Goal: Task Accomplishment & Management: Use online tool/utility

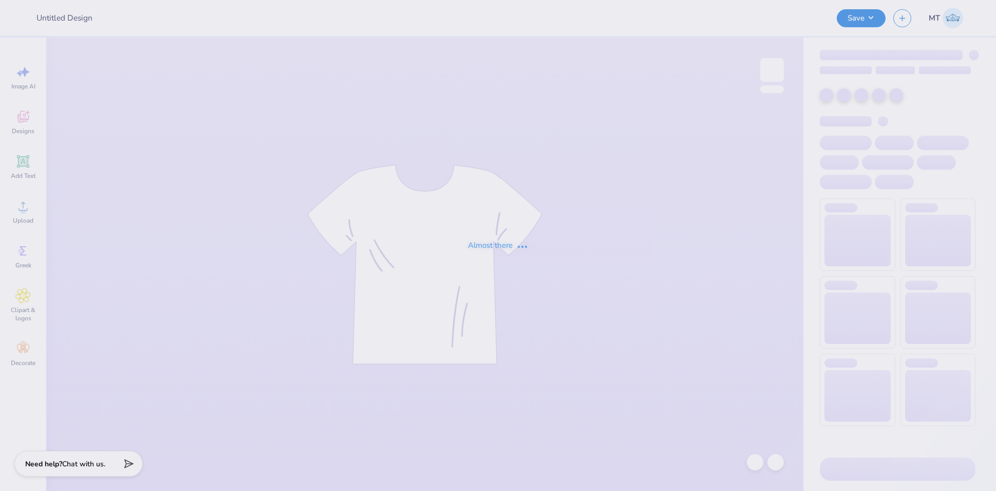
type input "FPS240036"
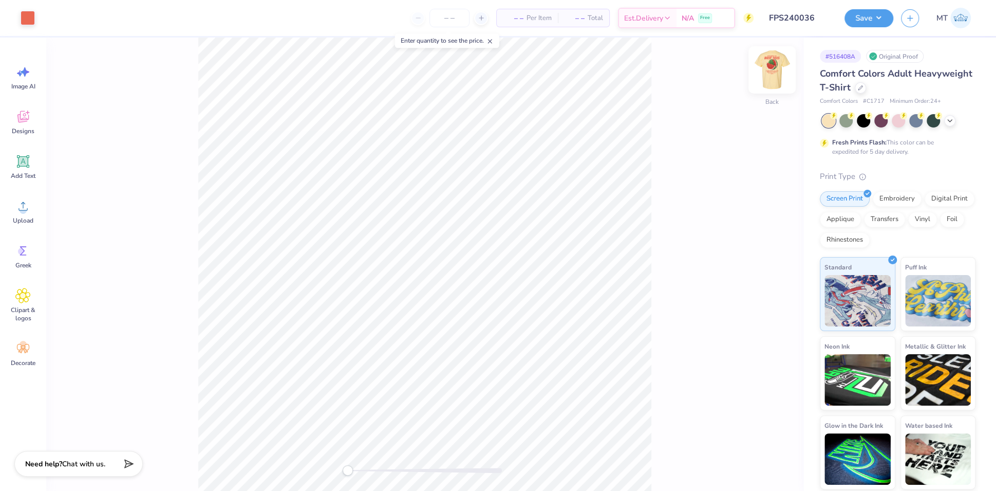
click at [774, 68] on img at bounding box center [772, 69] width 41 height 41
click at [780, 69] on img at bounding box center [772, 69] width 41 height 41
click at [777, 66] on img at bounding box center [772, 69] width 41 height 41
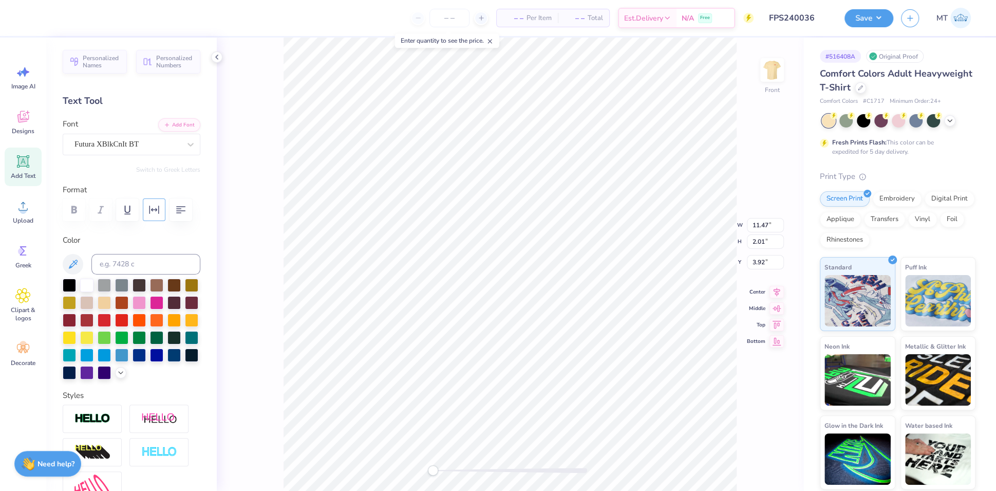
click at [151, 207] on icon "button" at bounding box center [154, 209] width 12 height 12
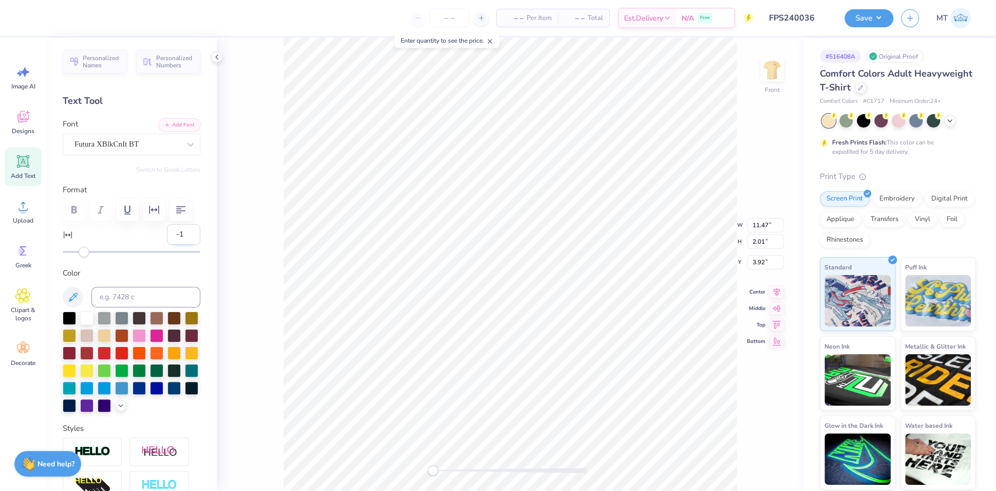
click at [182, 245] on input "-1" at bounding box center [183, 234] width 33 height 21
click at [182, 245] on input "-2" at bounding box center [183, 234] width 33 height 21
click at [182, 245] on input "-3" at bounding box center [183, 234] width 33 height 21
click at [182, 245] on input "-4" at bounding box center [183, 234] width 33 height 21
type input "-5"
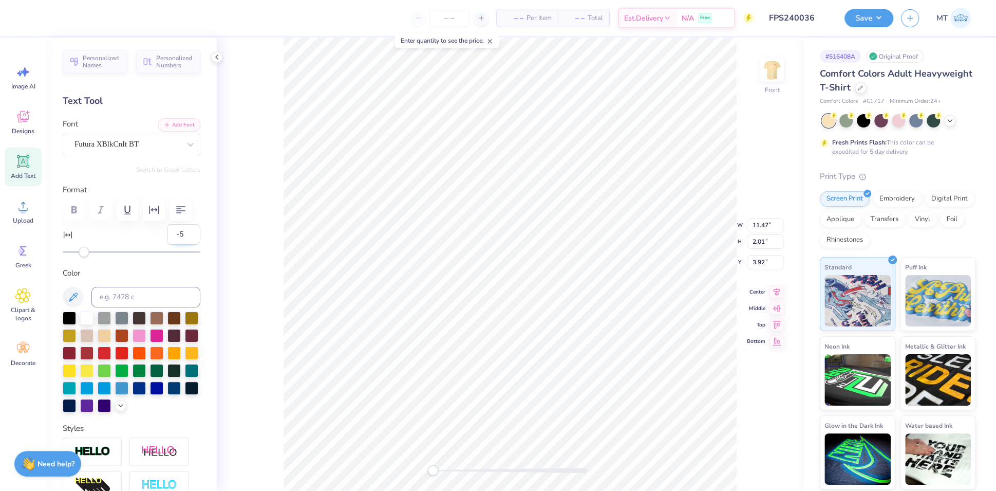
click at [182, 245] on input "-5" at bounding box center [183, 234] width 33 height 21
click at [181, 245] on input "-4" at bounding box center [183, 234] width 33 height 21
type input "-3"
click at [181, 245] on input "-3" at bounding box center [183, 234] width 33 height 21
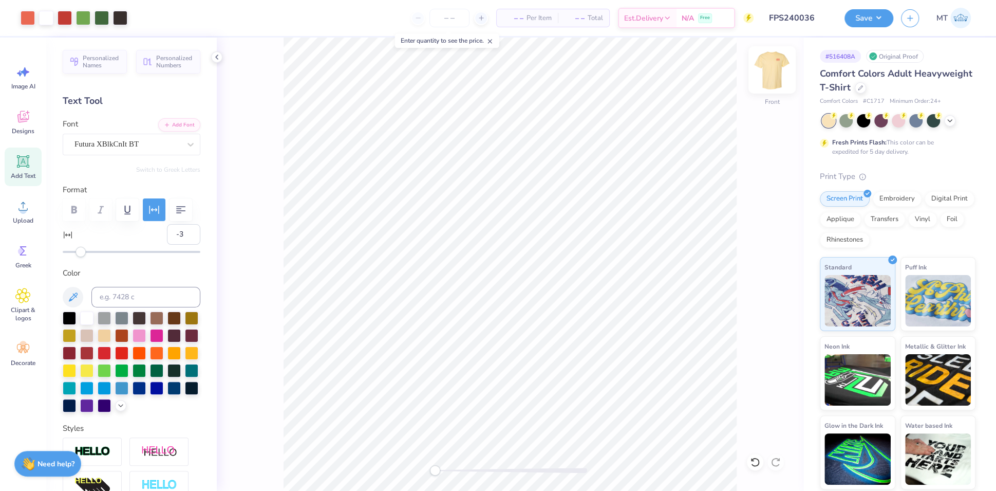
click at [761, 75] on img at bounding box center [772, 69] width 41 height 41
click at [768, 75] on img at bounding box center [772, 70] width 21 height 21
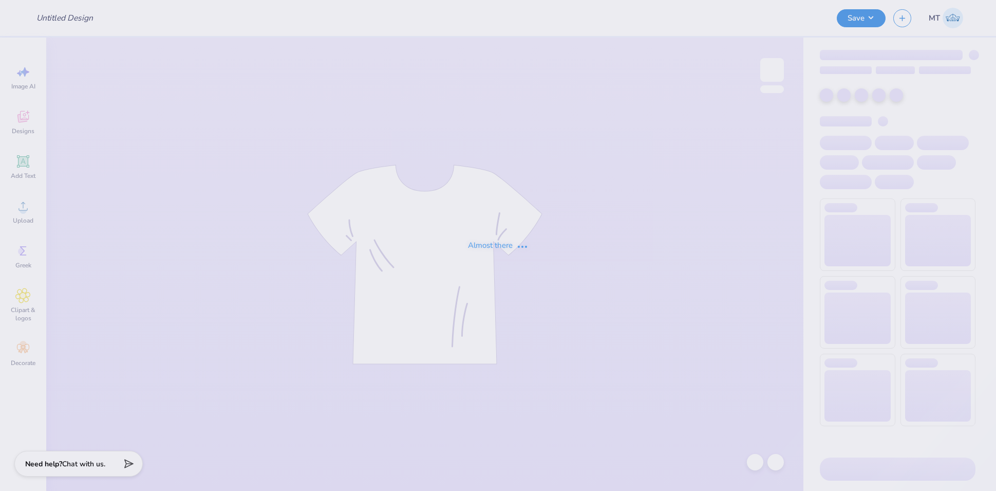
type input "FPS240037"
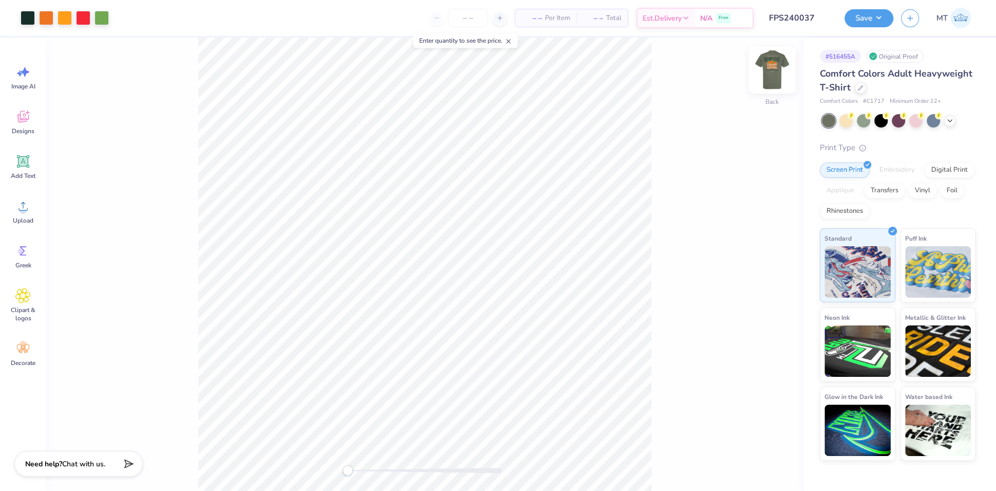
click at [774, 72] on img at bounding box center [772, 69] width 41 height 41
click at [777, 76] on img at bounding box center [772, 69] width 41 height 41
click at [756, 261] on input "2.00" at bounding box center [765, 262] width 37 height 14
type input "3.00"
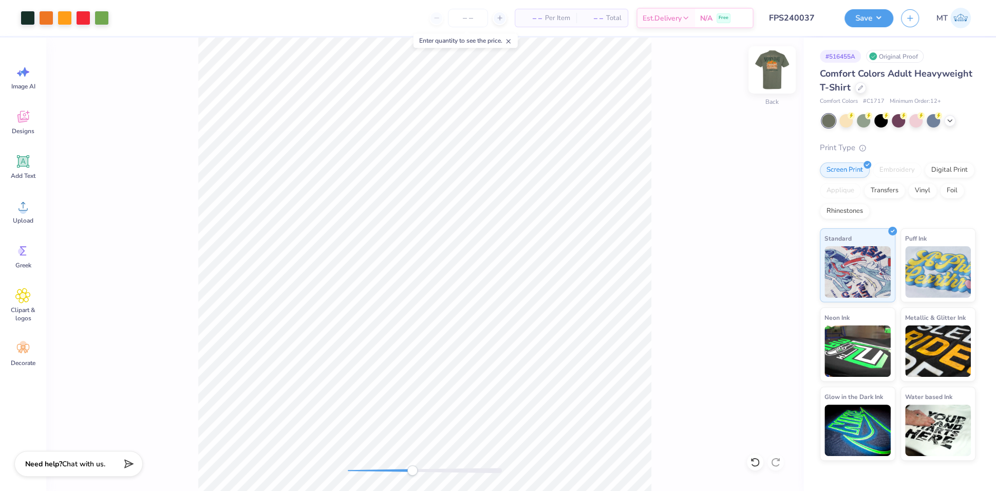
click at [773, 70] on img at bounding box center [772, 69] width 41 height 41
click at [772, 70] on img at bounding box center [772, 69] width 41 height 41
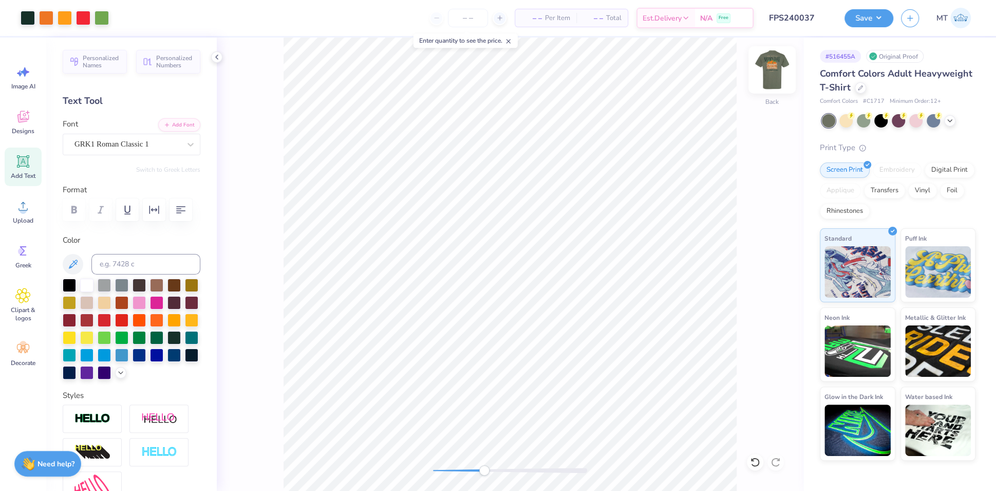
click at [765, 70] on img at bounding box center [772, 69] width 41 height 41
click at [773, 79] on img at bounding box center [772, 69] width 41 height 41
click at [778, 63] on img at bounding box center [772, 69] width 41 height 41
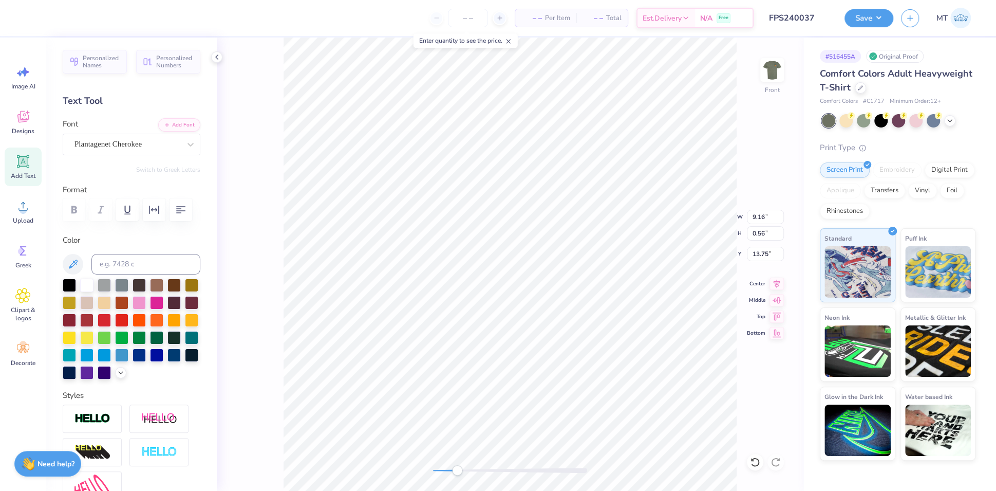
type input "3.68"
type input "14.64"
click at [158, 213] on icon "button" at bounding box center [154, 209] width 12 height 12
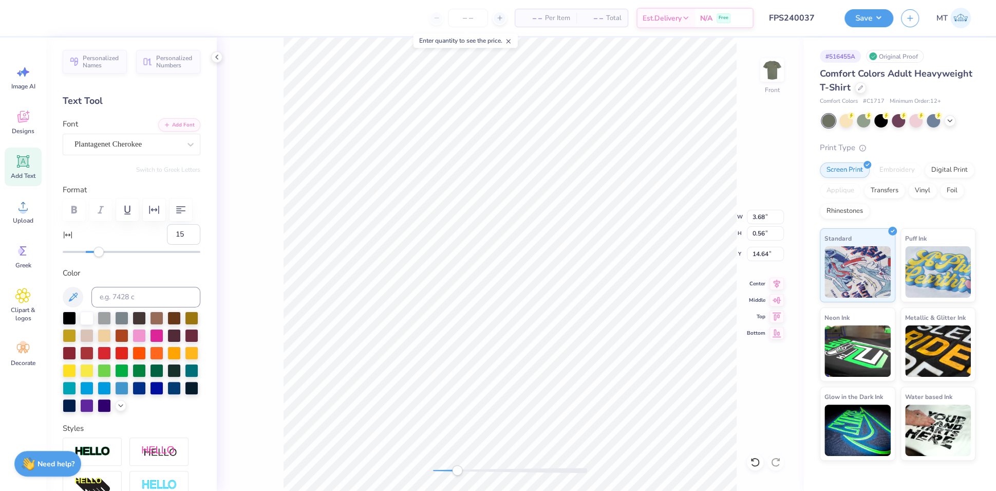
type input "16"
drag, startPoint x: 85, startPoint y: 281, endPoint x: 101, endPoint y: 281, distance: 15.9
click at [101, 257] on div "Accessibility label" at bounding box center [101, 252] width 10 height 10
type input "26"
drag, startPoint x: 102, startPoint y: 277, endPoint x: 112, endPoint y: 278, distance: 9.8
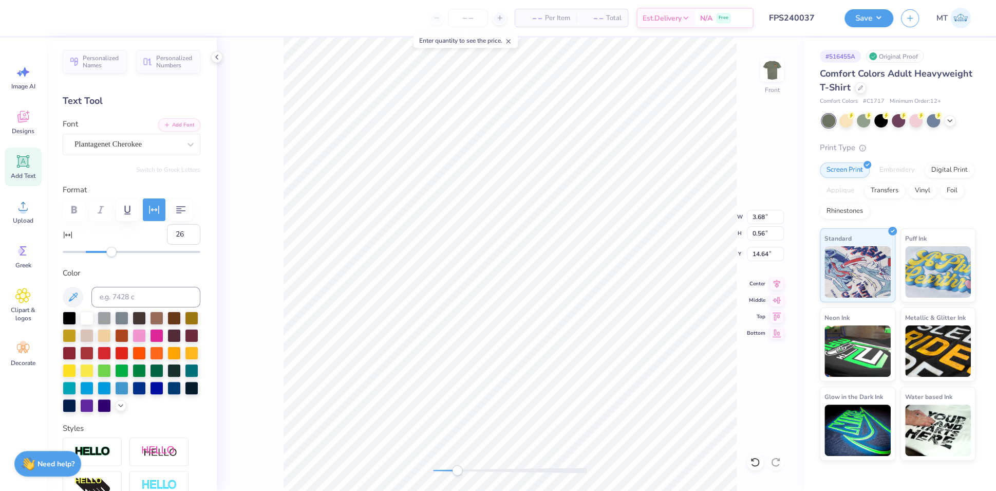
click at [112, 257] on div "Accessibility label" at bounding box center [111, 252] width 10 height 10
type input "36"
drag, startPoint x: 111, startPoint y: 281, endPoint x: 122, endPoint y: 281, distance: 10.8
click at [122, 257] on div "Accessibility label" at bounding box center [121, 252] width 10 height 10
type input "42"
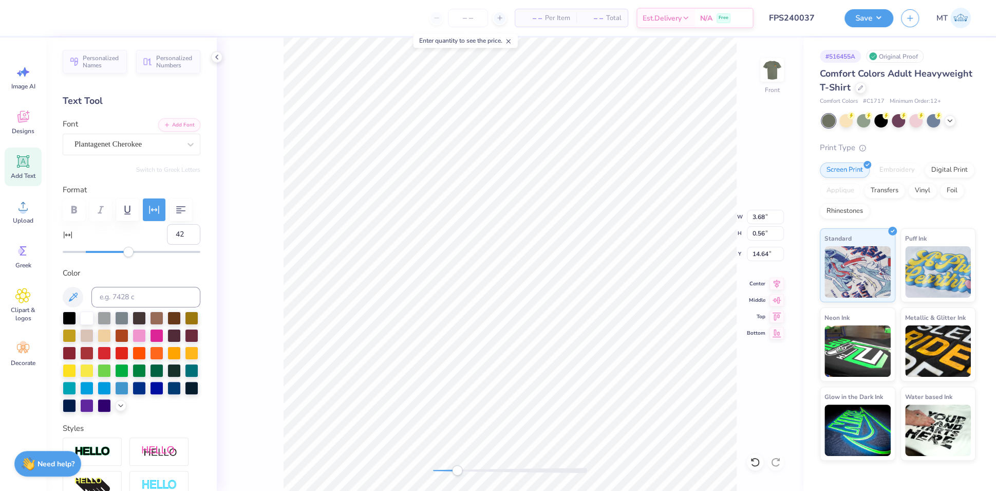
drag, startPoint x: 119, startPoint y: 280, endPoint x: 128, endPoint y: 280, distance: 9.8
click at [128, 257] on div "Accessibility label" at bounding box center [128, 252] width 10 height 10
click at [184, 245] on input "43" at bounding box center [183, 234] width 33 height 21
click at [184, 245] on input "44" at bounding box center [183, 234] width 33 height 21
type input "45"
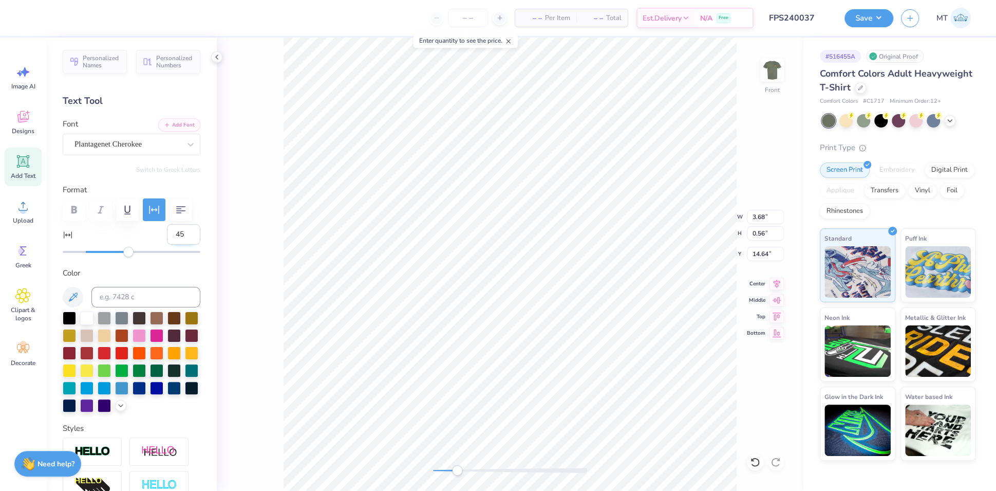
click at [184, 245] on input "45" at bounding box center [183, 234] width 33 height 21
type input "7.93"
type input "1.10"
type input "13.61"
click at [746, 461] on div "Front" at bounding box center [510, 264] width 587 height 453
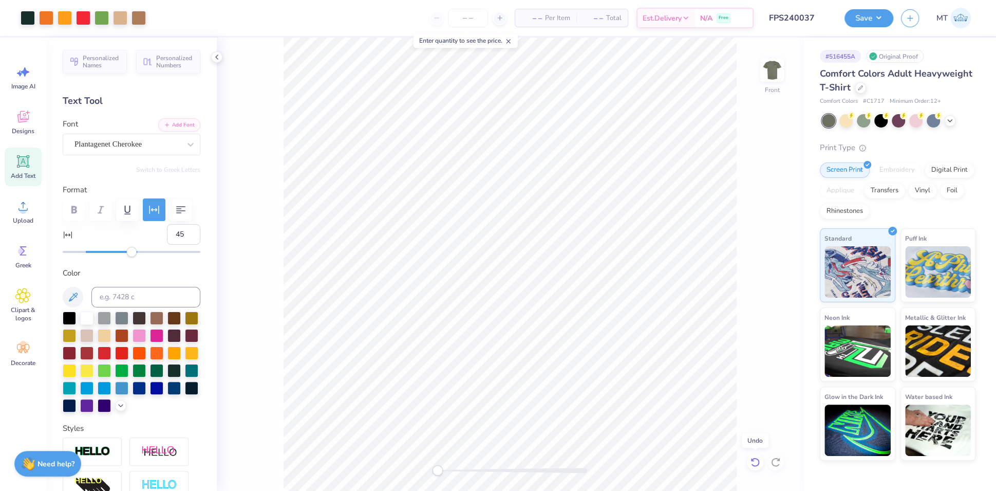
click at [755, 461] on icon at bounding box center [755, 462] width 10 height 10
click at [775, 65] on img at bounding box center [772, 69] width 41 height 41
type input "0"
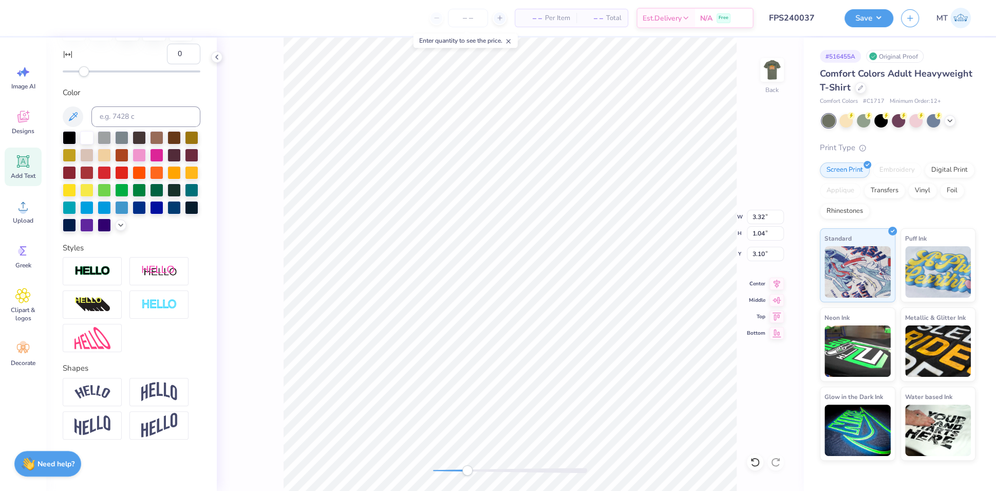
scroll to position [223, 0]
click at [156, 396] on img at bounding box center [159, 392] width 36 height 20
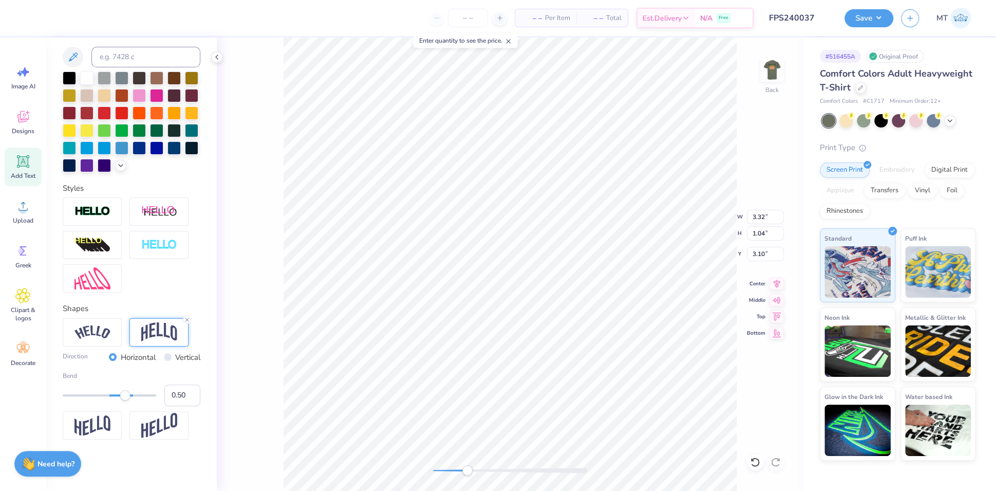
scroll to position [283, 0]
type input "0.28"
drag, startPoint x: 126, startPoint y: 395, endPoint x: 116, endPoint y: 396, distance: 10.4
click at [116, 396] on div "Accessibility label" at bounding box center [116, 395] width 10 height 10
click at [183, 394] on input "0.29" at bounding box center [182, 395] width 36 height 22
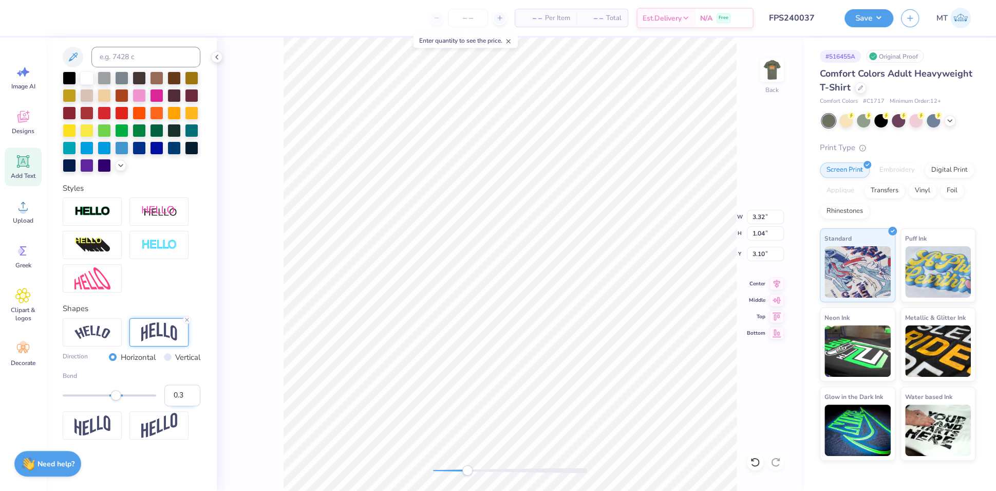
type input "0.3"
click at [183, 394] on input "0.3" at bounding box center [182, 395] width 36 height 22
click at [160, 427] on img at bounding box center [159, 425] width 36 height 25
click at [165, 330] on img at bounding box center [159, 332] width 36 height 20
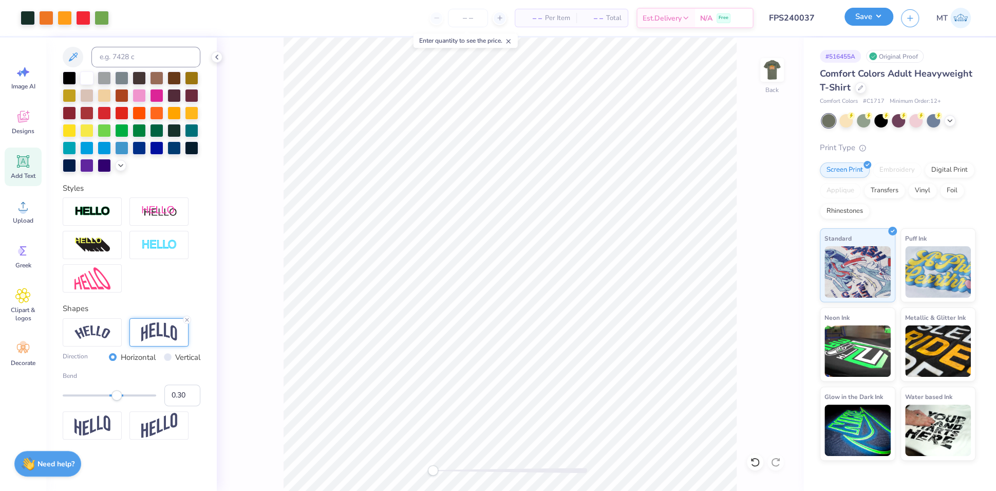
click at [866, 13] on button "Save" at bounding box center [869, 17] width 49 height 18
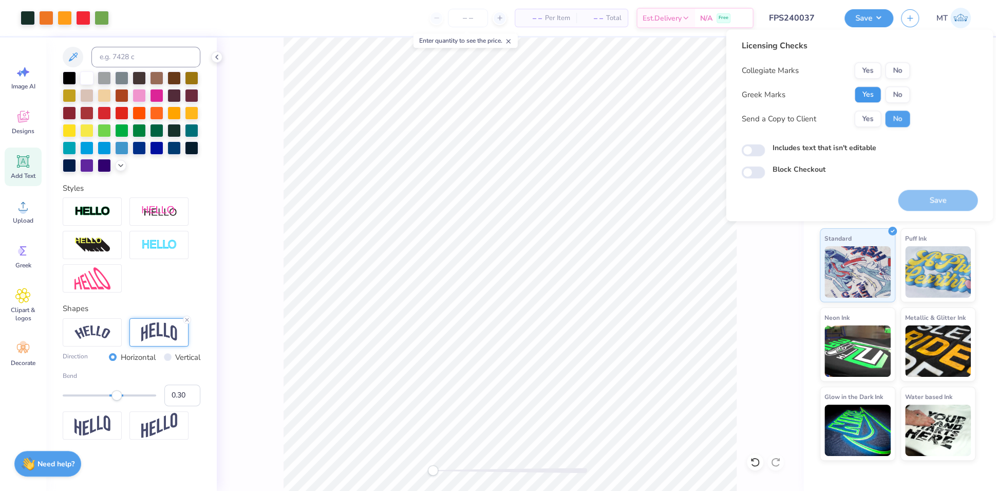
click at [877, 94] on button "Yes" at bounding box center [868, 94] width 27 height 16
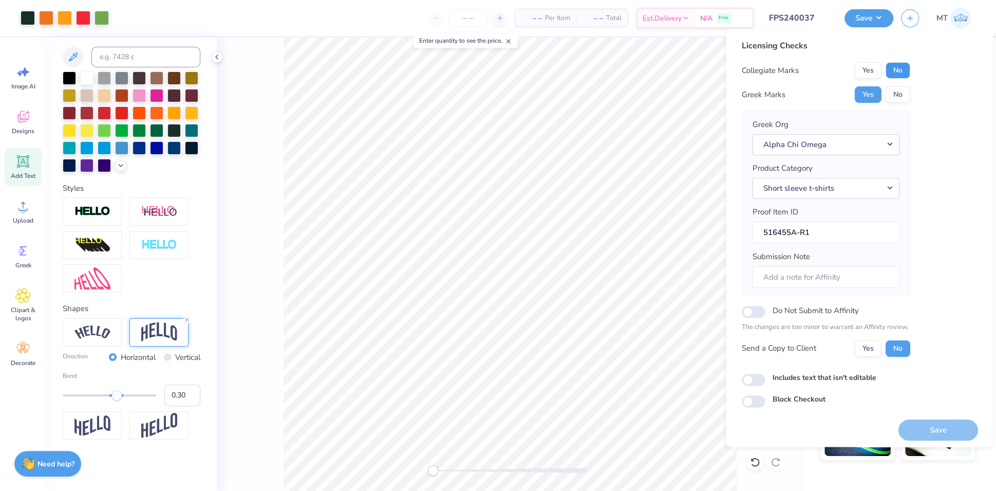
click at [904, 74] on button "No" at bounding box center [897, 70] width 25 height 16
click at [937, 421] on button "Save" at bounding box center [938, 429] width 80 height 21
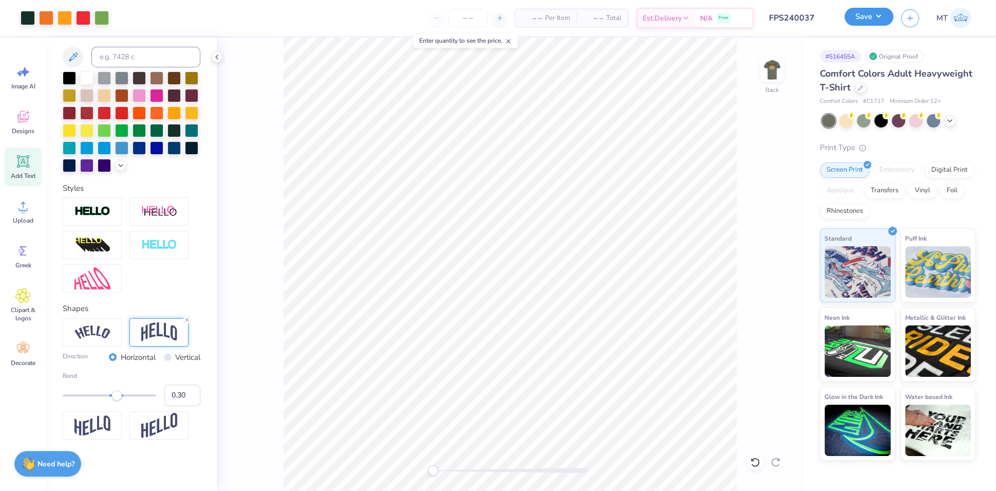
click at [863, 21] on button "Save" at bounding box center [869, 17] width 49 height 18
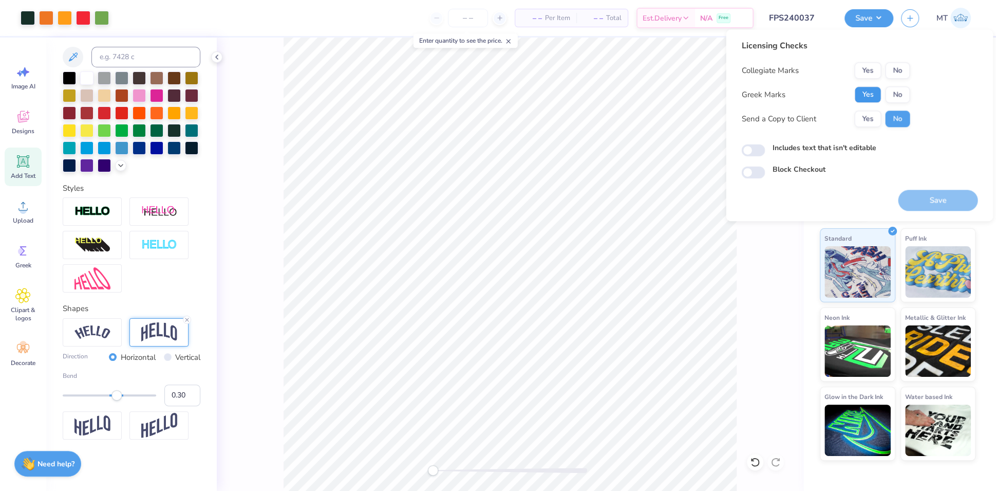
click at [873, 101] on button "Yes" at bounding box center [868, 94] width 27 height 16
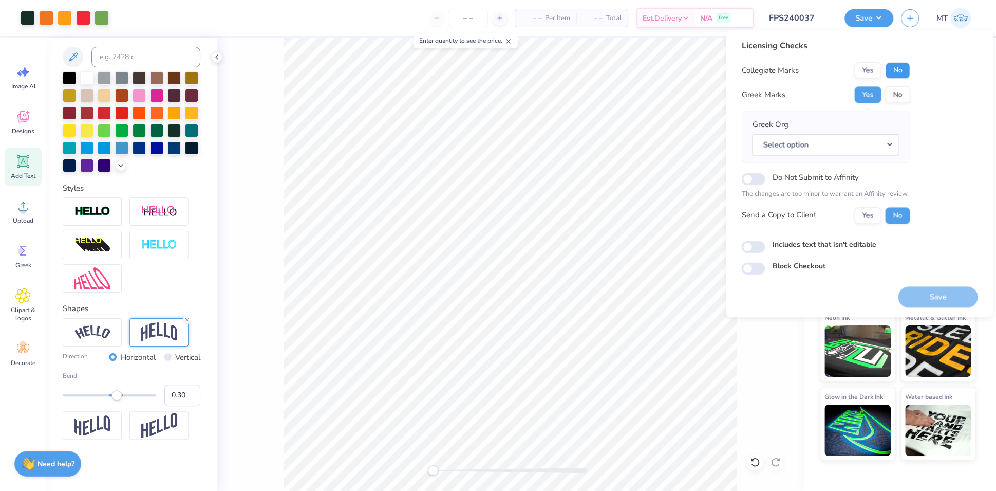
click at [898, 68] on button "No" at bounding box center [897, 70] width 25 height 16
click at [879, 143] on button "Select option" at bounding box center [825, 144] width 147 height 21
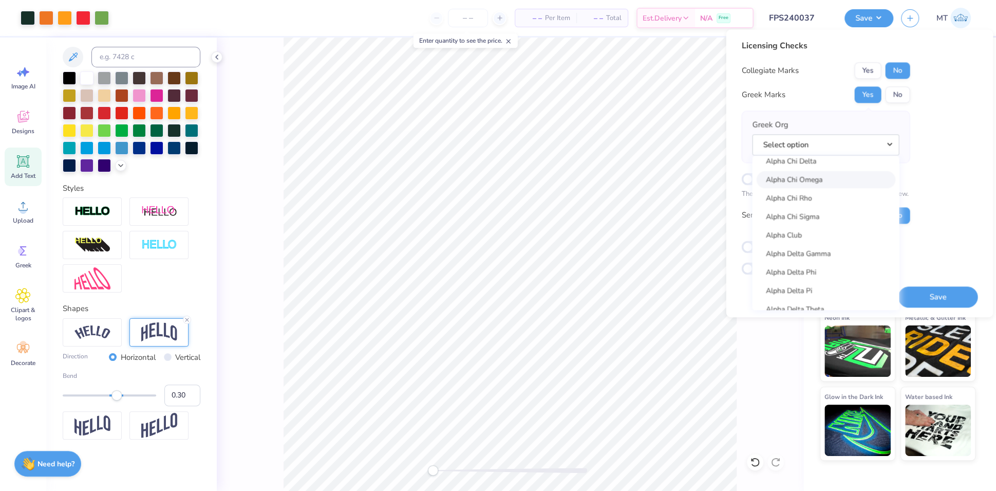
scroll to position [123, 0]
click at [823, 187] on link "Alpha Chi Omega" at bounding box center [825, 192] width 139 height 17
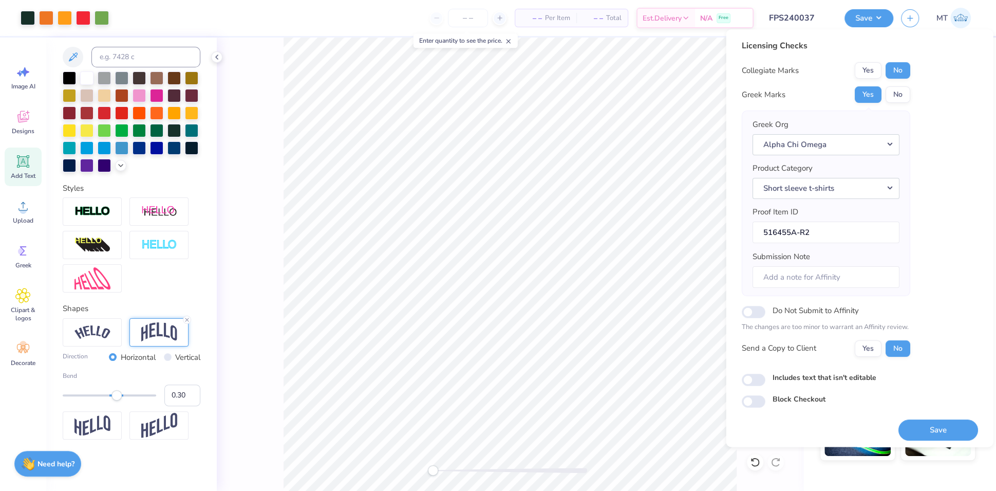
click at [941, 430] on button "Save" at bounding box center [938, 429] width 80 height 21
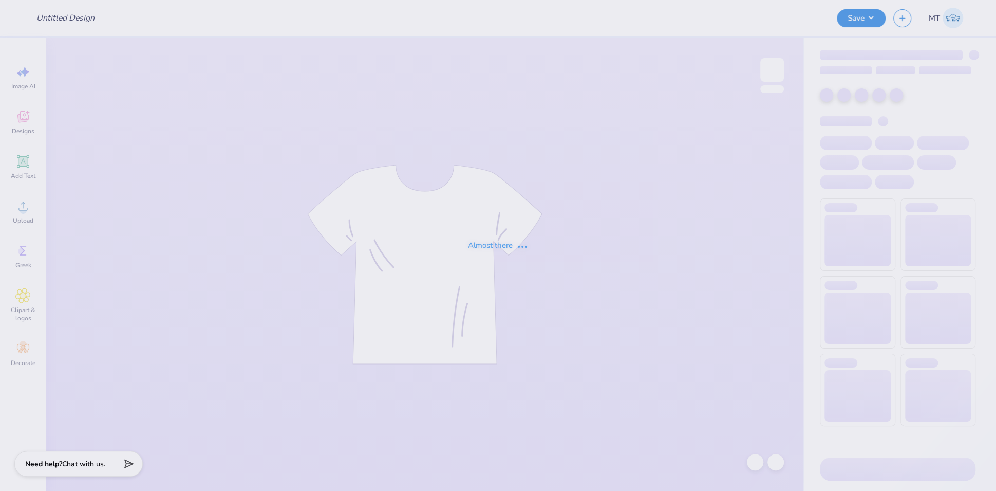
type input "FPS240037"
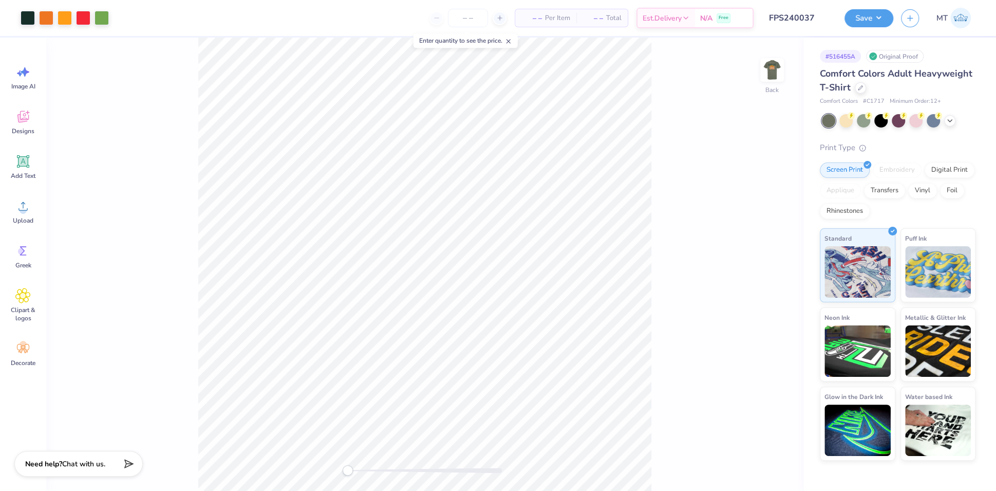
click at [877, 14] on button "Save" at bounding box center [869, 18] width 49 height 18
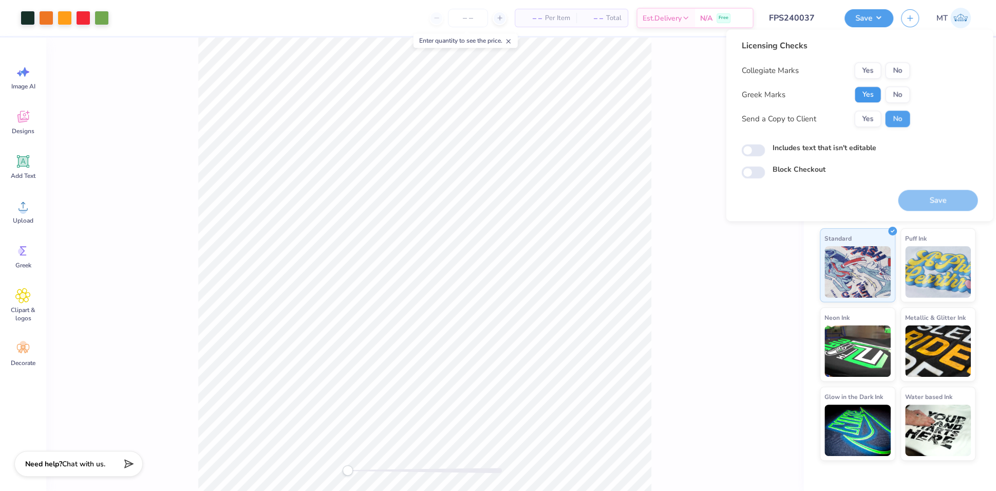
click at [866, 95] on button "Yes" at bounding box center [868, 94] width 27 height 16
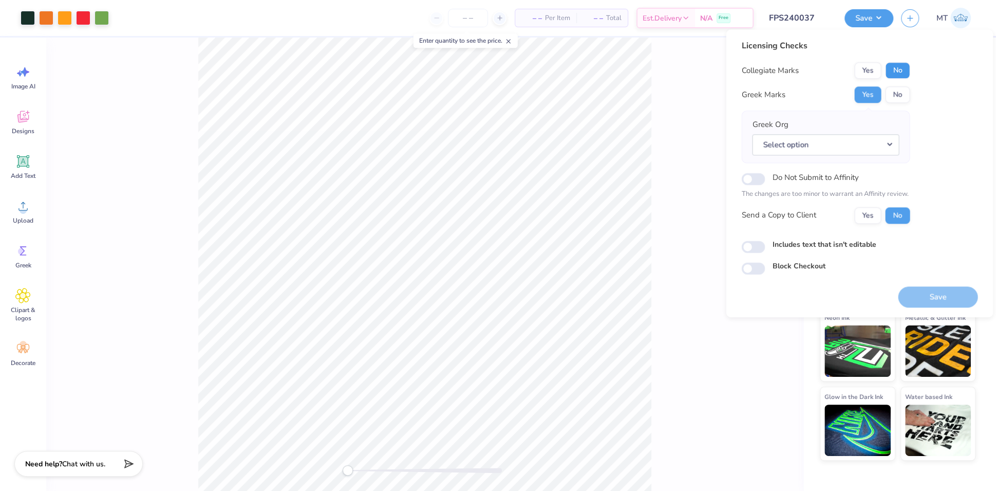
click at [894, 68] on button "No" at bounding box center [897, 70] width 25 height 16
click at [854, 150] on button "Select option" at bounding box center [825, 144] width 147 height 21
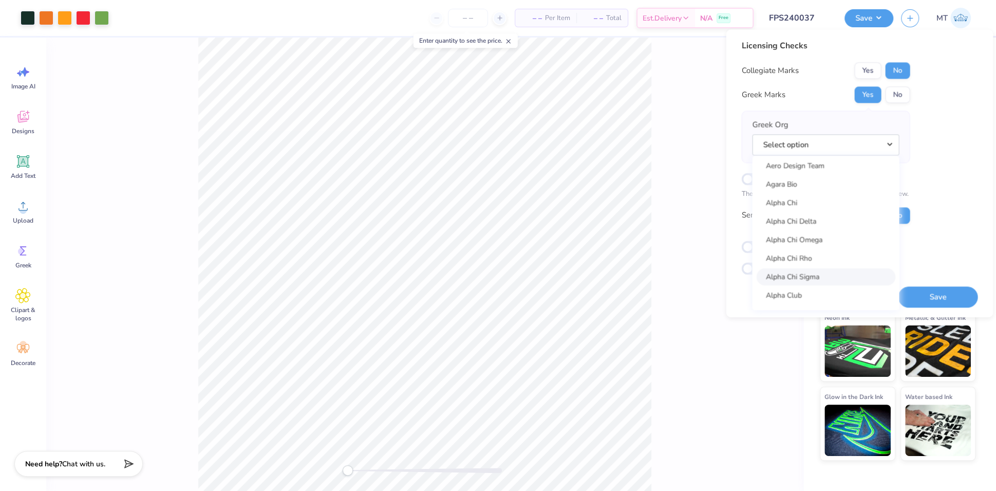
scroll to position [69, 0]
click at [832, 246] on link "Alpha Chi Omega" at bounding box center [825, 247] width 139 height 17
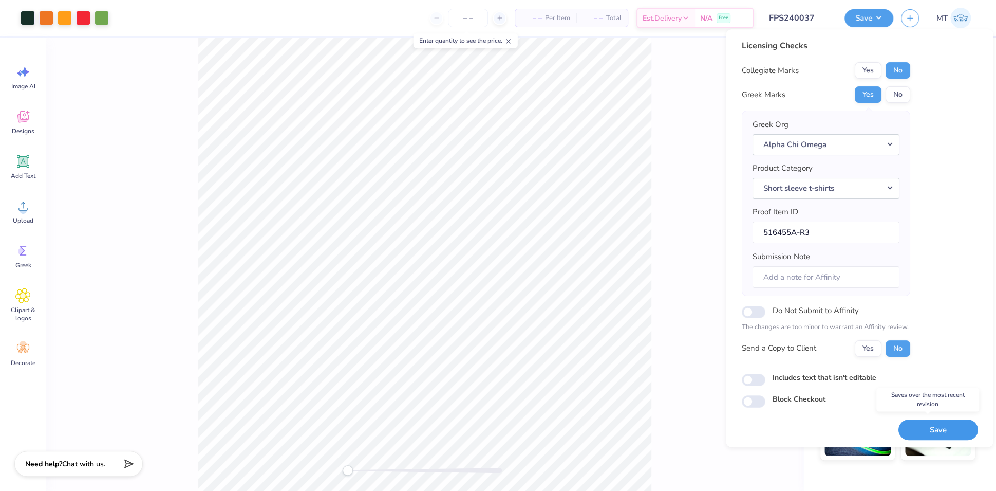
click at [946, 435] on button "Save" at bounding box center [938, 429] width 80 height 21
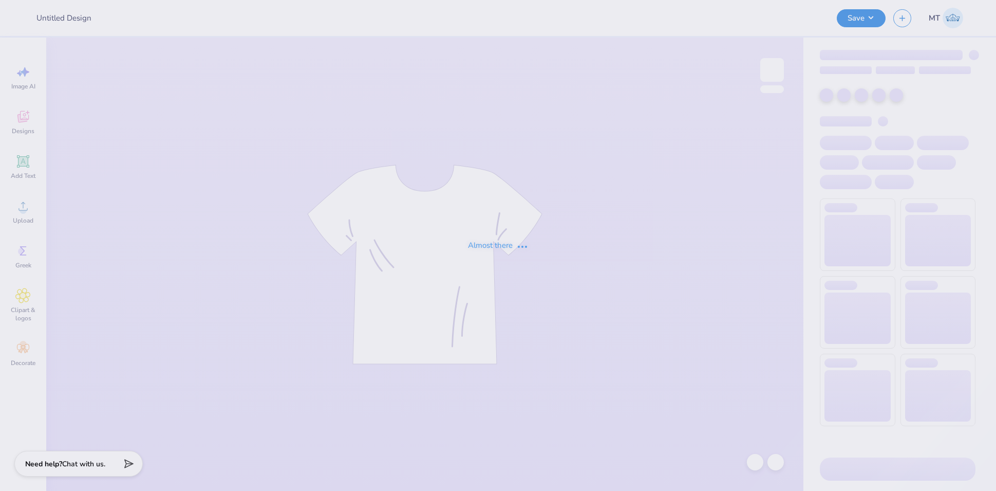
type input "FPS240038"
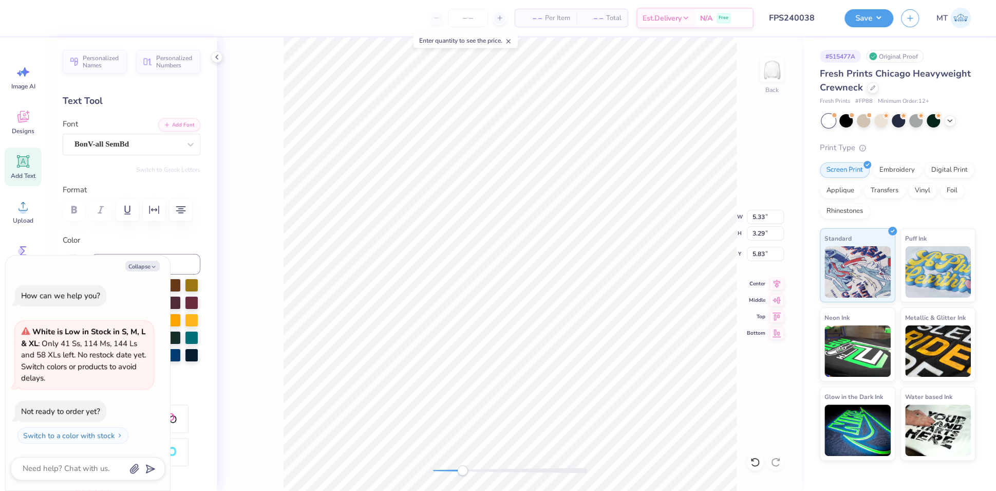
scroll to position [11, 2]
type textarea "x"
type textarea "BOTANICAL"
type textarea "x"
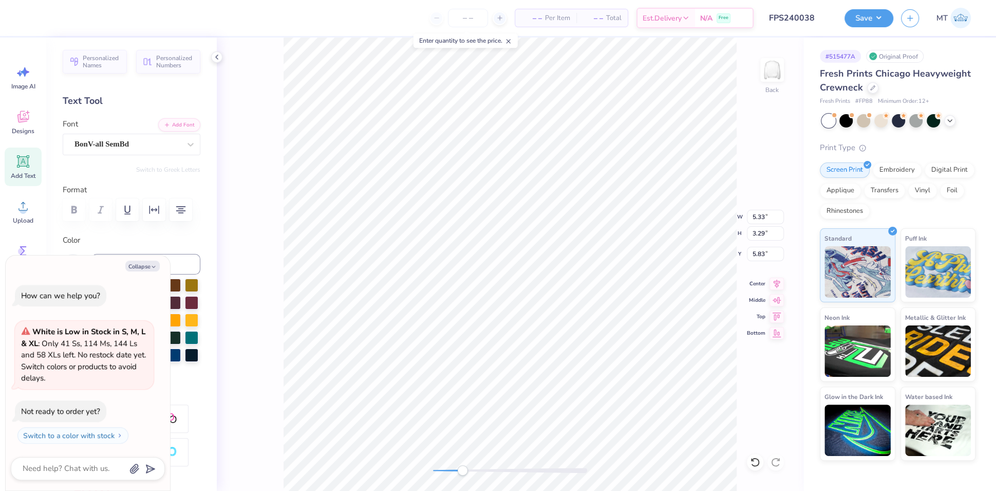
type textarea "BOTANICAL"
click at [739, 134] on div "Back W 5.33 5.33 " H 3.29 3.29 " Y 5.83 5.83 " Center Middle Top Bottom" at bounding box center [510, 264] width 587 height 453
type textarea "x"
type input "5.99"
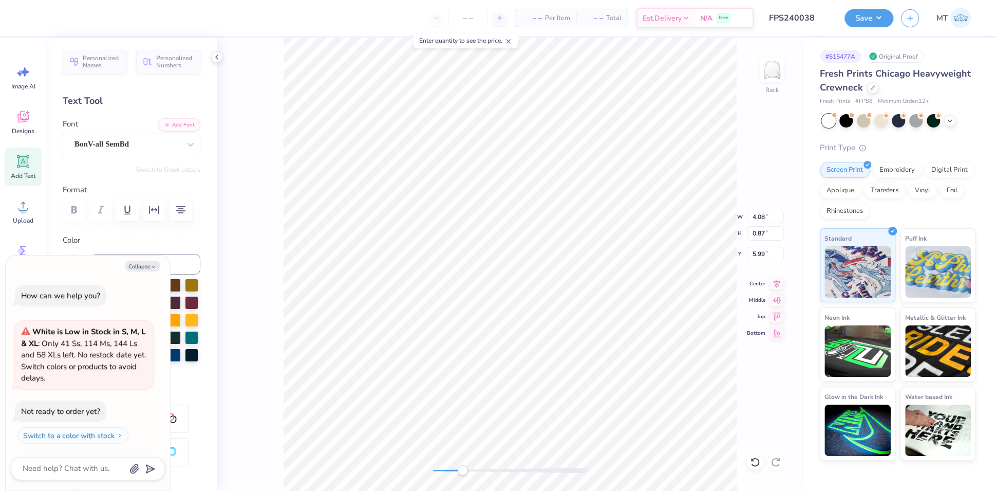
type textarea "x"
type textarea "I"
type textarea "x"
type textarea "IL"
type textarea "x"
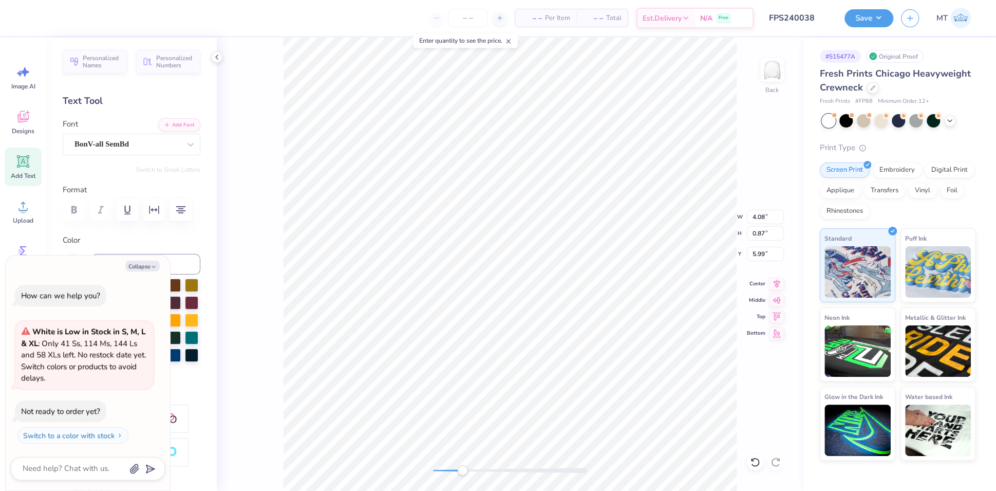
type textarea "ILL"
type textarea "x"
type textarea "ILLU"
type textarea "x"
type textarea "ILLUS"
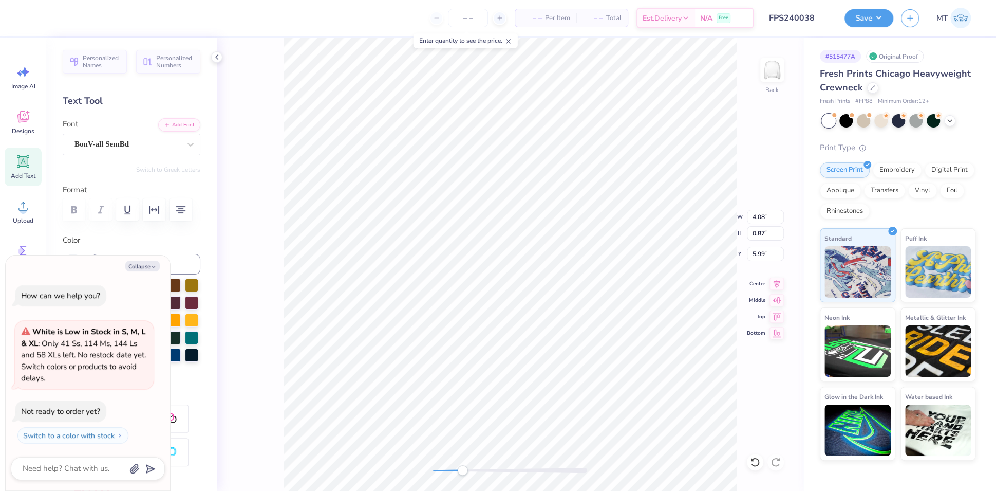
type textarea "x"
type textarea "ILLUST"
type textarea "x"
type textarea "ILLUSTR"
type textarea "x"
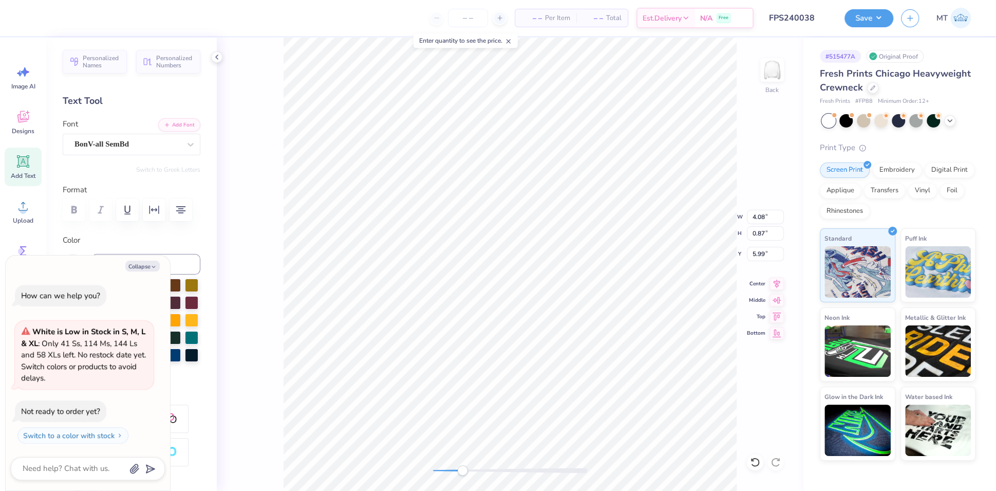
type textarea "ILLUSTRA"
type textarea "x"
type textarea "ILLUSTRAT"
type textarea "x"
type textarea "ILLUSTRATI"
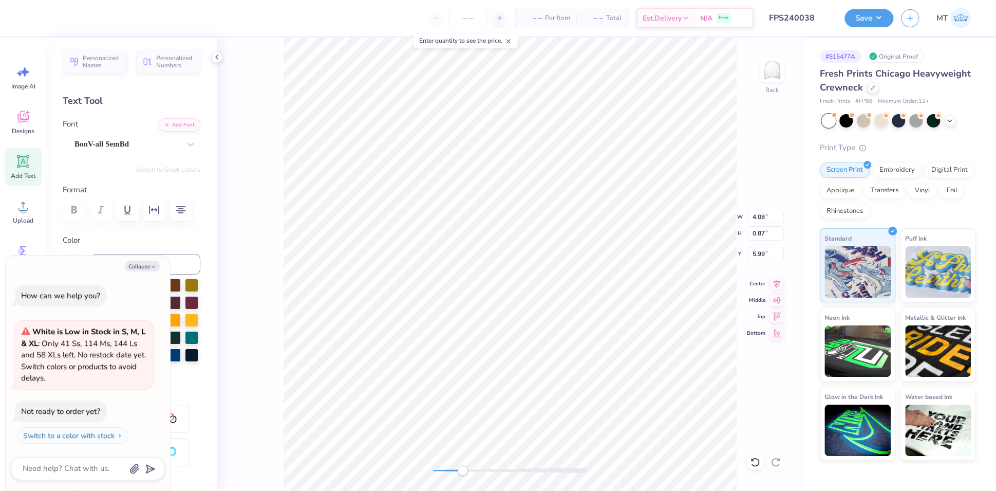
type textarea "x"
type textarea "ILLUSTRATIO"
type textarea "x"
type textarea "ILLUSTRATION"
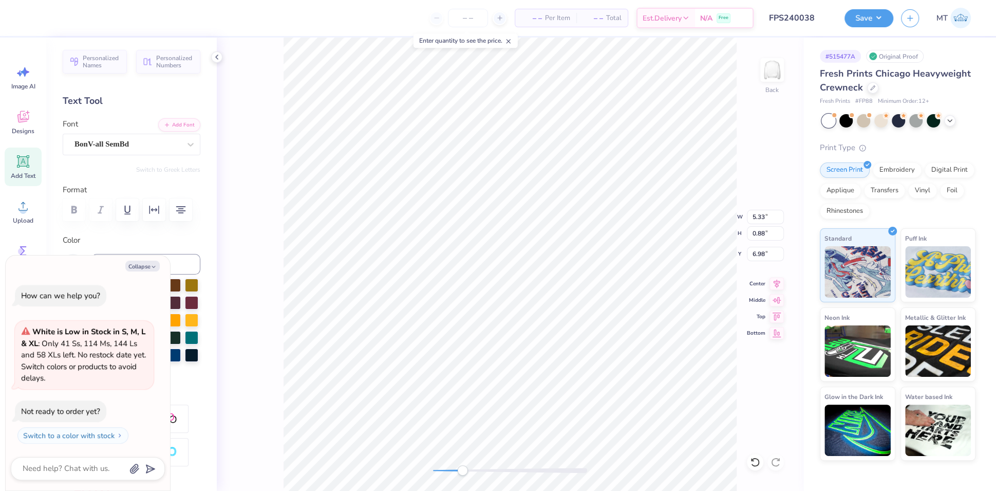
type textarea "x"
type input "10.00"
type input "10.24"
type input "2.50"
type textarea "x"
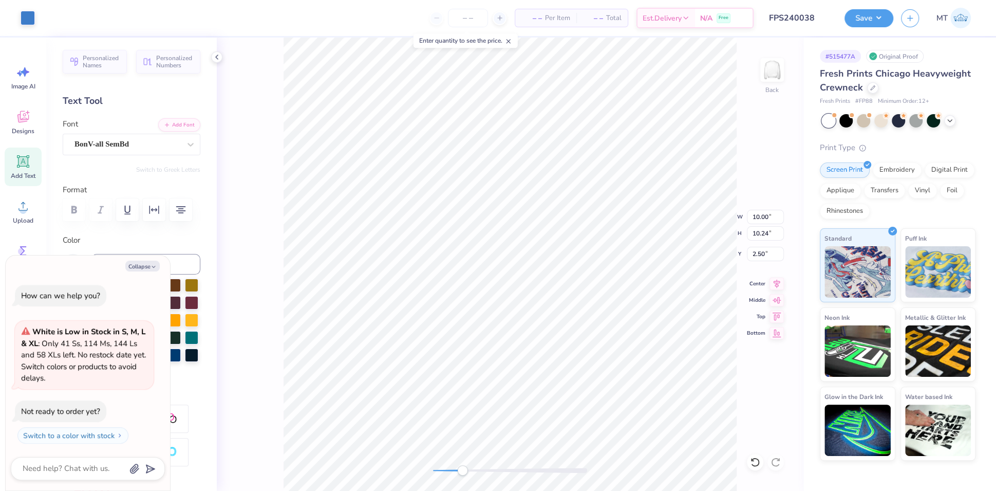
type input "5.33"
type input "0.88"
type input "6.98"
type textarea "x"
type textarea "C"
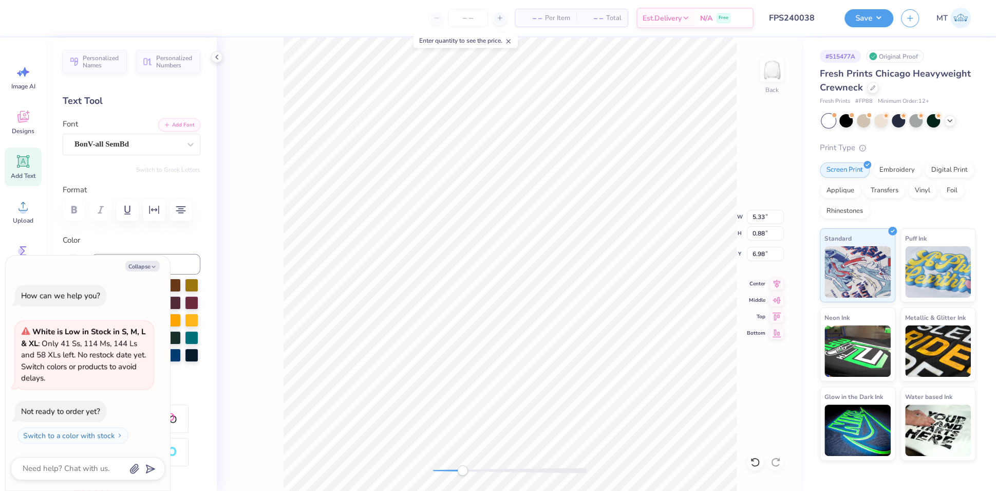
scroll to position [11, 1]
type textarea "x"
type textarea "CL"
type textarea "x"
type textarea "CLU"
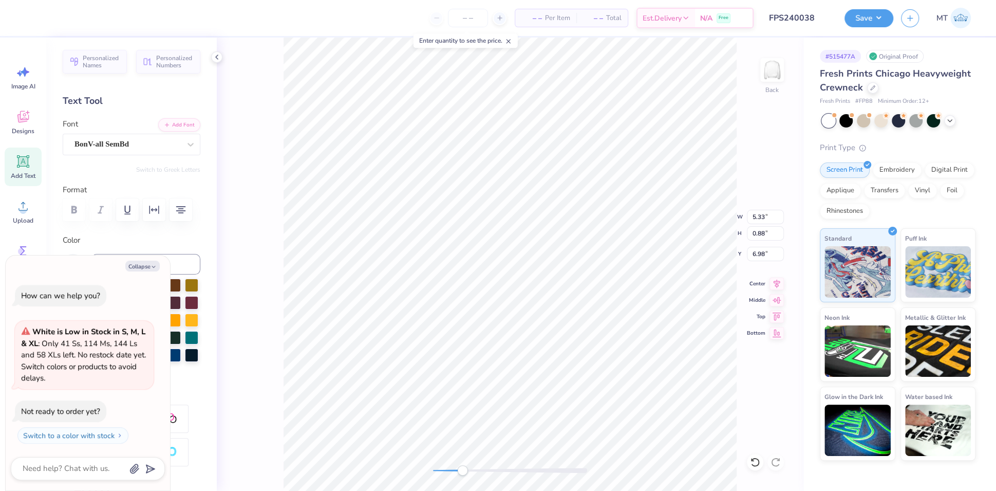
type textarea "x"
type textarea "CLUB"
type textarea "x"
type input "4.08"
type input "5.99"
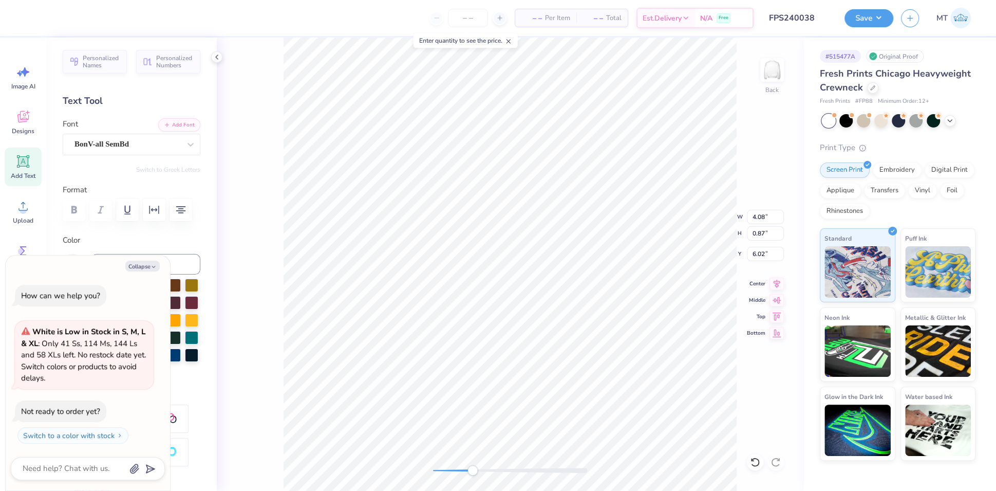
type textarea "x"
type input "1.92"
type input "7.93"
click at [752, 277] on div "Center" at bounding box center [765, 282] width 37 height 12
type textarea "x"
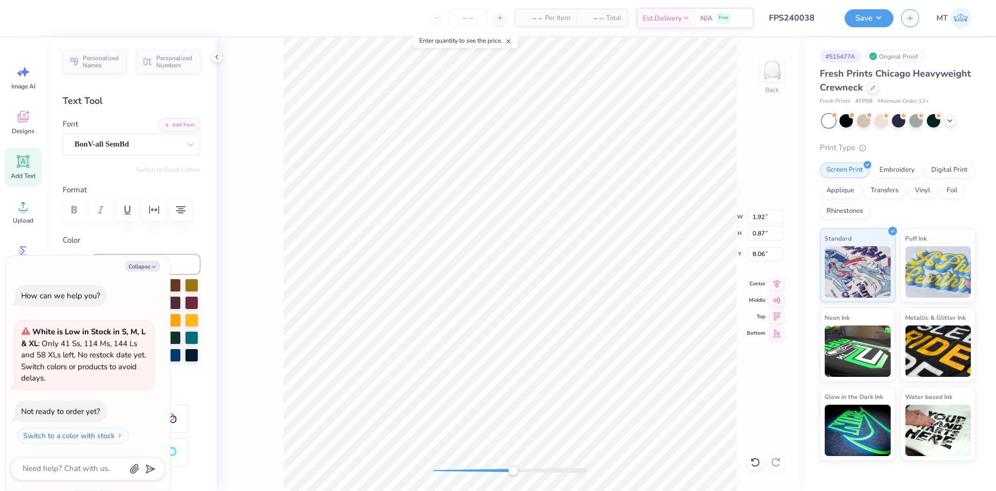
type input "5.33"
type input "1.93"
type input "6.98"
type textarea "x"
type input "2.97"
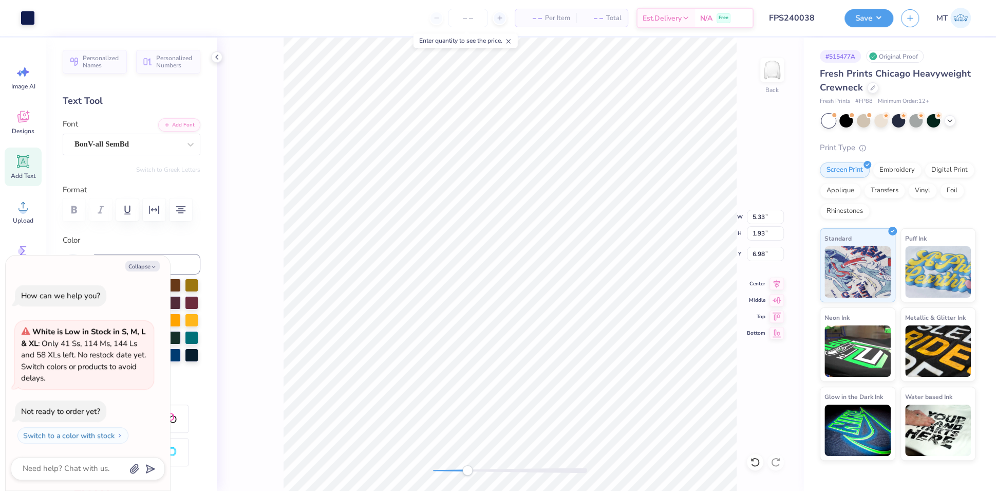
type input "5.95"
type textarea "x"
type input "1.92"
type input "8.05"
type textarea "x"
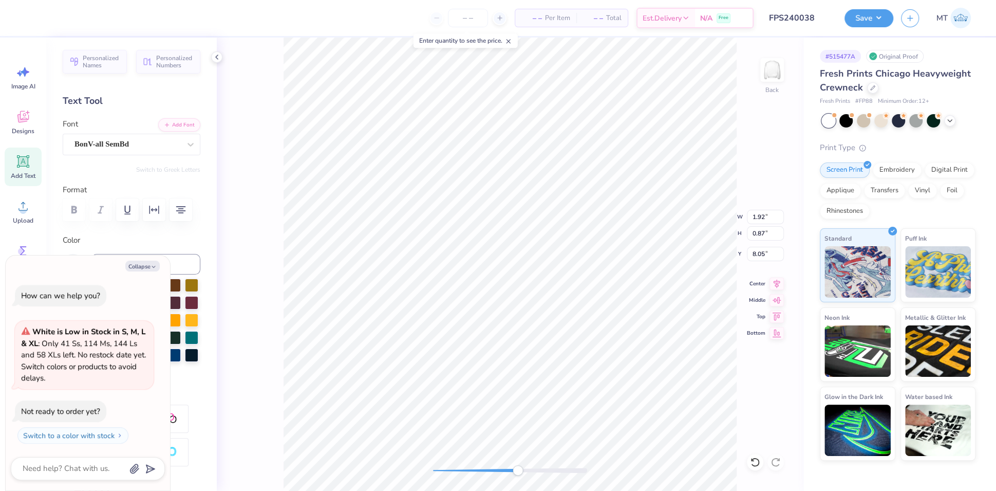
type input "5.33"
type input "0.88"
type input "6.99"
click at [144, 270] on button "Collapse" at bounding box center [142, 266] width 34 height 11
type textarea "x"
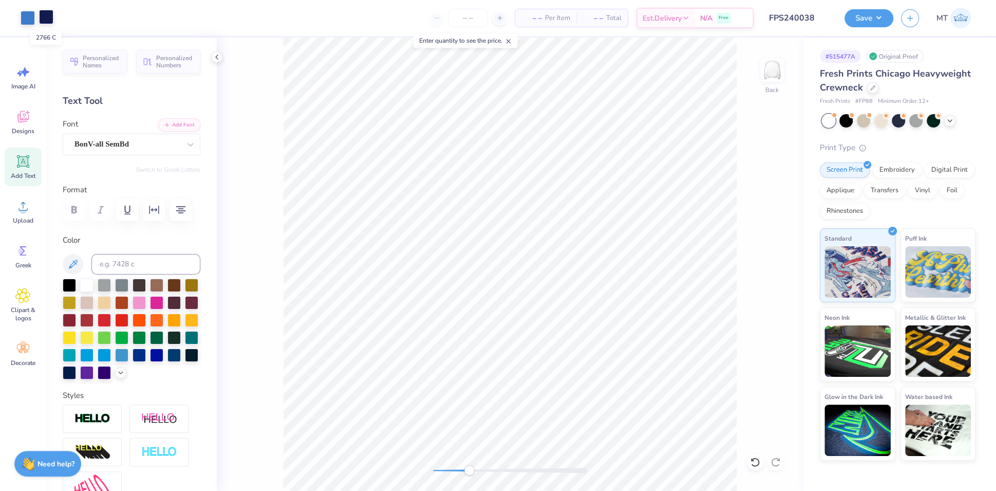
click at [43, 18] on div at bounding box center [46, 17] width 14 height 14
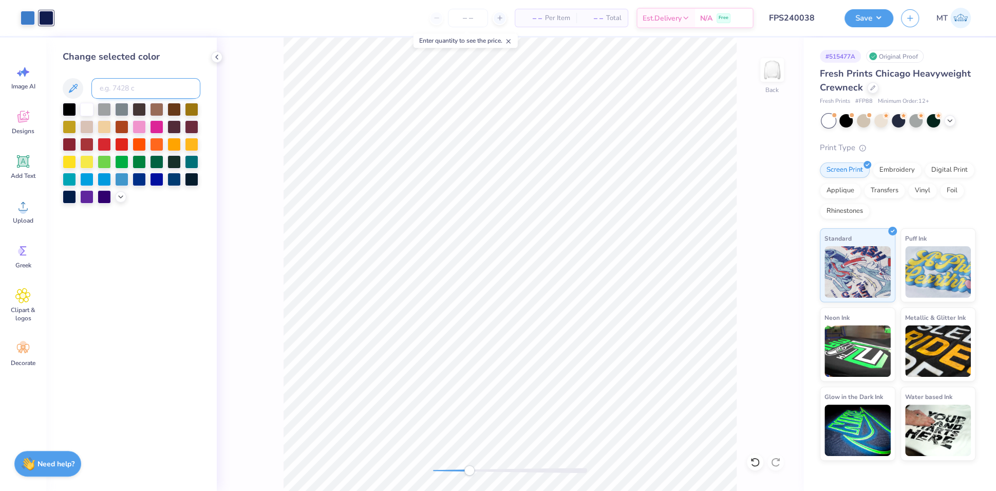
click at [146, 87] on input at bounding box center [145, 88] width 109 height 21
type input "661"
click at [110, 86] on input at bounding box center [145, 88] width 109 height 21
type input "662"
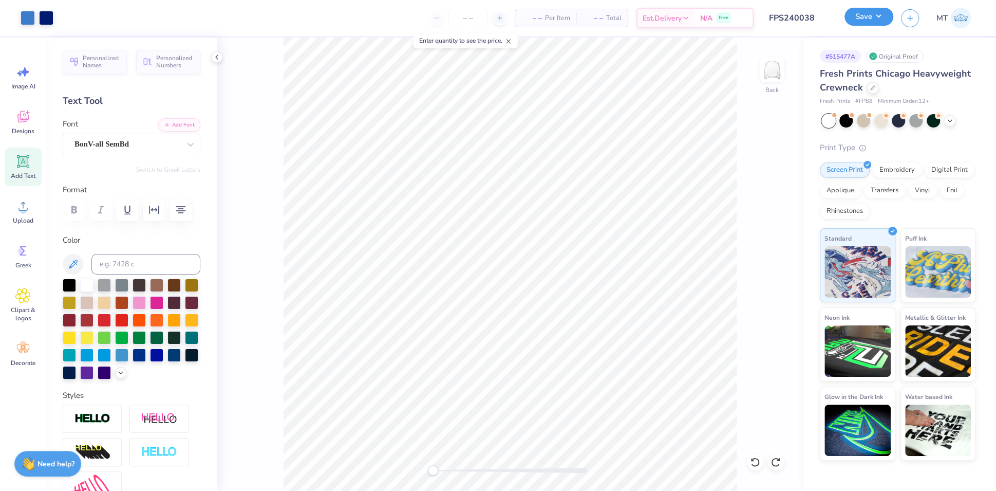
click at [874, 12] on button "Save" at bounding box center [869, 17] width 49 height 18
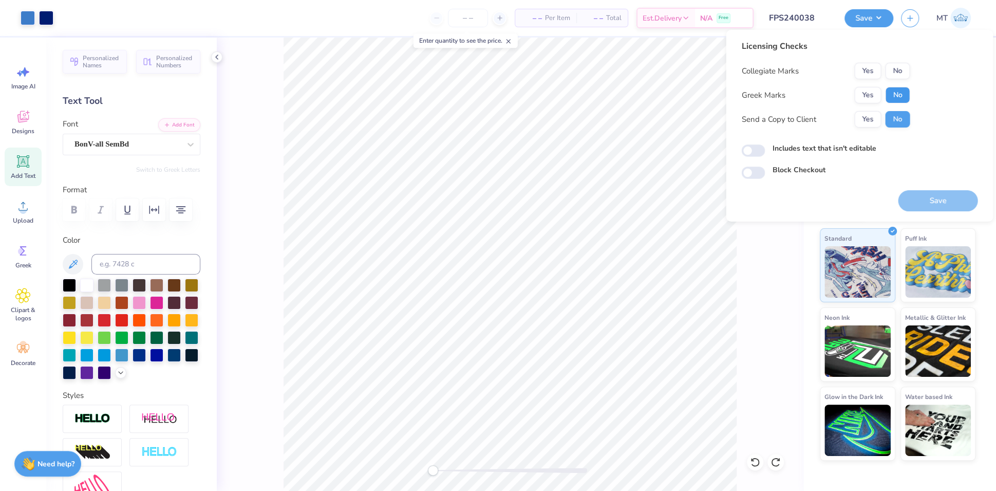
click at [899, 87] on button "No" at bounding box center [897, 95] width 25 height 16
click at [898, 75] on button "No" at bounding box center [897, 71] width 25 height 16
click at [941, 202] on button "Save" at bounding box center [938, 200] width 80 height 21
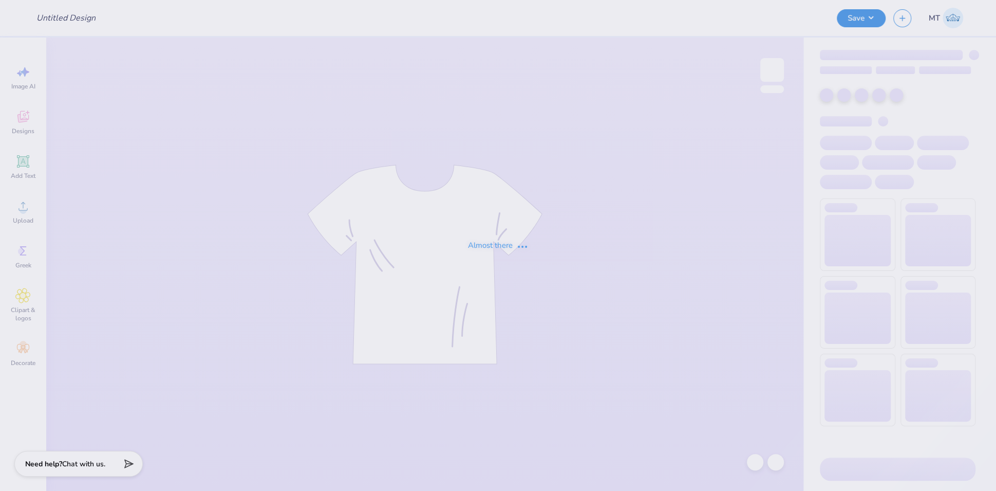
type input "FPS240039"
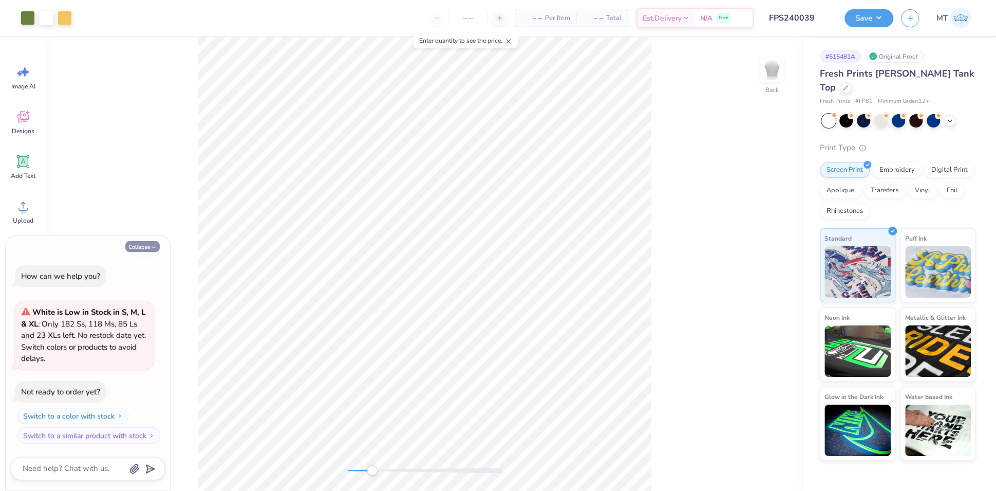
click at [147, 251] on button "Collapse" at bounding box center [142, 246] width 34 height 11
type textarea "x"
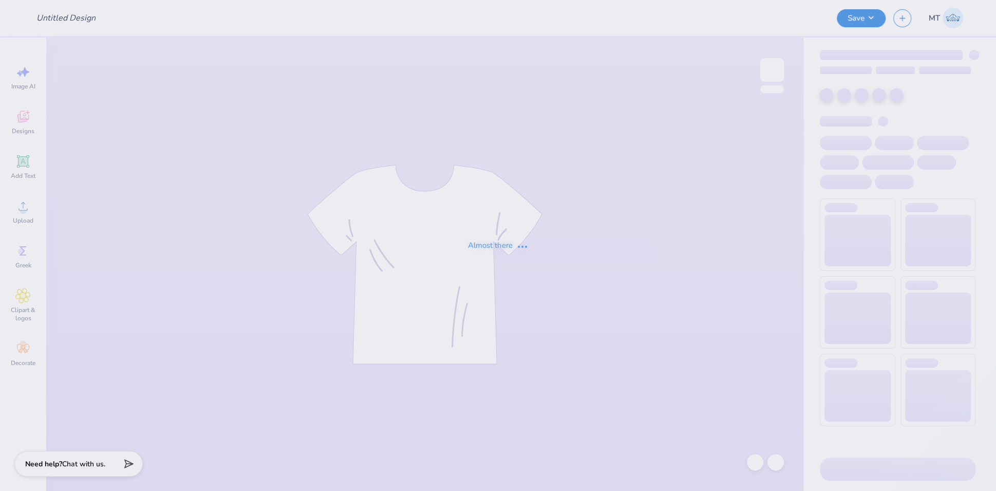
type input "FPS240040"
type input "FPS240041"
type input "FPS240042"
type input "FPS240043"
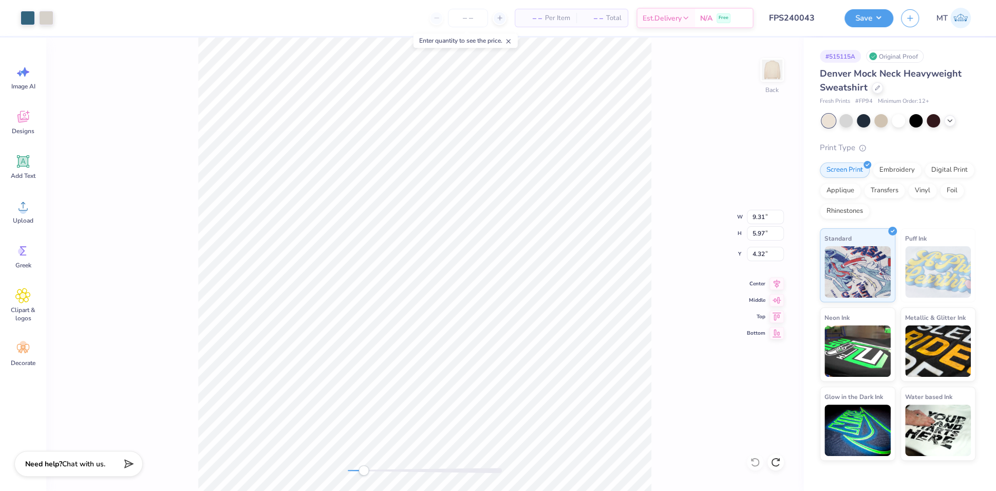
type input "4.76"
type input "0.51"
type input "12.51"
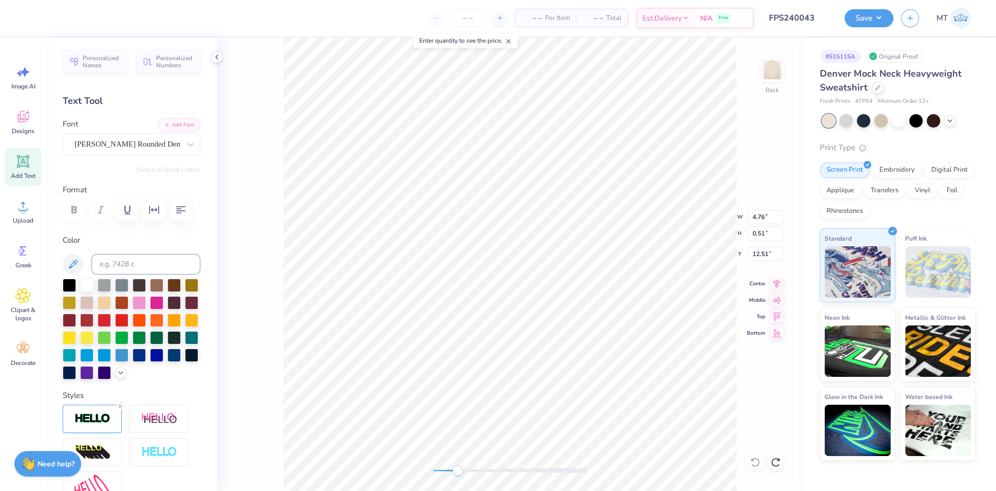
type input "9.30"
type input "5.96"
type input "4.32"
type input "4.76"
type input "0.51"
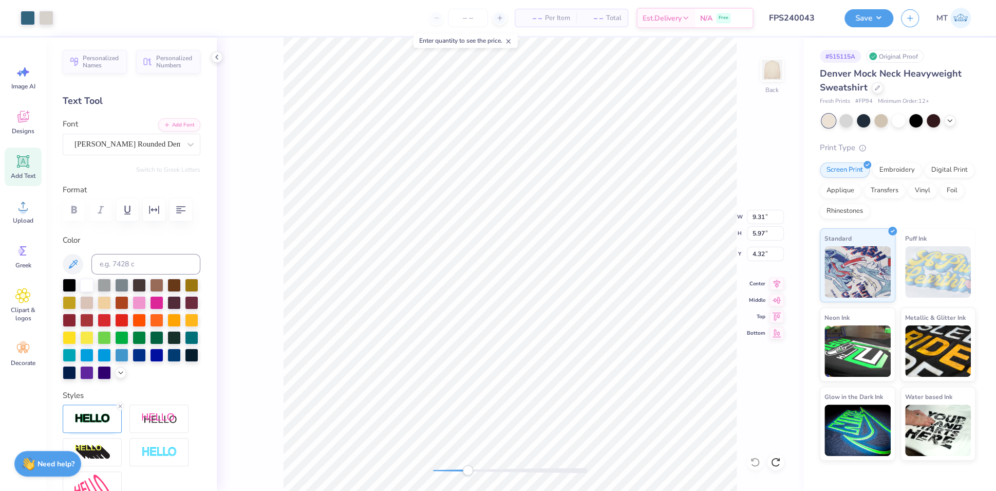
type input "12.51"
type input "9.30"
type input "5.96"
type input "4.32"
click at [622, 424] on li "Bring to Front" at bounding box center [627, 421] width 81 height 20
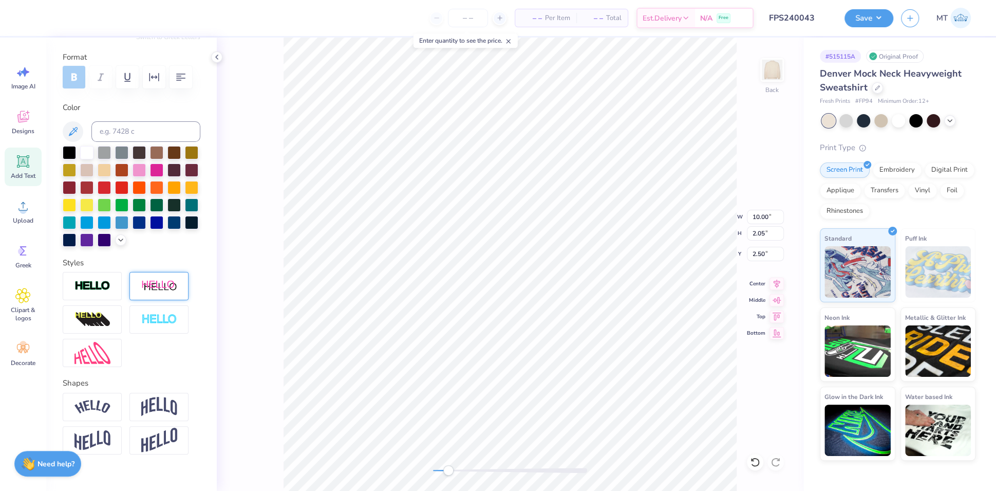
scroll to position [191, 0]
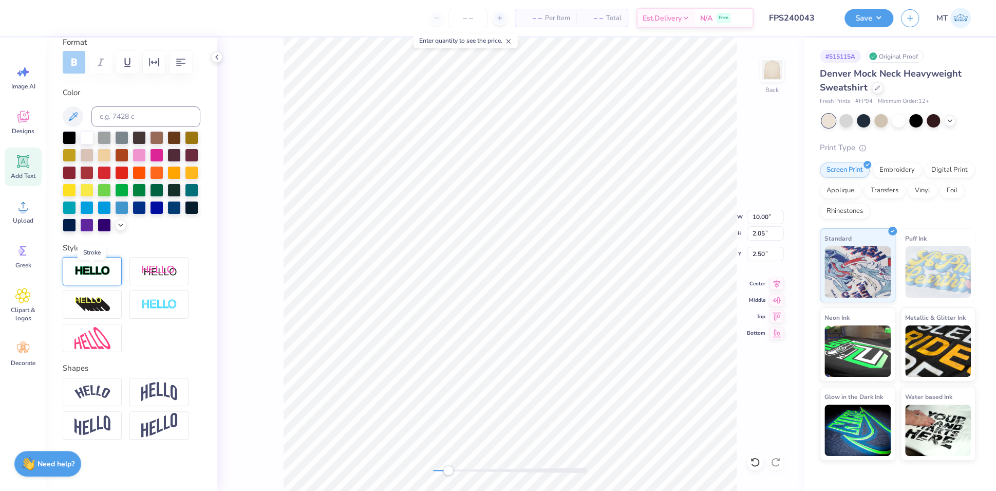
click at [94, 276] on img at bounding box center [93, 271] width 36 height 12
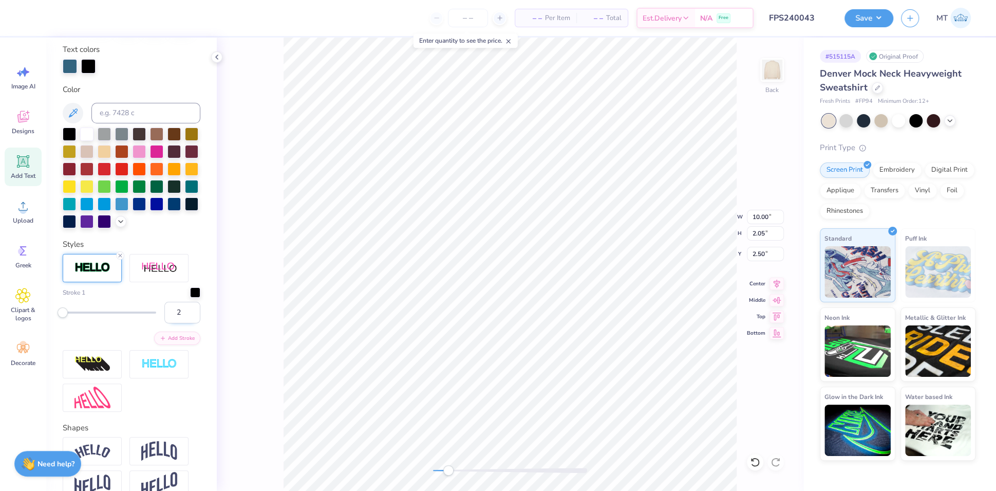
type input "2"
click at [183, 323] on input "2" at bounding box center [182, 313] width 36 height 22
click at [41, 17] on div at bounding box center [46, 17] width 14 height 14
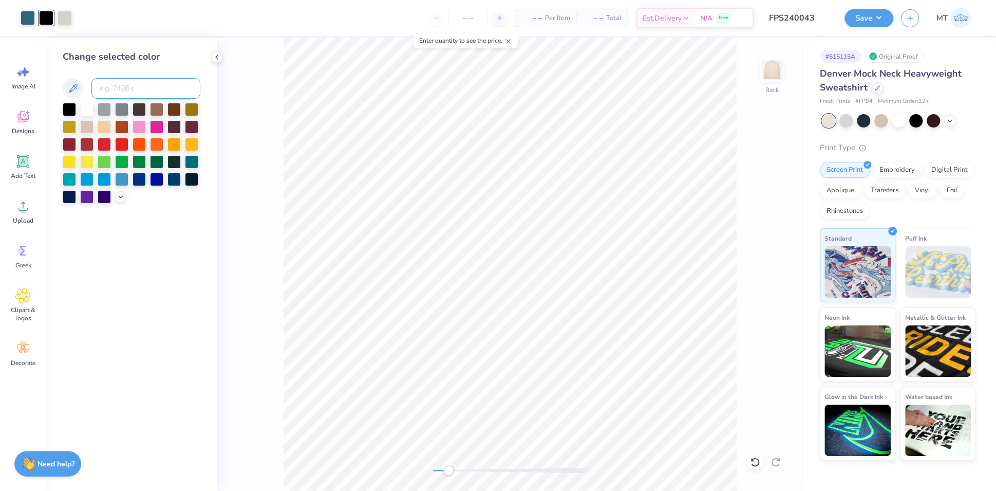
click at [127, 92] on input at bounding box center [145, 88] width 109 height 21
type input "7699"
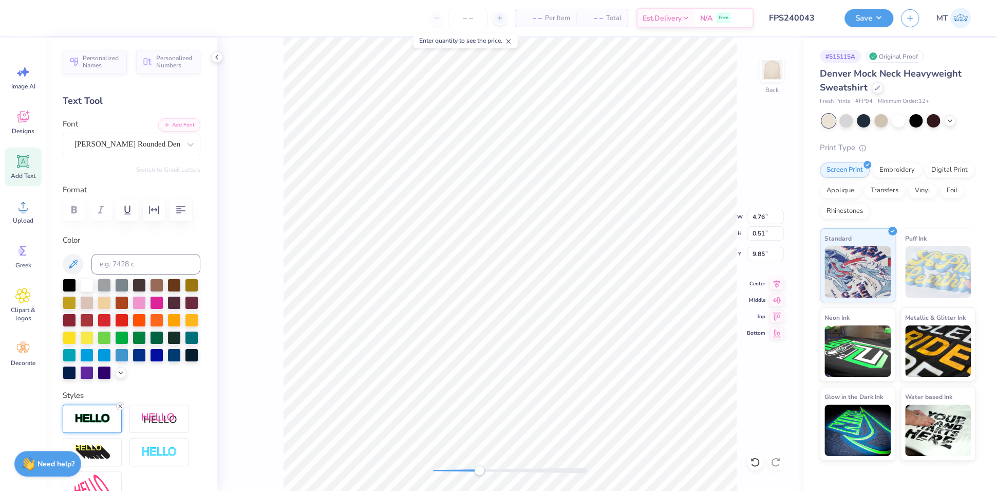
click at [119, 409] on icon at bounding box center [120, 406] width 6 height 6
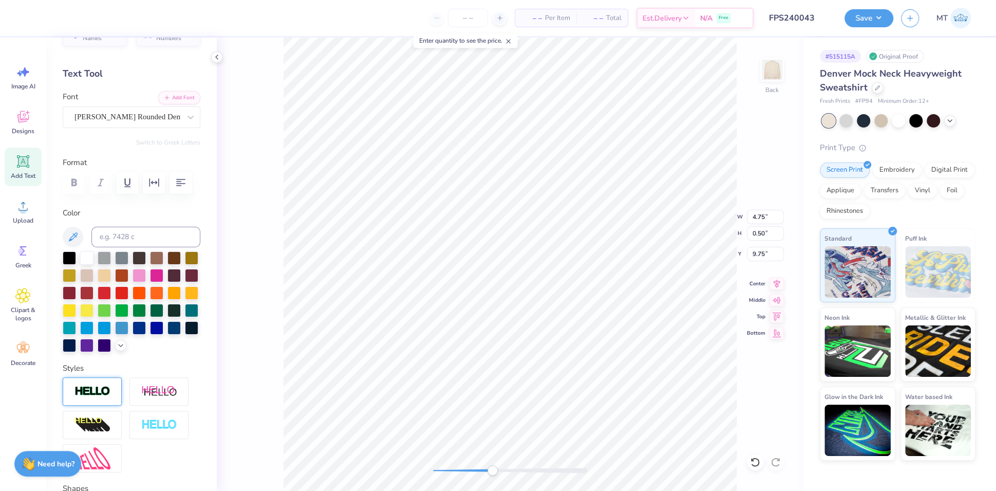
click at [110, 405] on div at bounding box center [92, 391] width 59 height 28
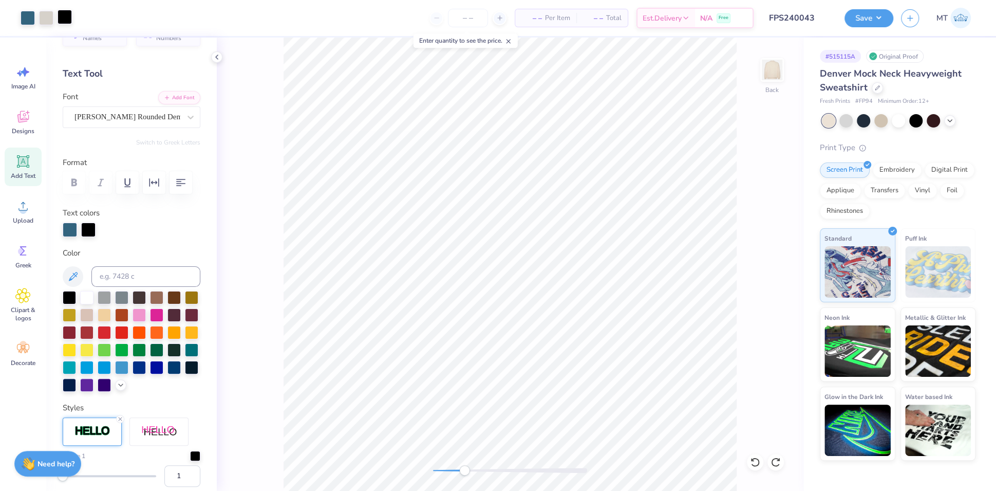
click at [64, 18] on div at bounding box center [65, 17] width 14 height 14
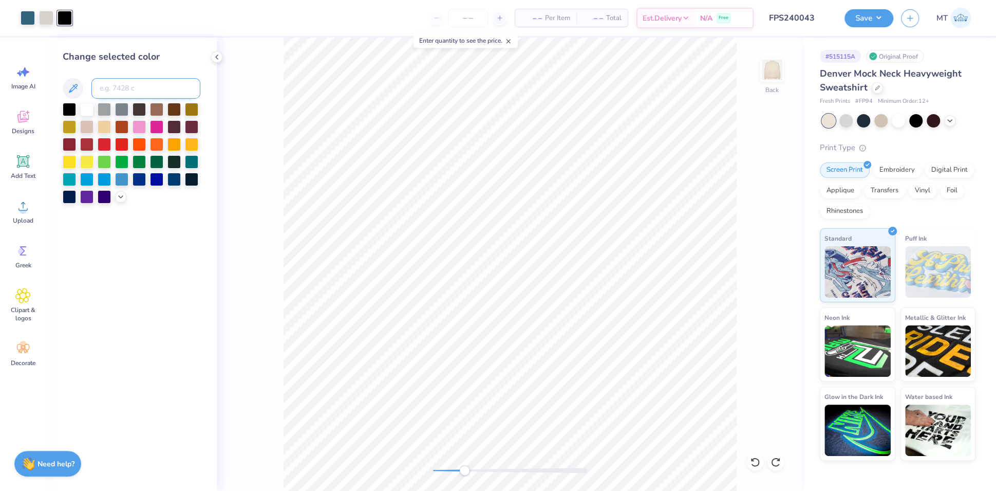
click at [121, 86] on input at bounding box center [145, 88] width 109 height 21
type input "7699"
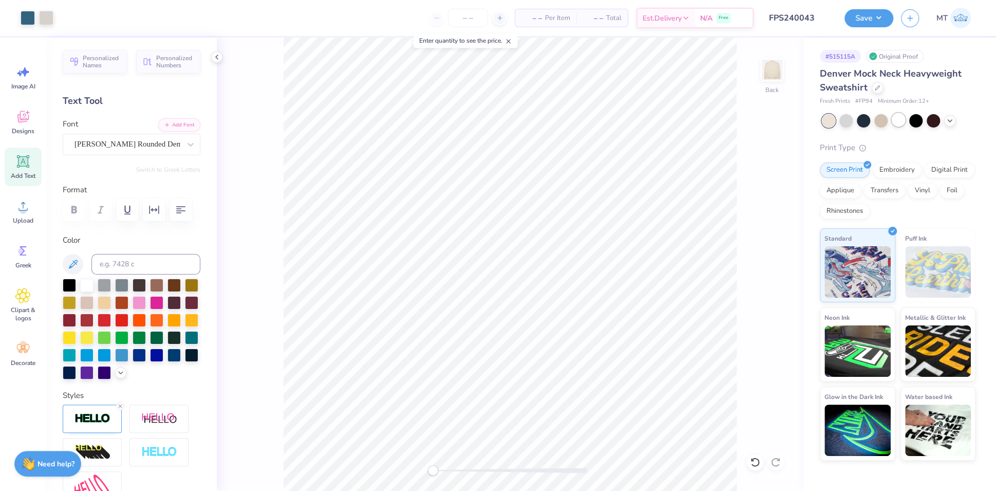
click at [902, 122] on div at bounding box center [898, 119] width 13 height 13
click at [934, 120] on div at bounding box center [933, 119] width 13 height 13
click at [879, 17] on button "Save" at bounding box center [869, 17] width 49 height 18
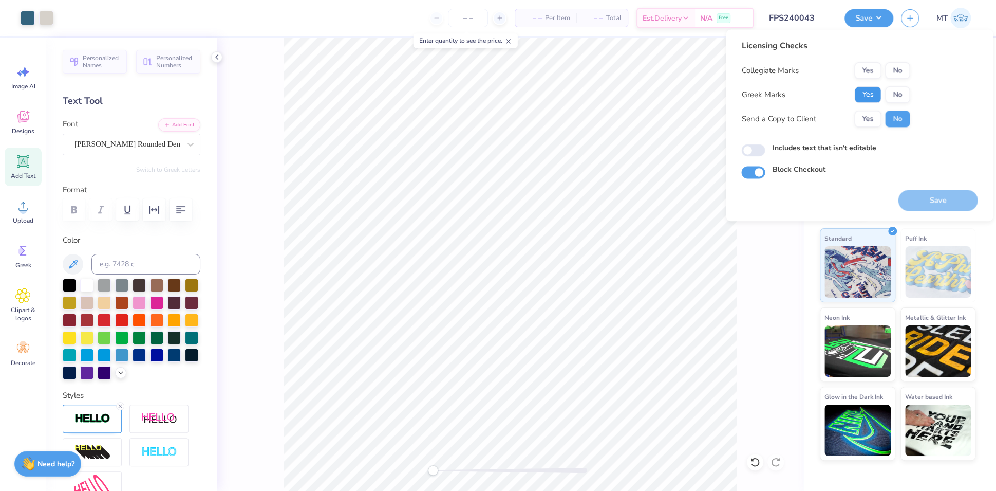
click at [876, 89] on button "Yes" at bounding box center [868, 94] width 27 height 16
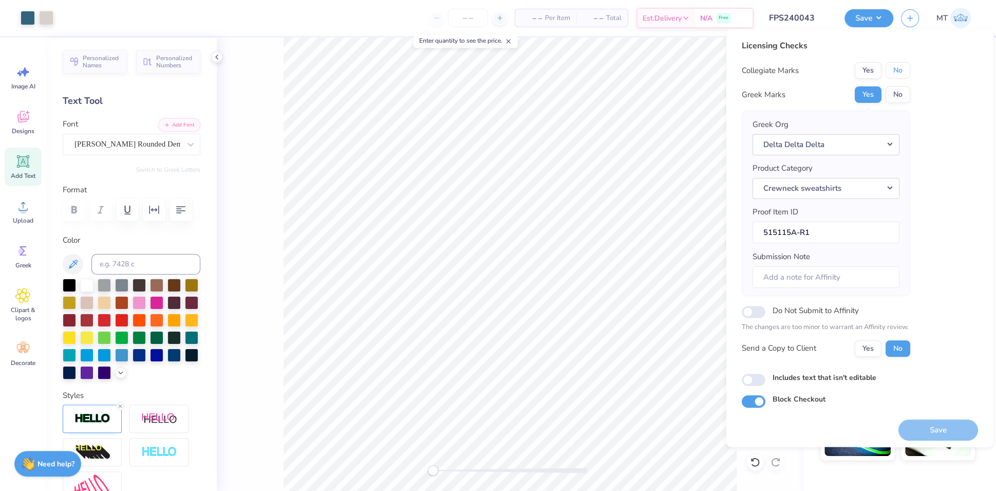
click at [899, 72] on button "No" at bounding box center [897, 70] width 25 height 16
click at [941, 436] on button "Save" at bounding box center [938, 429] width 80 height 21
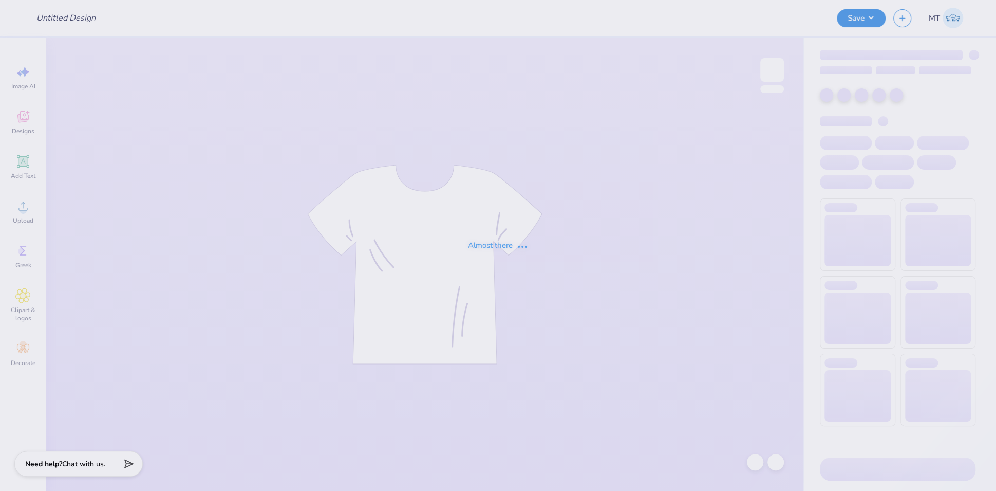
type input "FPS240044"
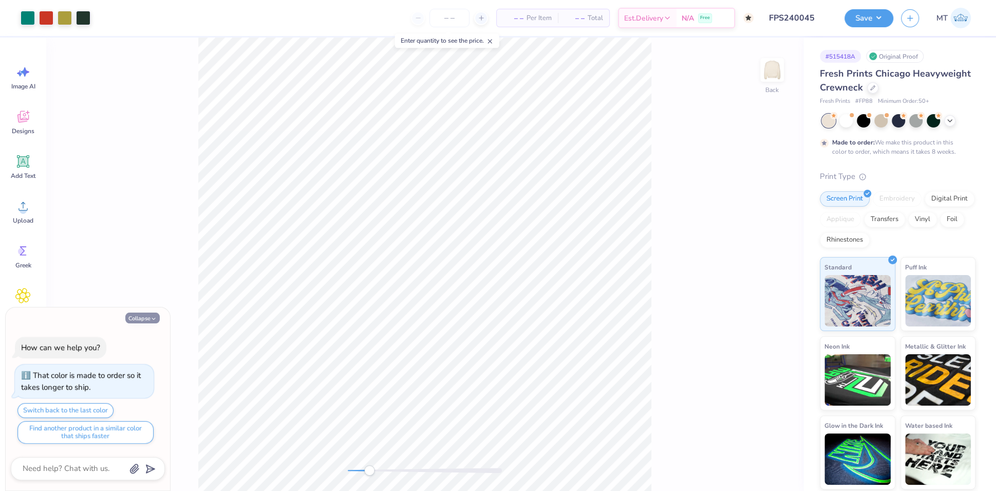
click at [146, 321] on button "Collapse" at bounding box center [142, 317] width 34 height 11
type textarea "x"
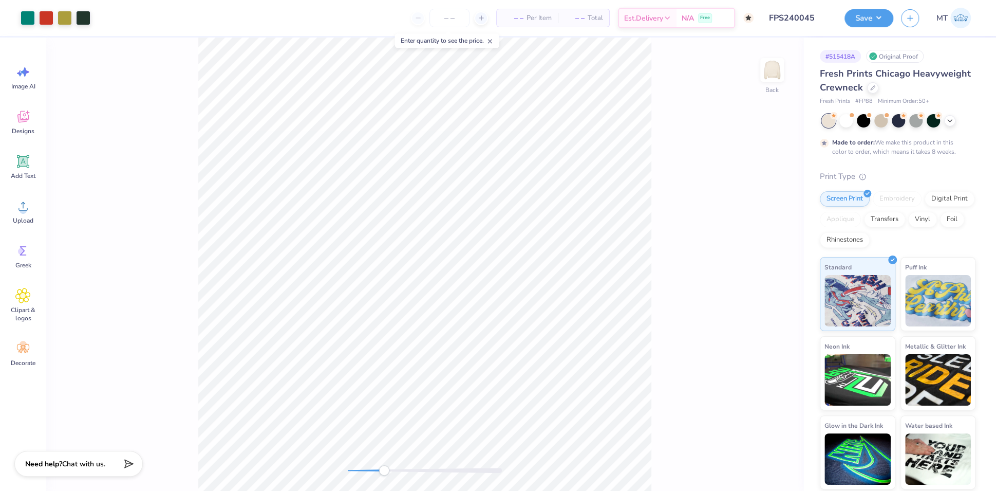
click at [343, 470] on div "Back" at bounding box center [424, 264] width 757 height 453
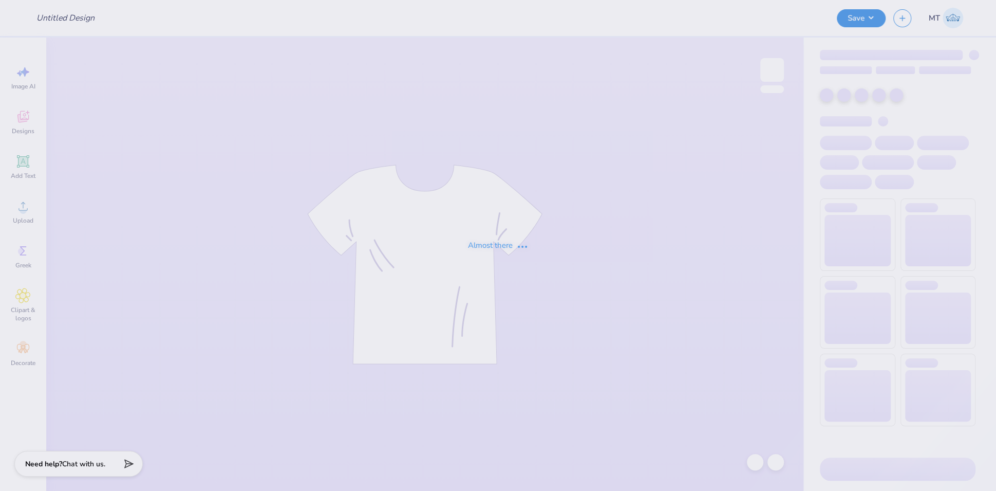
type input "FPS240045"
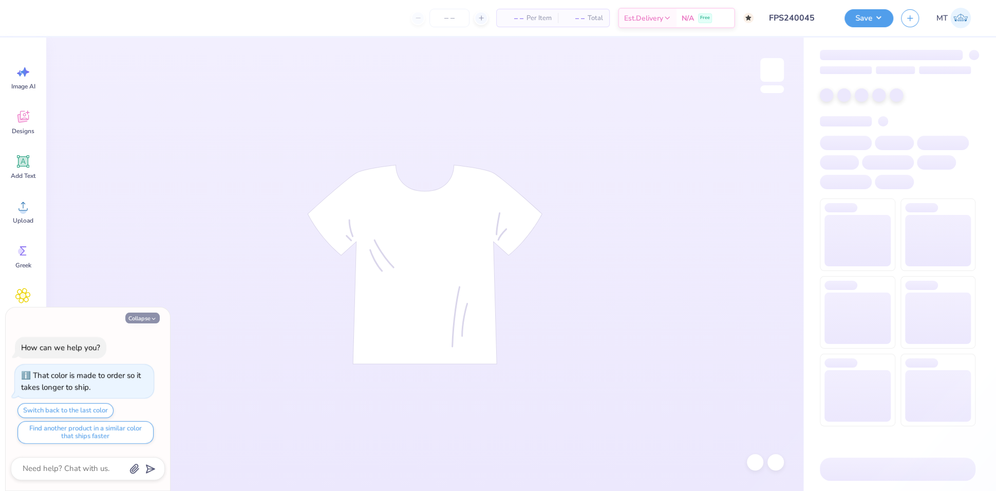
click at [154, 321] on icon "button" at bounding box center [154, 319] width 6 height 6
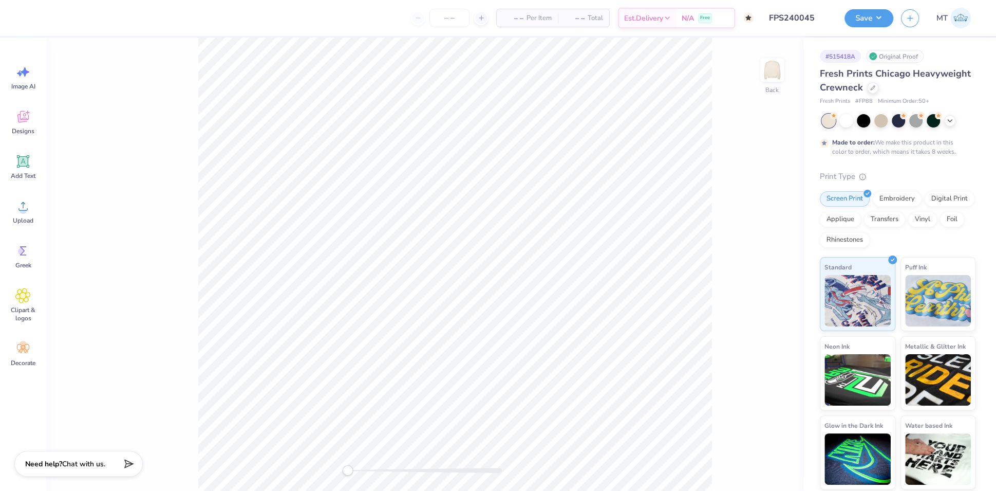
type textarea "x"
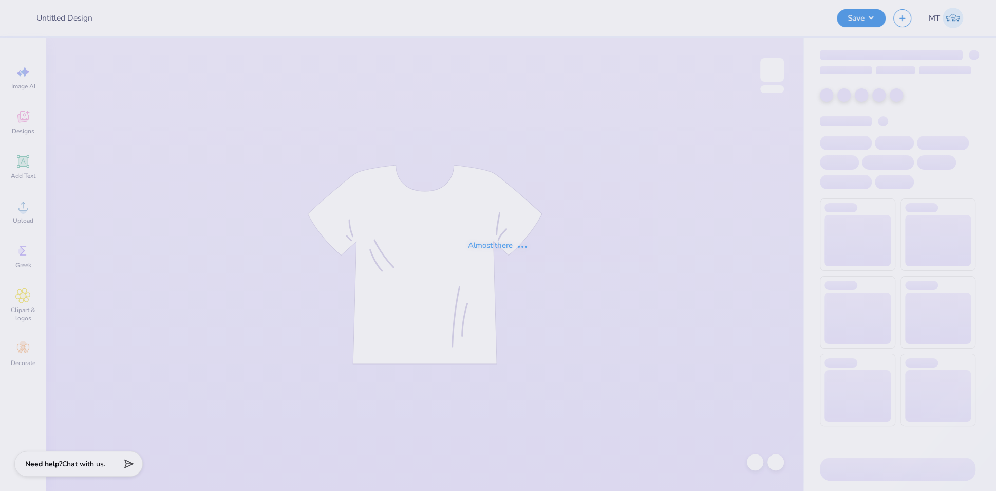
type input "FPS240046"
type input "FPS240047"
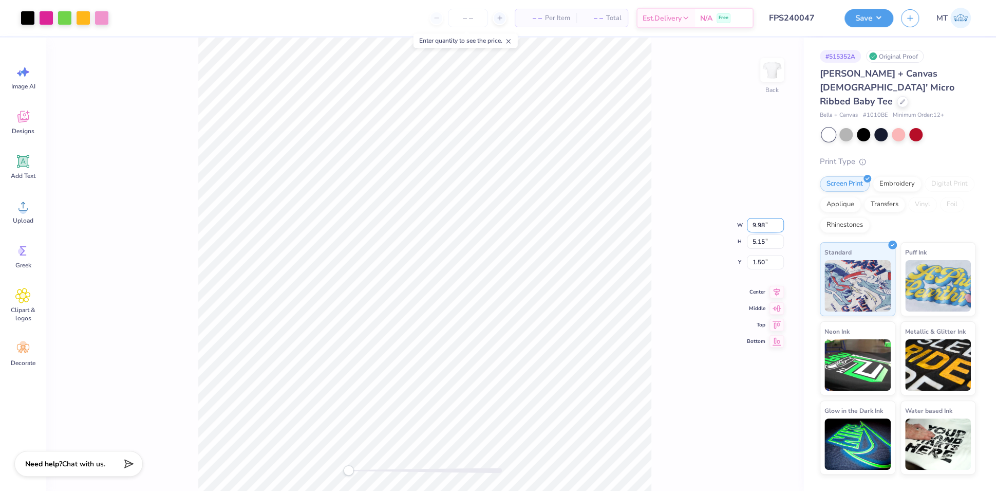
click at [760, 222] on input "9.98" at bounding box center [765, 225] width 37 height 14
type input "6.41"
type input "3.66"
type input "2.40"
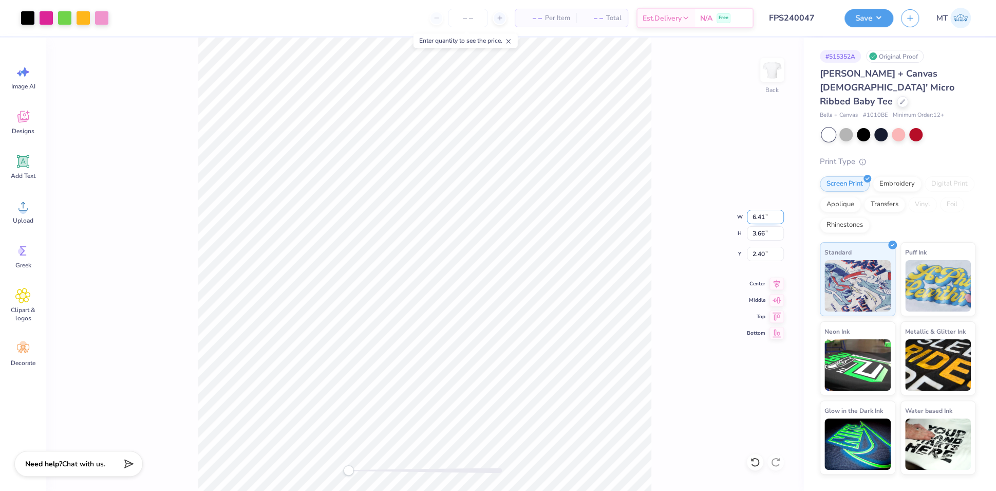
click at [761, 213] on input "6.41" at bounding box center [765, 217] width 37 height 14
type input "9.98"
type input "5.15"
type input "1.46"
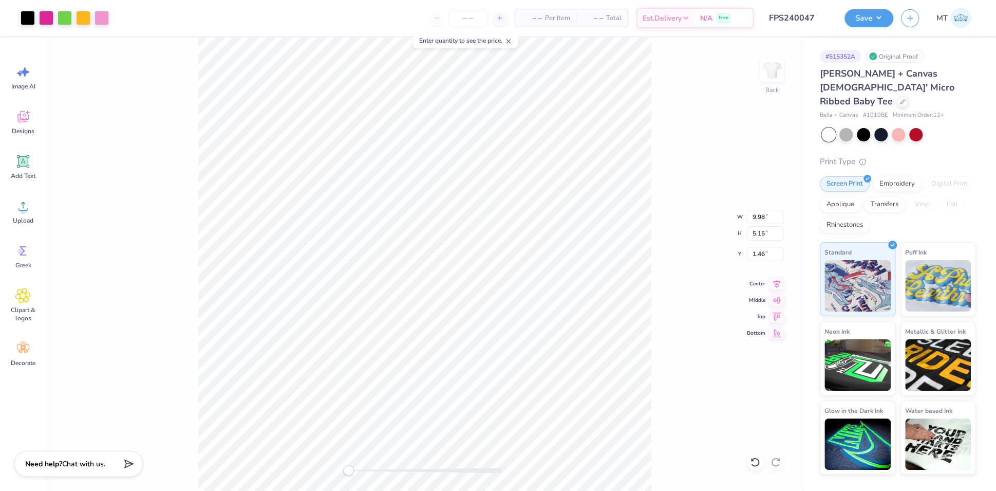
type input "8.15"
type input "4.40"
click at [757, 251] on input "2.21" at bounding box center [765, 254] width 37 height 14
click at [755, 251] on input "2.00" at bounding box center [765, 254] width 37 height 14
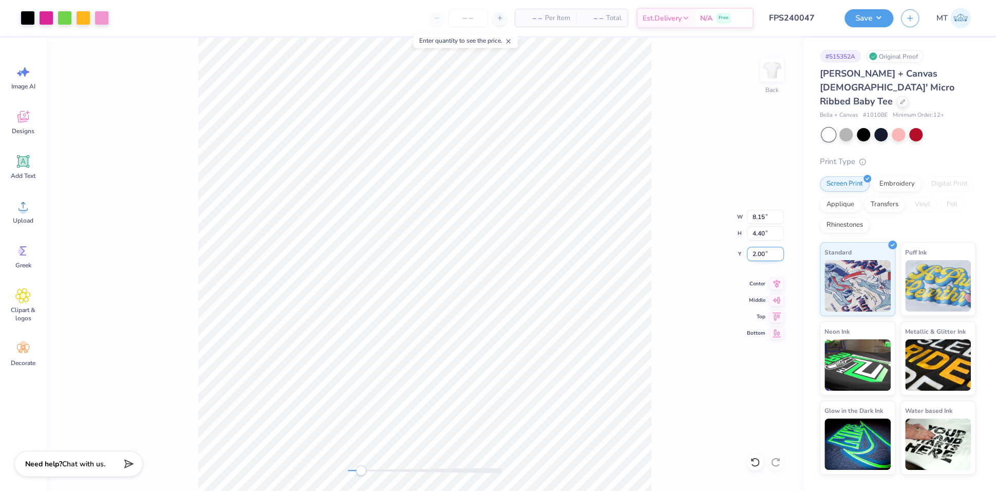
click at [755, 251] on input "2.00" at bounding box center [765, 254] width 37 height 14
type input "2.50"
type input "9.02"
type input "4.43"
type input "2.29"
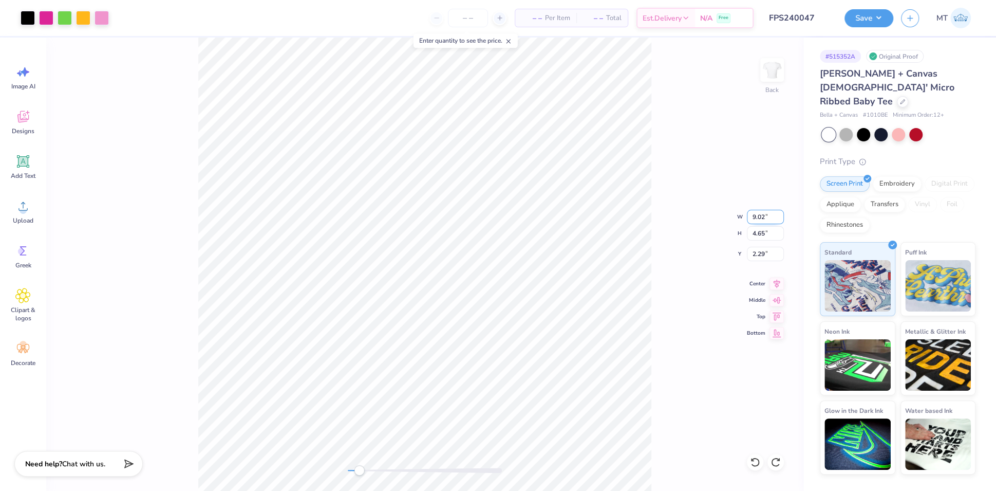
click at [759, 215] on input "9.02" at bounding box center [765, 217] width 37 height 14
type input "7.09"
type input "3.86"
type input "2.77"
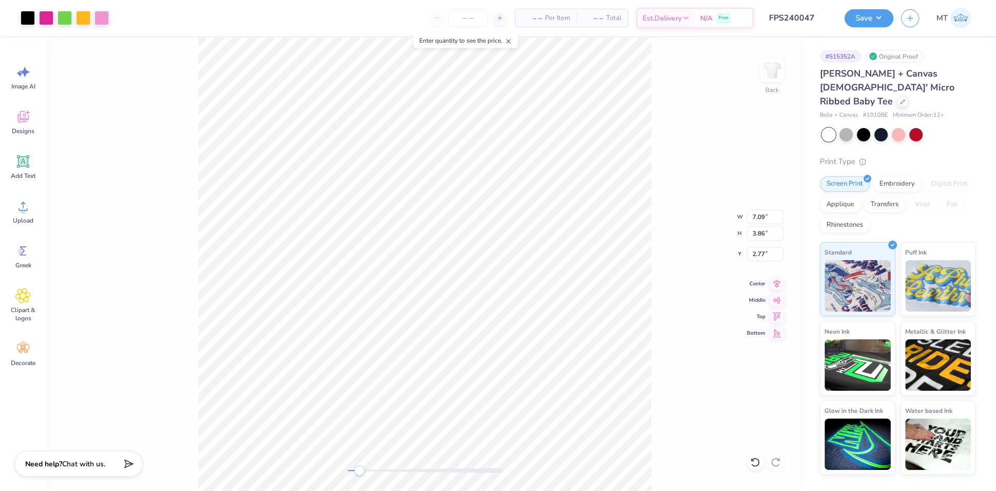
type input "7.93"
type input "4.21"
type input "2.44"
type input "7.99"
type input "4.23"
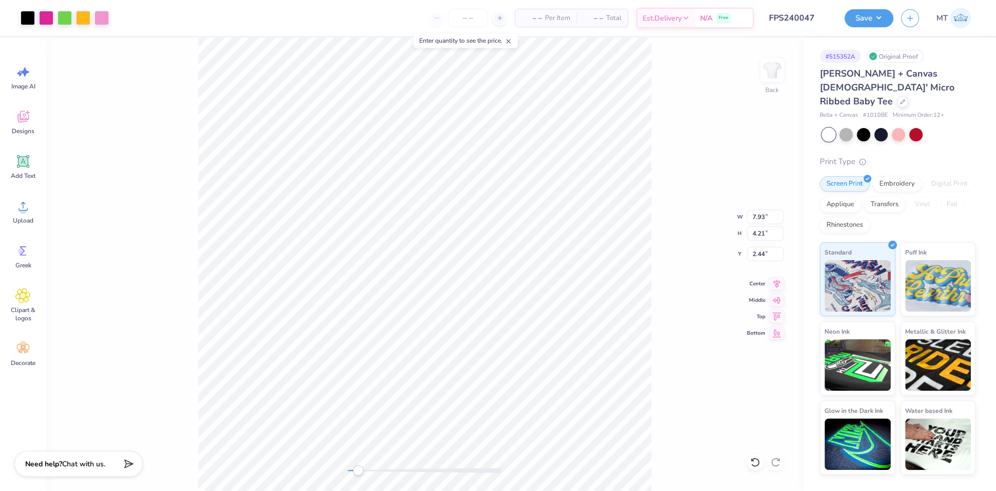
type input "2.42"
type input "7.90"
type input "4.20"
type input "2.45"
type input "7.96"
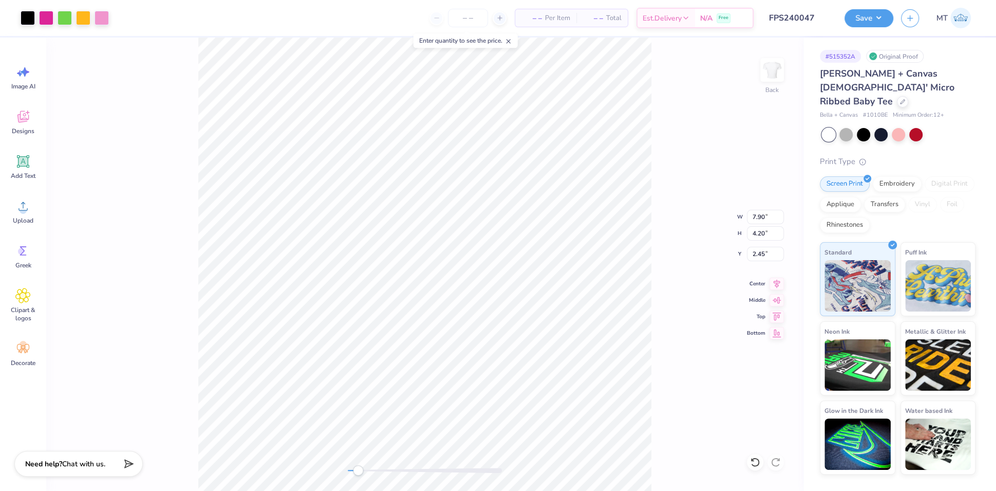
type input "4.22"
type input "2.43"
type input "8.00"
type input "4.24"
type input "2.55"
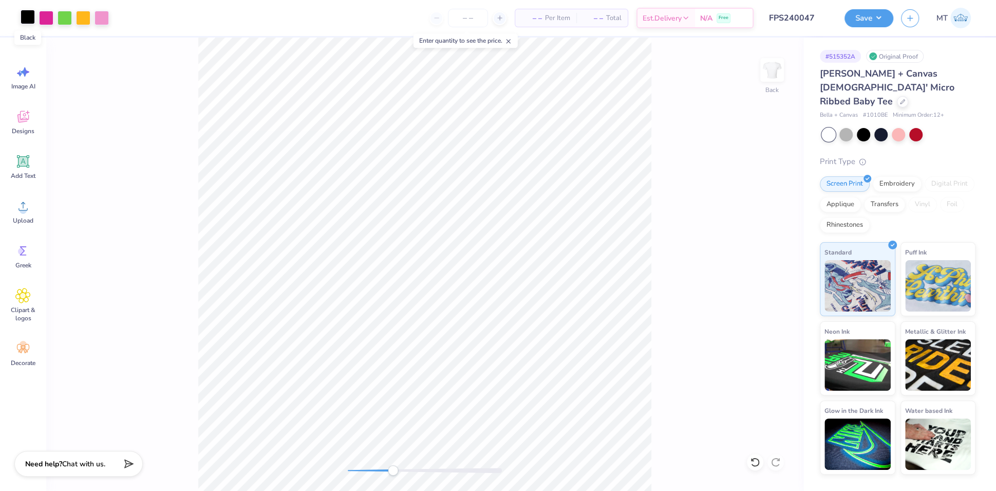
click at [24, 13] on div at bounding box center [28, 17] width 14 height 14
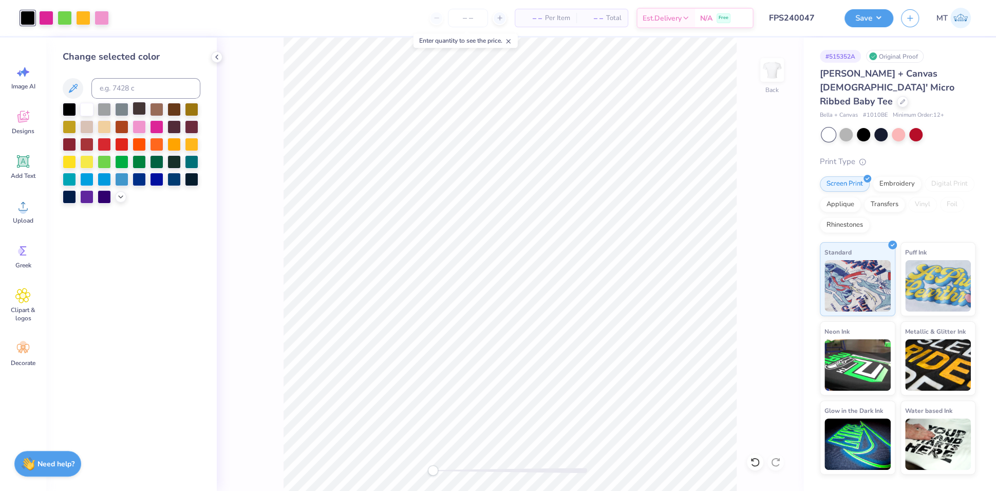
click at [139, 109] on div at bounding box center [139, 108] width 13 height 13
click at [122, 196] on icon at bounding box center [121, 196] width 8 height 8
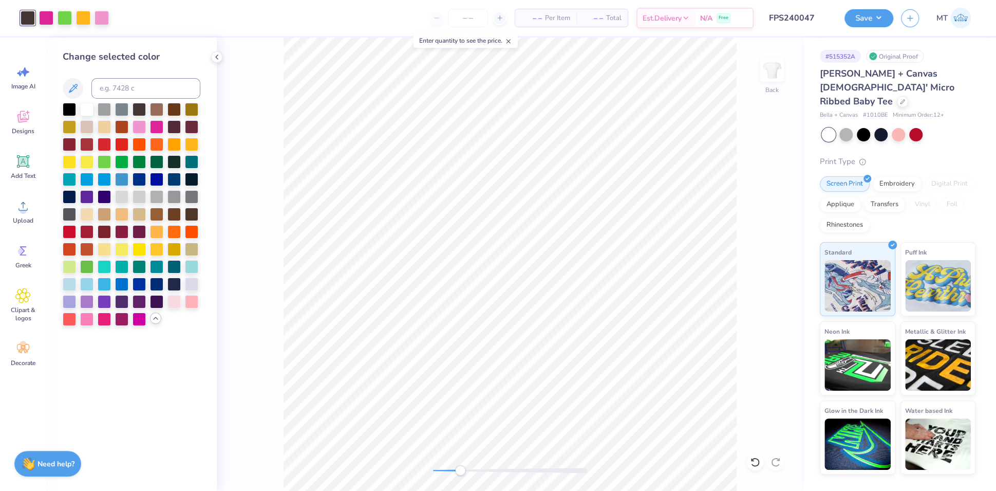
click at [70, 213] on div at bounding box center [69, 214] width 13 height 13
click at [160, 215] on div at bounding box center [156, 213] width 13 height 13
click at [186, 214] on div at bounding box center [191, 213] width 13 height 13
click at [83, 21] on div at bounding box center [83, 17] width 14 height 14
click at [155, 230] on div at bounding box center [156, 230] width 13 height 13
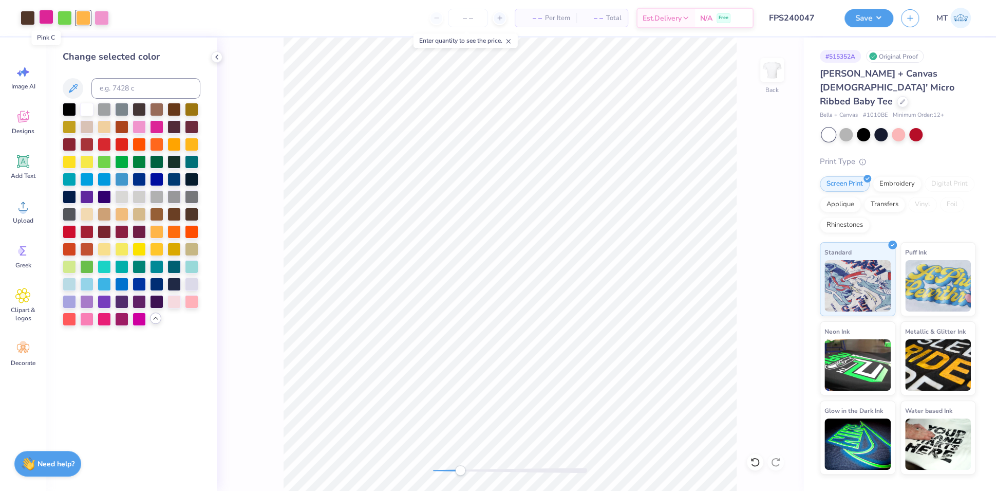
click at [47, 17] on div at bounding box center [46, 17] width 14 height 14
click at [100, 319] on div at bounding box center [104, 317] width 13 height 13
click at [62, 13] on div at bounding box center [65, 17] width 14 height 14
click at [69, 264] on div at bounding box center [69, 265] width 13 height 13
click at [122, 78] on input at bounding box center [145, 88] width 109 height 21
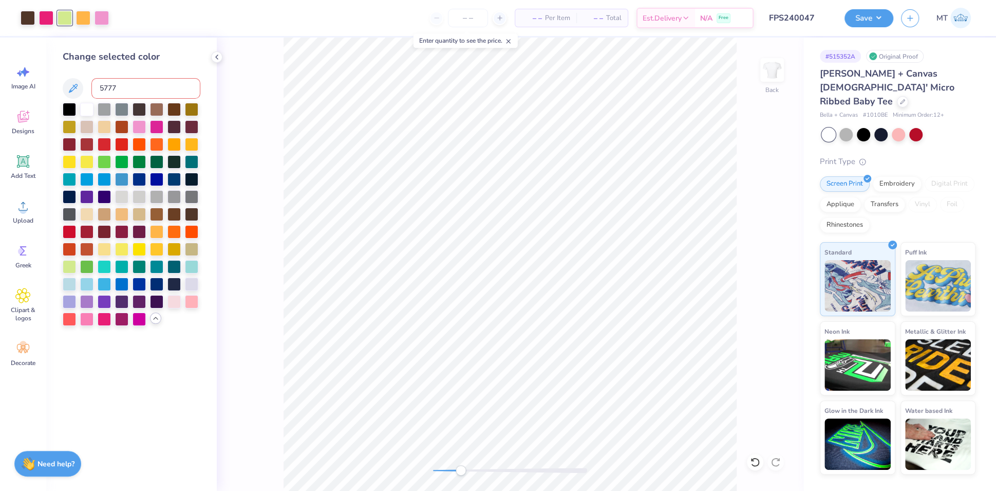
type input "5777"
click at [126, 88] on input at bounding box center [145, 88] width 109 height 21
type input "7495"
click at [41, 14] on div at bounding box center [46, 17] width 14 height 14
click at [150, 91] on input at bounding box center [145, 88] width 109 height 21
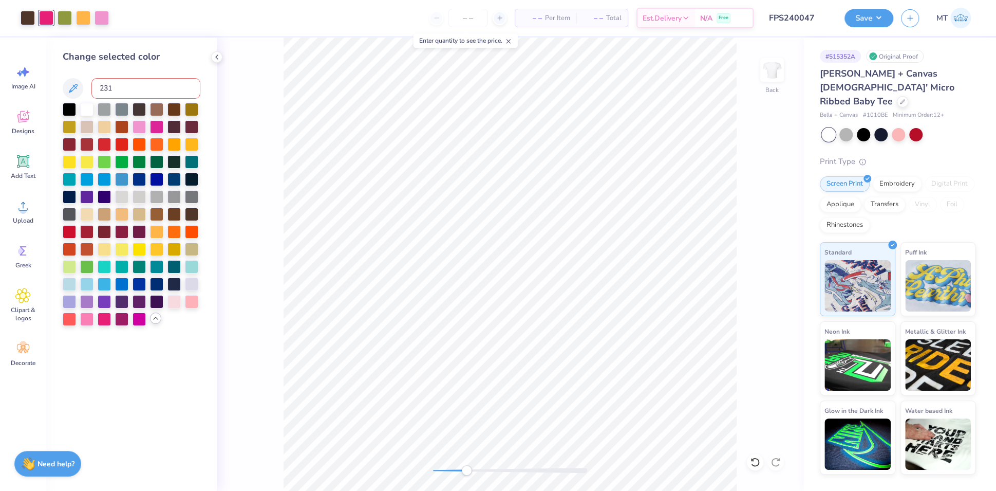
type input "231"
click at [98, 18] on div at bounding box center [102, 17] width 14 height 14
click at [190, 304] on div at bounding box center [191, 300] width 13 height 13
click at [163, 89] on input at bounding box center [145, 88] width 109 height 21
type input "693"
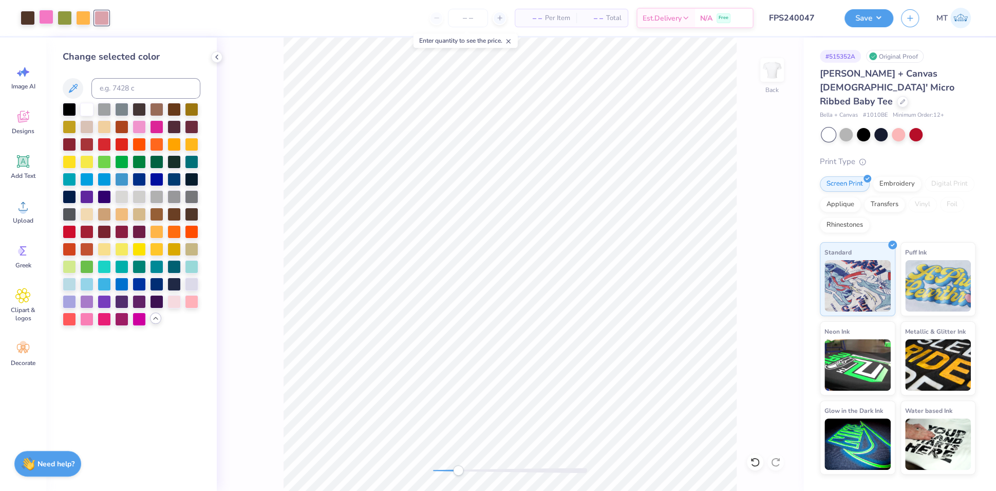
click at [49, 20] on div at bounding box center [46, 17] width 14 height 14
click at [136, 90] on input at bounding box center [145, 88] width 109 height 21
type input "1915"
click at [95, 23] on div at bounding box center [102, 17] width 14 height 14
click at [99, 21] on div at bounding box center [102, 18] width 14 height 14
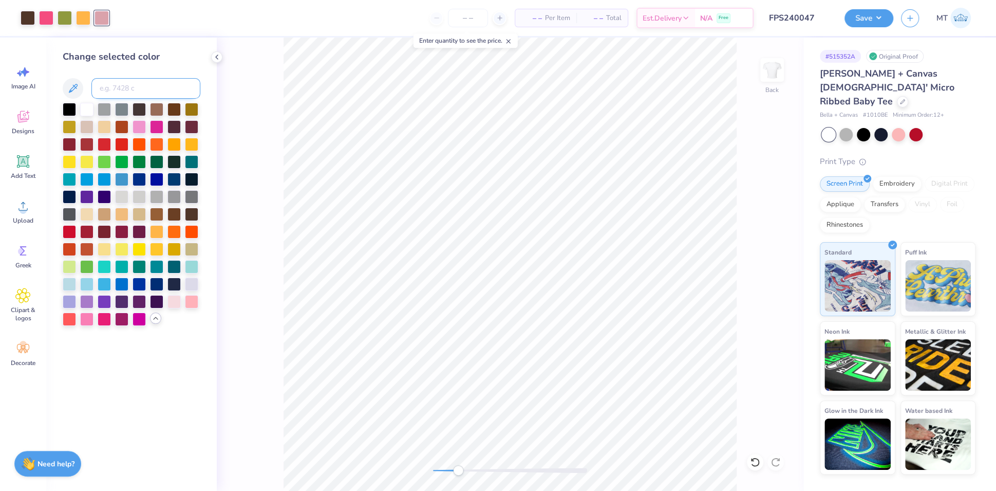
click at [139, 89] on input at bounding box center [145, 88] width 109 height 21
type input "1905"
click at [84, 19] on div at bounding box center [83, 17] width 14 height 14
click at [120, 83] on input at bounding box center [145, 88] width 109 height 21
type input "1355"
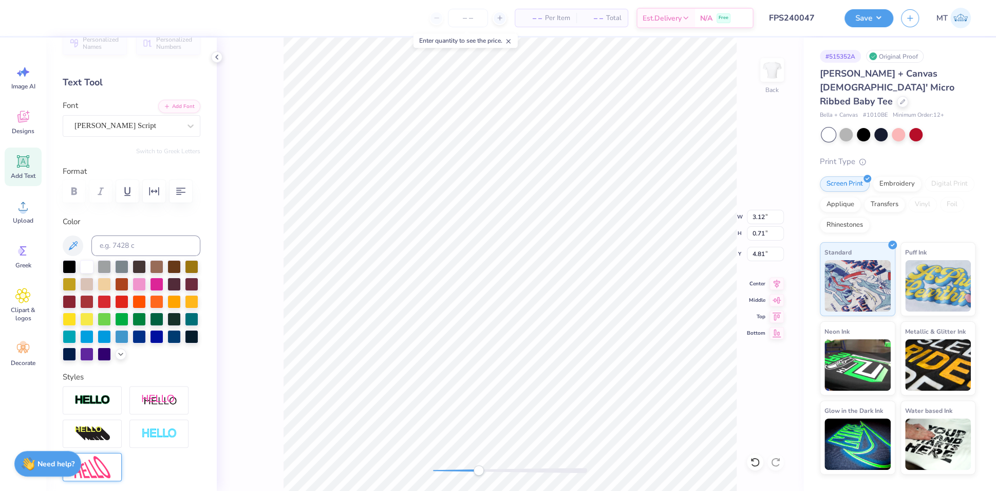
scroll to position [103, 0]
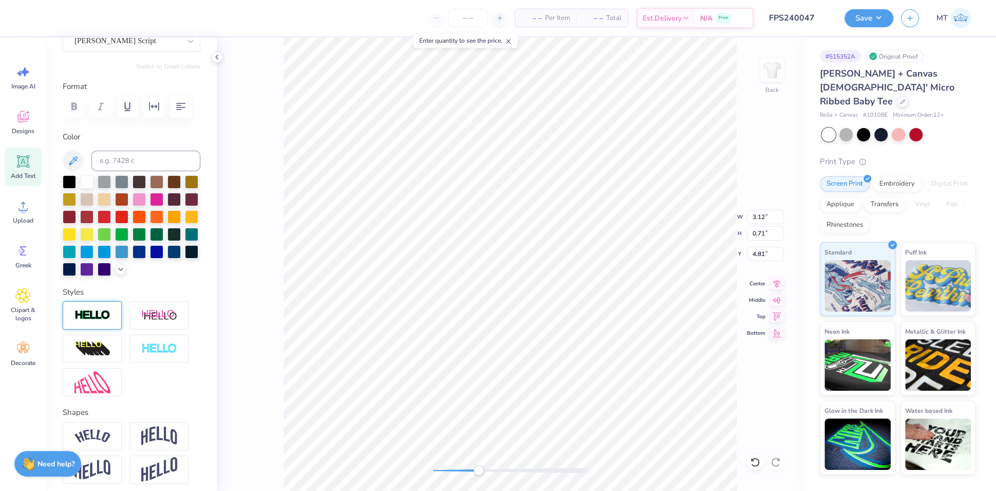
click at [96, 321] on img at bounding box center [93, 315] width 36 height 12
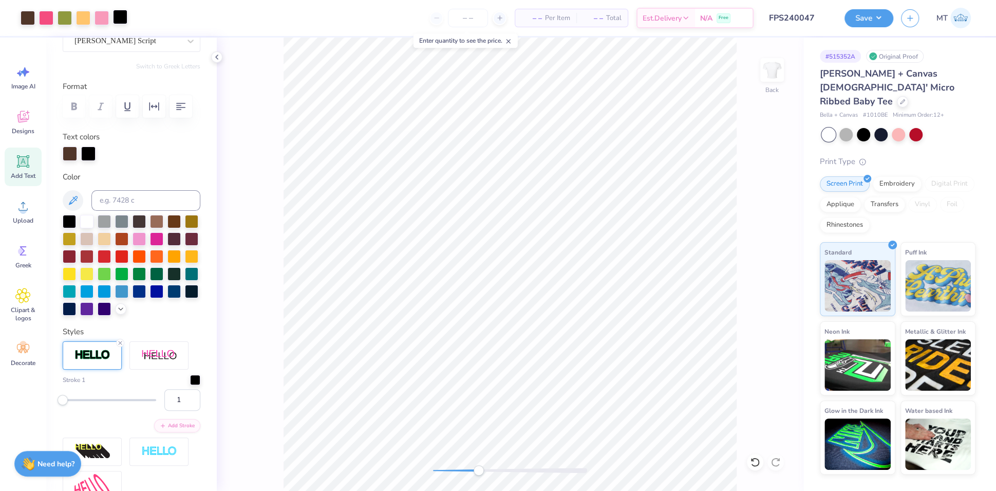
click at [116, 17] on div at bounding box center [120, 17] width 14 height 14
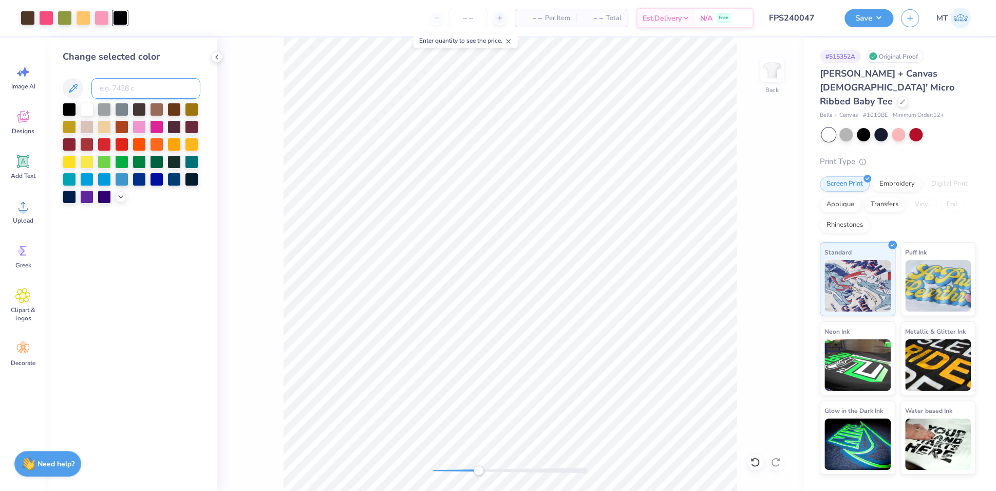
click at [139, 86] on input at bounding box center [145, 88] width 109 height 21
type input "476"
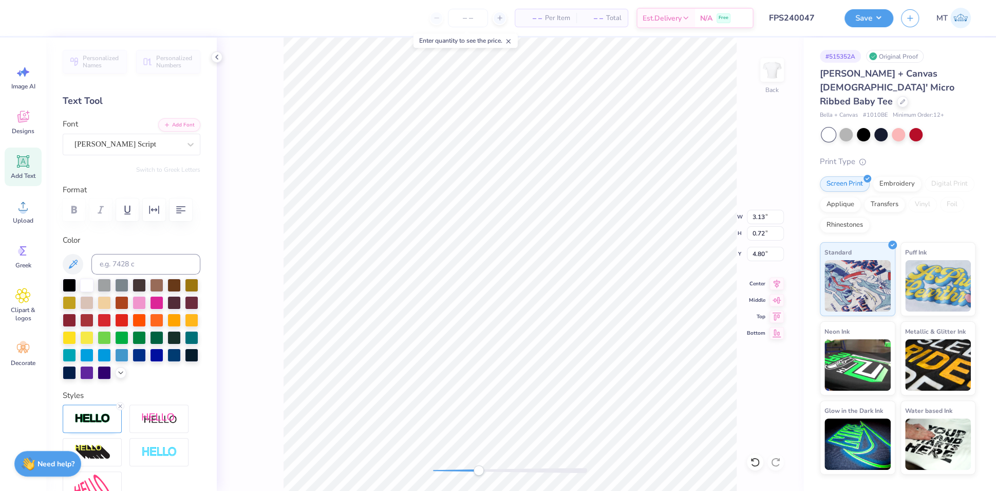
type input "8.00"
type input "3.93"
type input "2.55"
click at [612, 457] on li "Send to Back" at bounding box center [609, 464] width 81 height 20
type input "5.84"
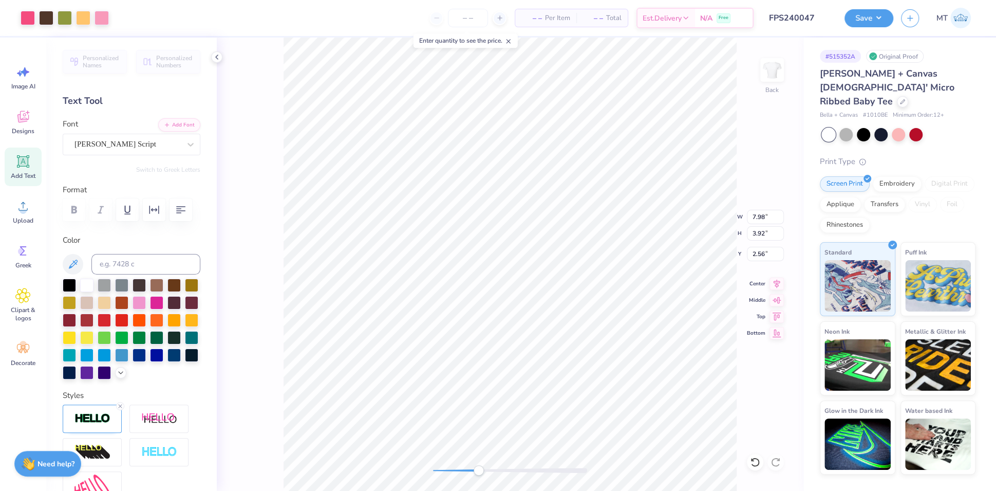
type input "1.33"
type input "3.73"
type input "2.56"
click at [758, 249] on input "2.56" at bounding box center [765, 254] width 37 height 14
type input "2.50"
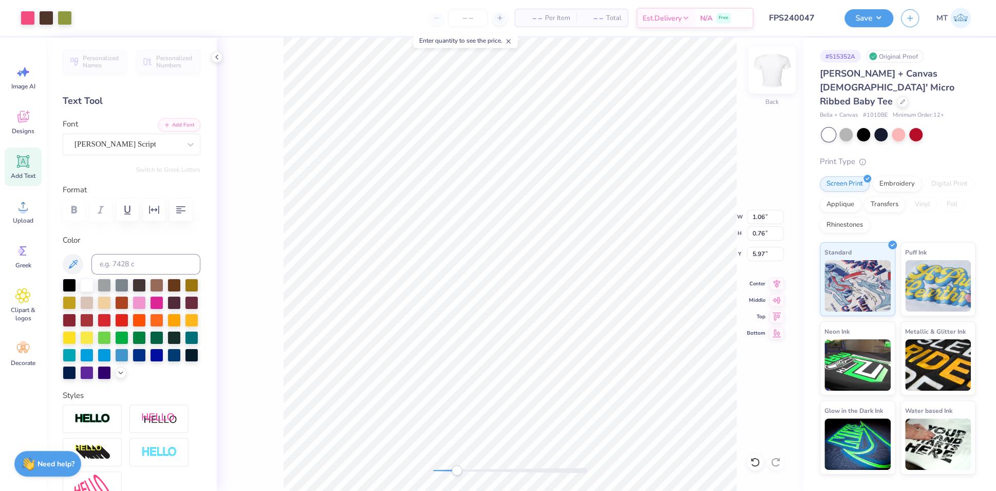
type input "7.98"
type input "3.92"
type input "2.50"
type input "1.75"
type input "5.31"
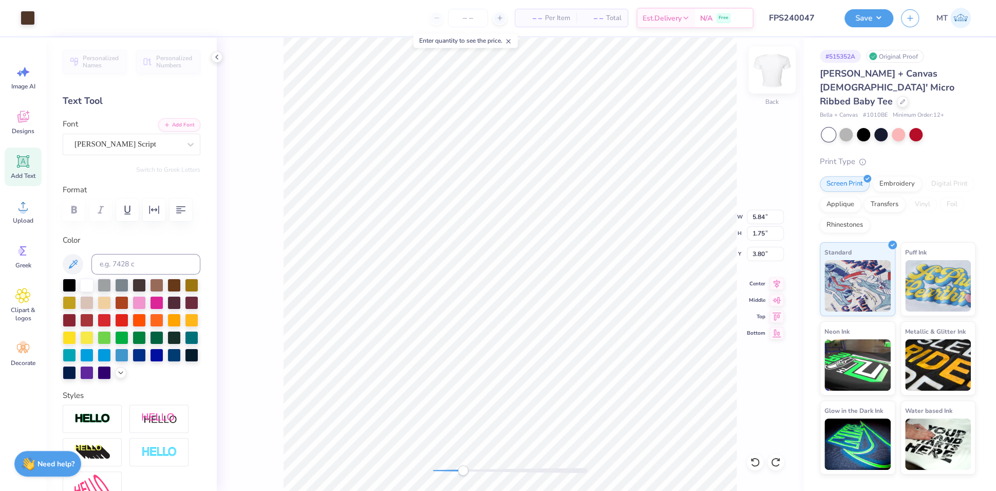
type input "1.63"
type input "3.90"
click at [756, 459] on icon at bounding box center [755, 462] width 10 height 10
click at [774, 461] on icon at bounding box center [776, 462] width 10 height 10
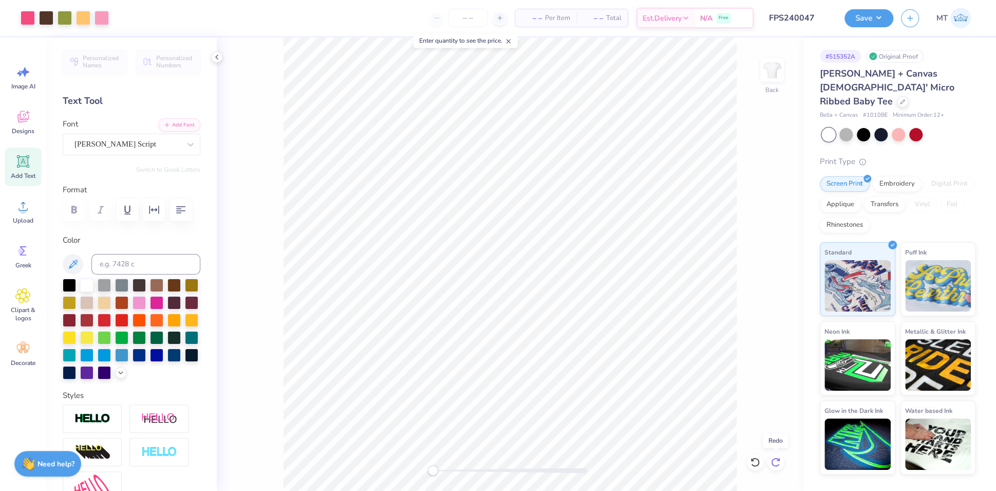
click at [774, 461] on icon at bounding box center [776, 462] width 10 height 10
click at [878, 24] on button "Save" at bounding box center [869, 17] width 49 height 18
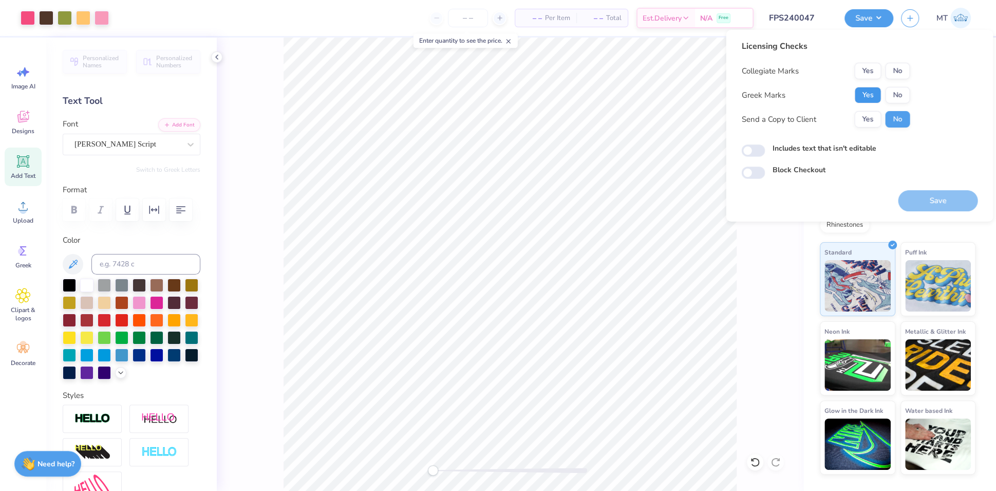
click at [871, 90] on button "Yes" at bounding box center [868, 95] width 27 height 16
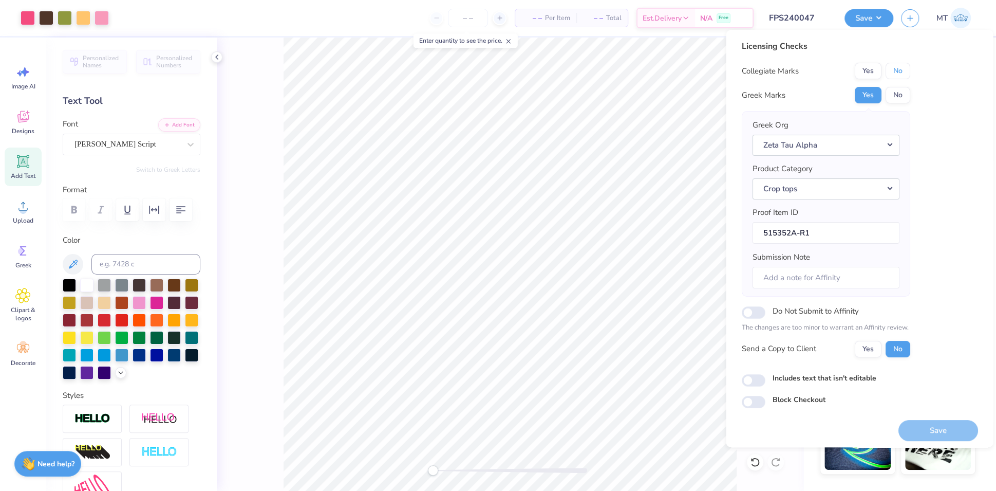
click at [897, 73] on button "No" at bounding box center [897, 71] width 25 height 16
click at [925, 426] on button "Save" at bounding box center [938, 430] width 80 height 21
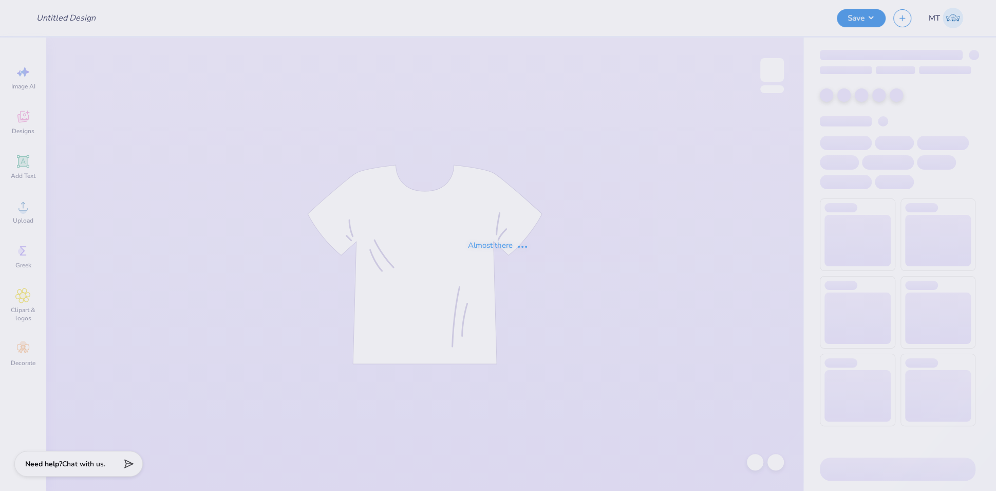
type input "FPS240048"
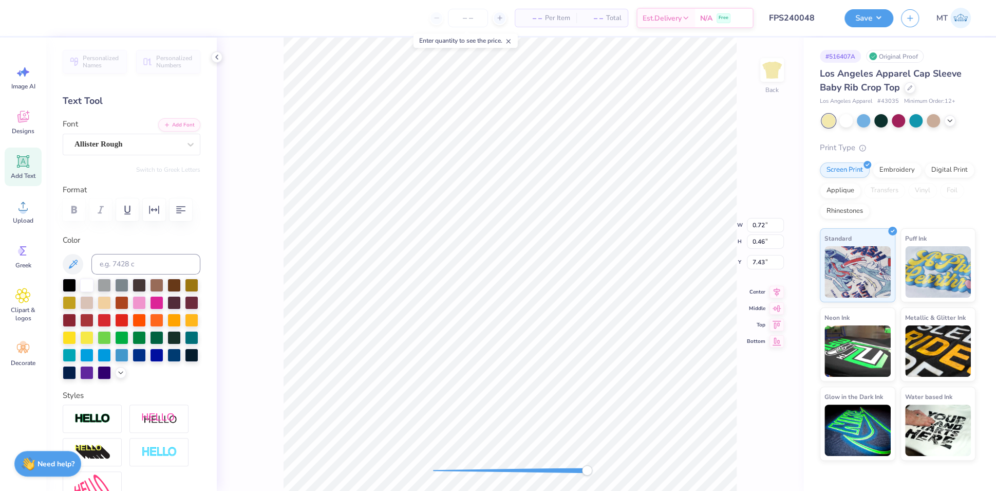
scroll to position [11, 1]
type textarea "XO"
paste textarea
type textarea "X"
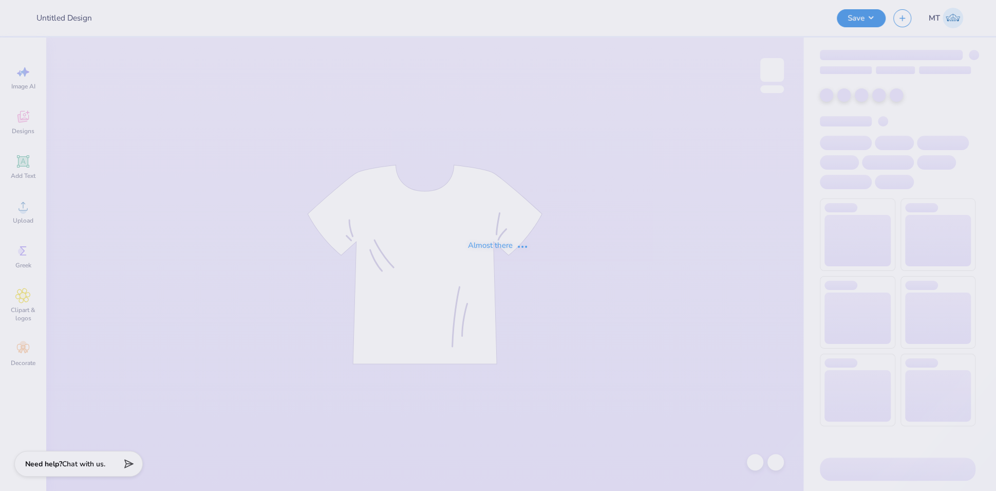
type input "FPS240049"
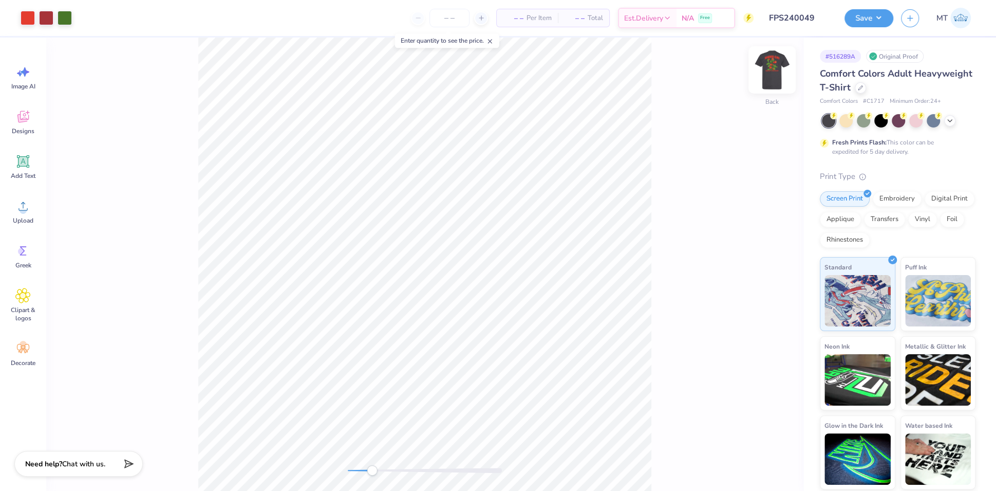
click at [767, 68] on img at bounding box center [772, 69] width 41 height 41
click at [761, 71] on img at bounding box center [772, 69] width 41 height 41
click at [774, 72] on img at bounding box center [772, 69] width 41 height 41
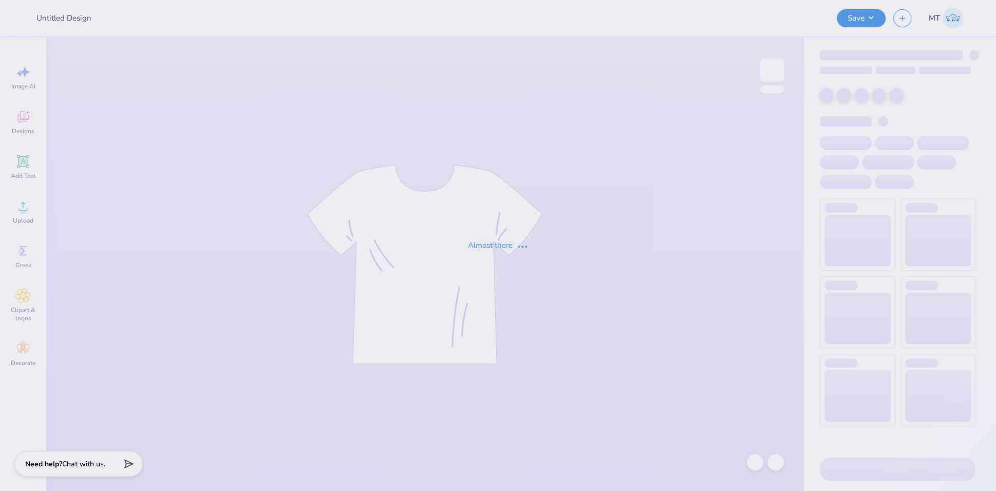
type input "FPS240050"
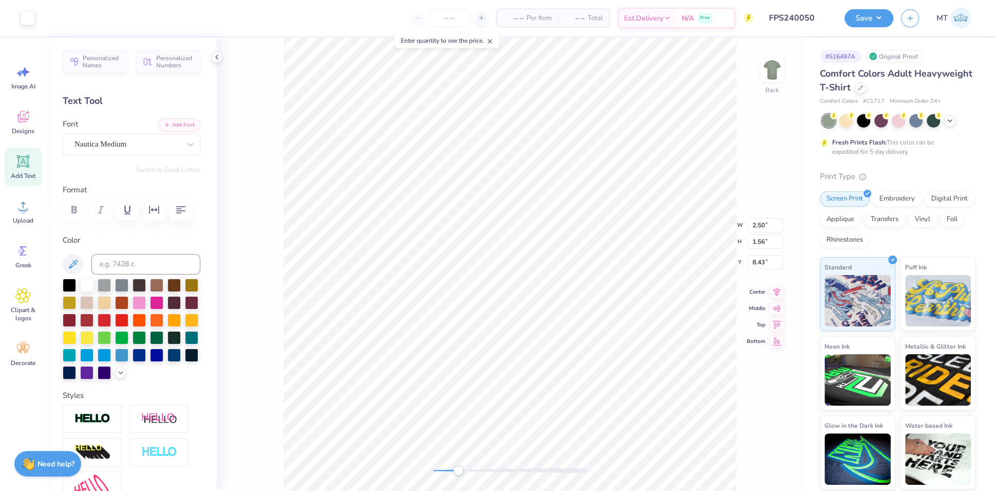
type input "2.50"
type input "1.56"
click at [67, 291] on div at bounding box center [69, 283] width 13 height 13
type input "11.00"
type input "2.13"
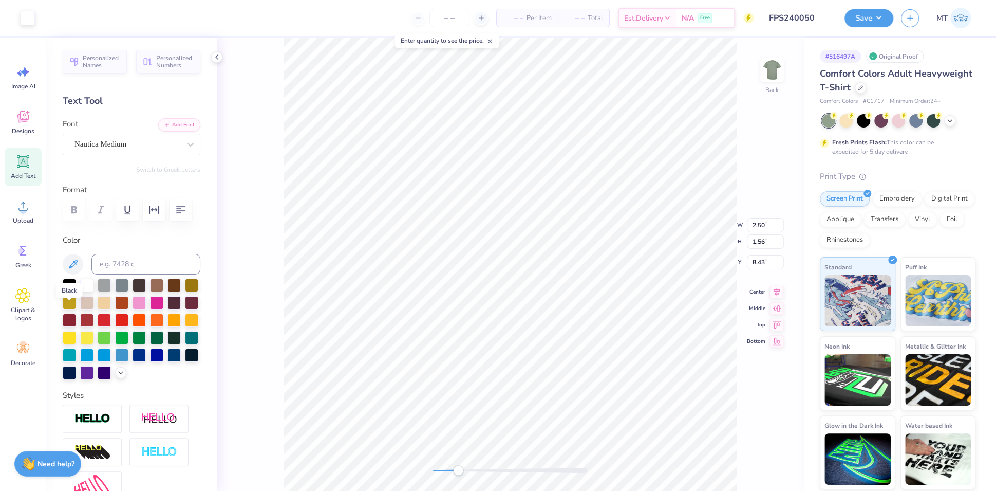
type input "8.29"
click at [68, 291] on div at bounding box center [69, 283] width 13 height 13
type input "2.50"
type input "0.74"
type input "9.25"
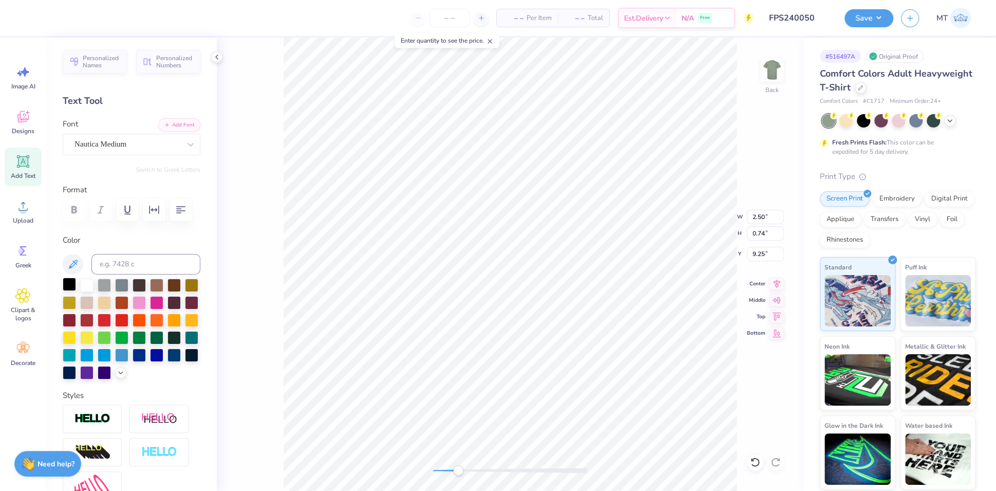
click at [69, 291] on div at bounding box center [69, 283] width 13 height 13
click at [70, 291] on div at bounding box center [69, 283] width 13 height 13
type input "1.30"
type input "1.11"
type input "9.31"
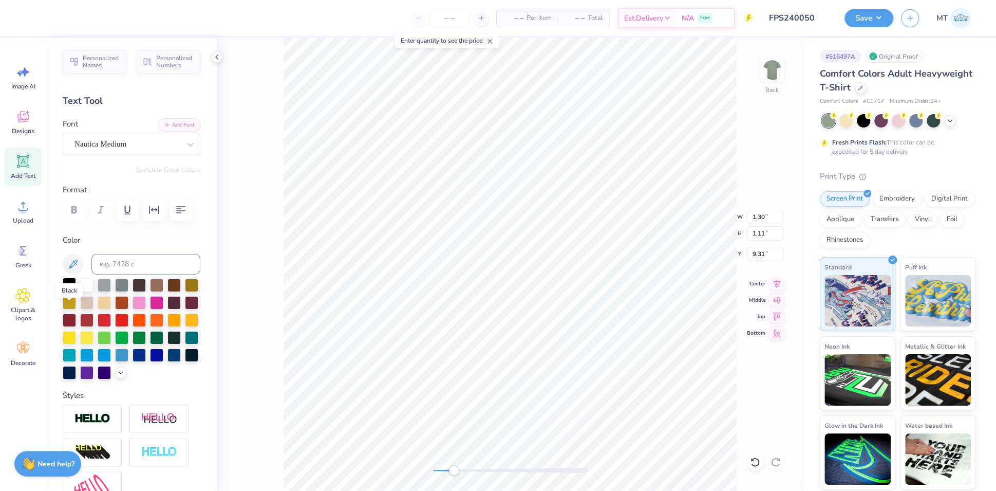
click at [72, 291] on div at bounding box center [69, 283] width 13 height 13
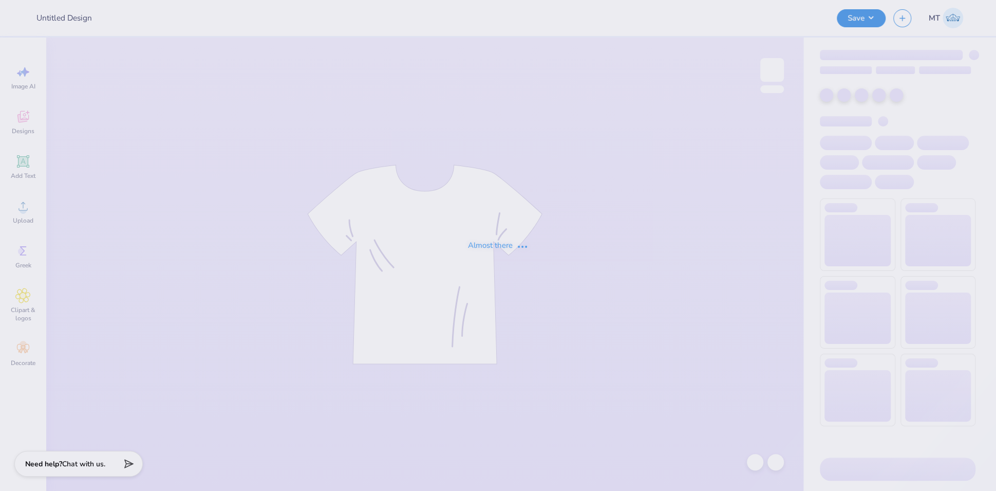
type input "FPS240051"
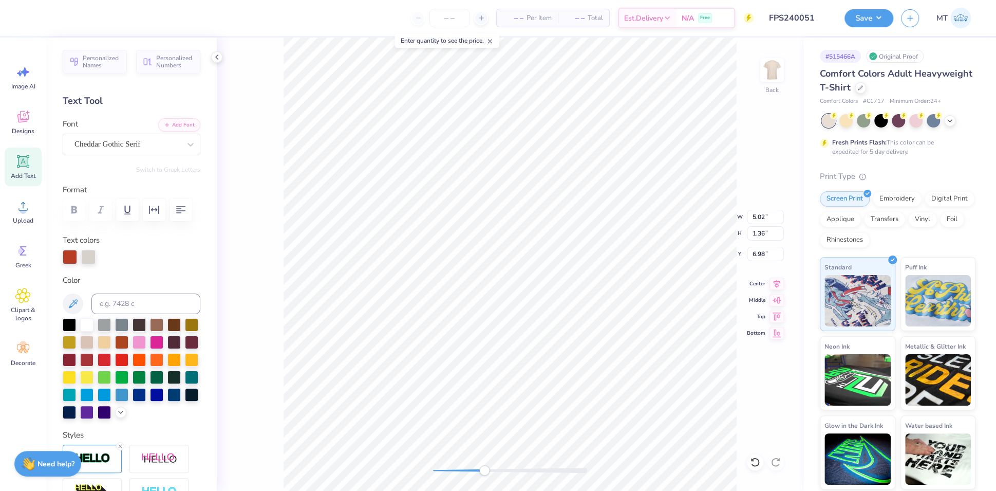
type input "2.28"
type input "1.37"
type input "8.49"
type input "2.80"
type input "7.04"
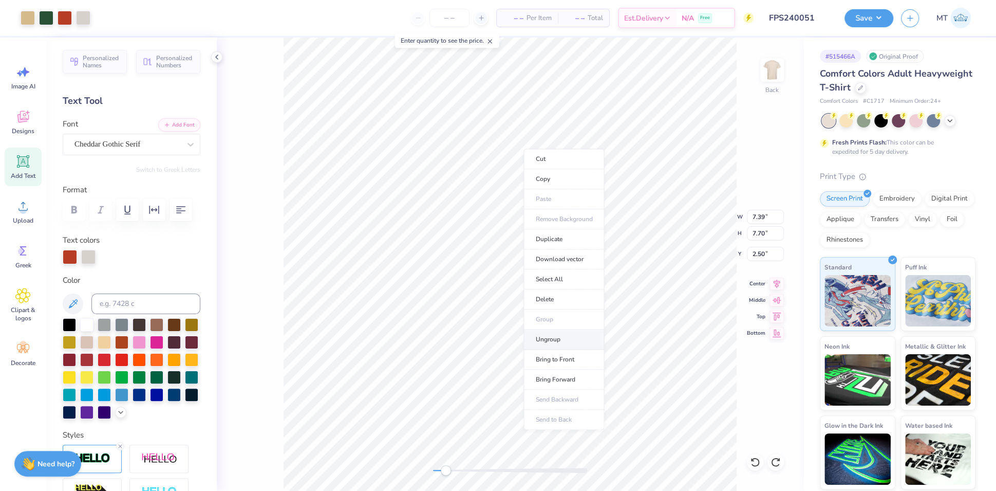
click at [561, 336] on li "Ungroup" at bounding box center [564, 339] width 81 height 20
type input "5.13"
type input "7.17"
type input "5.29"
type input "4.91"
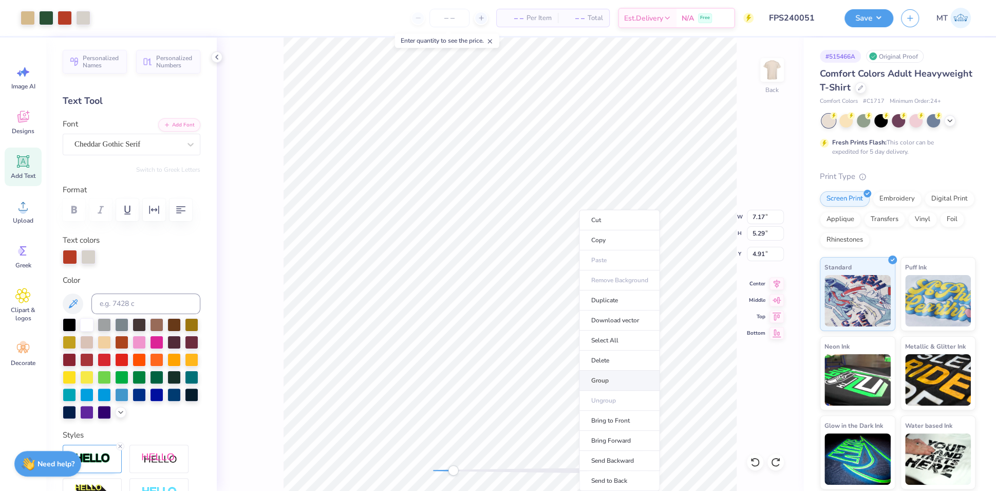
click at [626, 376] on li "Group" at bounding box center [619, 380] width 81 height 20
type input "7.38"
type input "7.71"
type input "2.50"
click at [526, 324] on li "Group" at bounding box center [531, 321] width 81 height 20
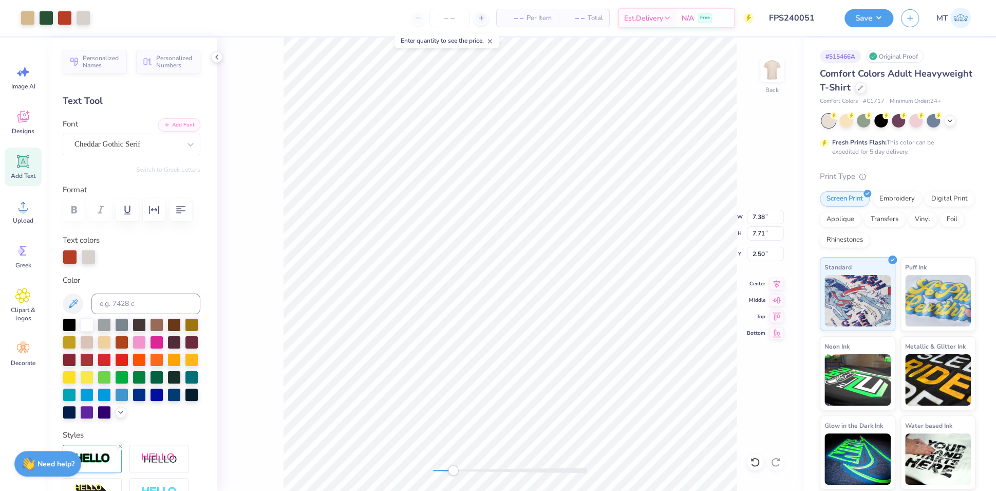
type input "5.75"
type input "7.70"
type input "5.02"
type input "1.36"
type input "7.04"
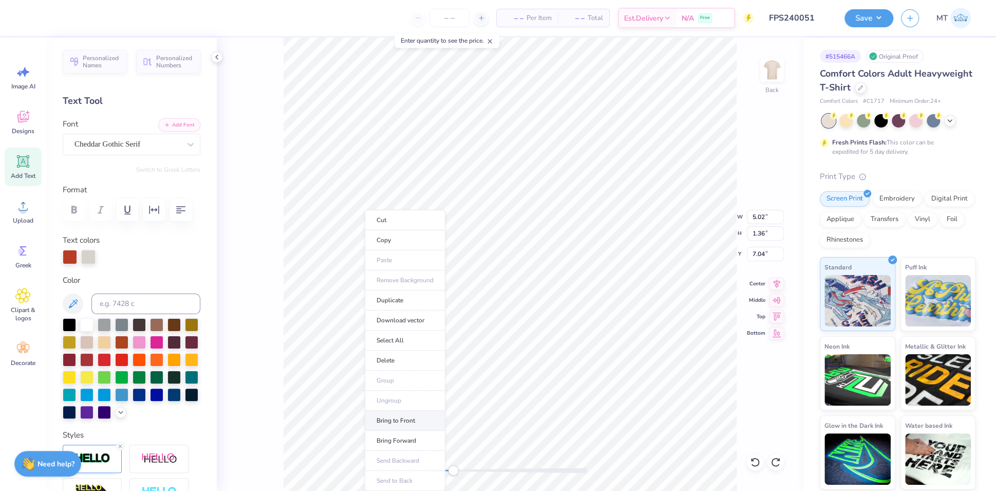
click at [419, 415] on li "Bring to Front" at bounding box center [405, 421] width 81 height 20
click at [633, 416] on li "Bring to Front" at bounding box center [630, 421] width 81 height 20
type input "6.52"
type input "7.70"
type input "2.50"
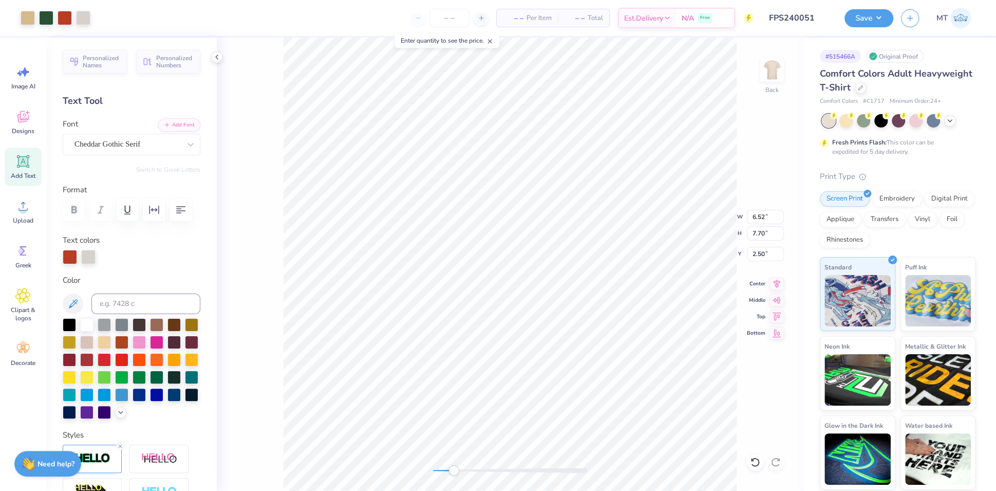
type input "5.02"
type input "1.36"
type input "8.40"
type input "2.80"
type input "8.21"
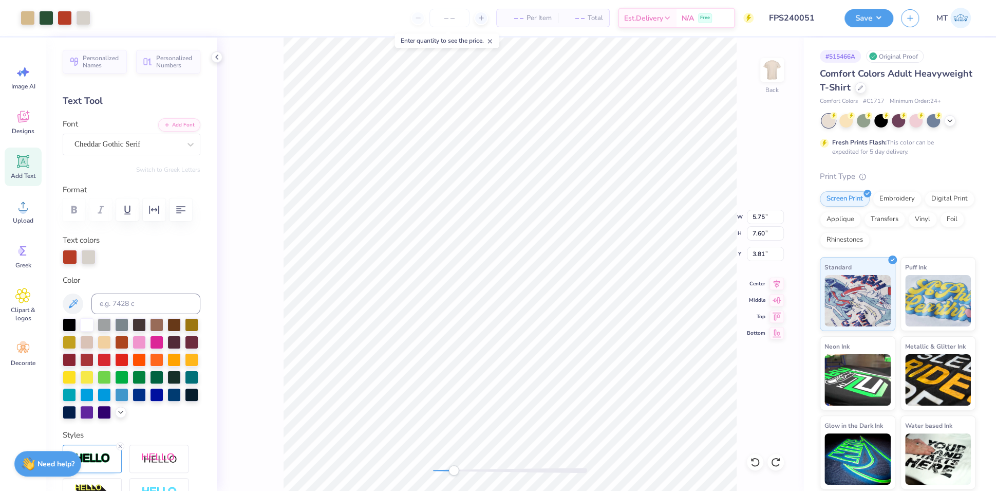
type input "2.28"
type input "1.37"
type input "9.64"
type input "2.28"
type input "1.37"
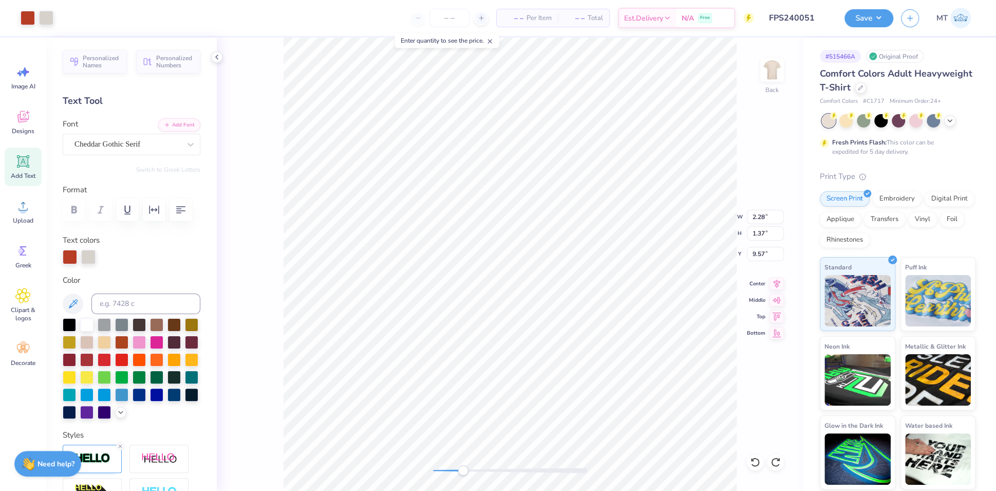
type input "9.57"
type input "2.28"
type input "1.37"
type input "9.68"
click at [395, 417] on li "Bring to Front" at bounding box center [377, 421] width 81 height 20
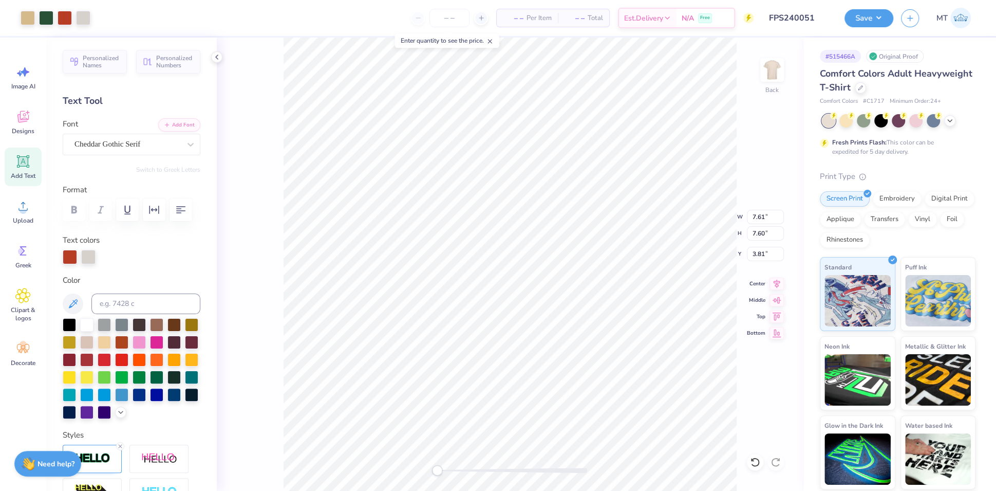
click at [695, 234] on div "Back W 7.61 7.61 " H 7.60 7.60 " Y 3.81 3.81 " Center Middle Top Bottom" at bounding box center [510, 264] width 587 height 453
type input "2.85"
click at [754, 458] on icon at bounding box center [755, 462] width 10 height 10
type input "2.26"
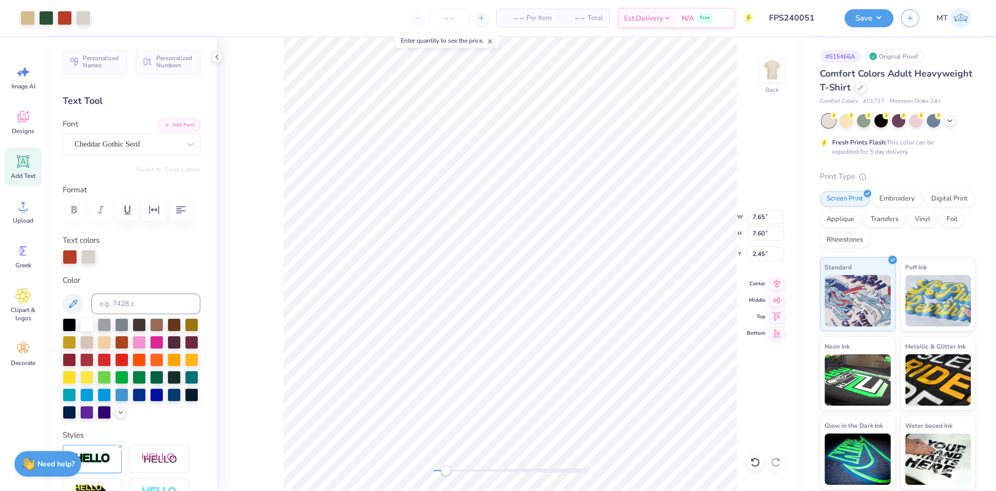
type input "2.45"
type input "2.48"
click at [873, 21] on button "Save" at bounding box center [869, 17] width 49 height 18
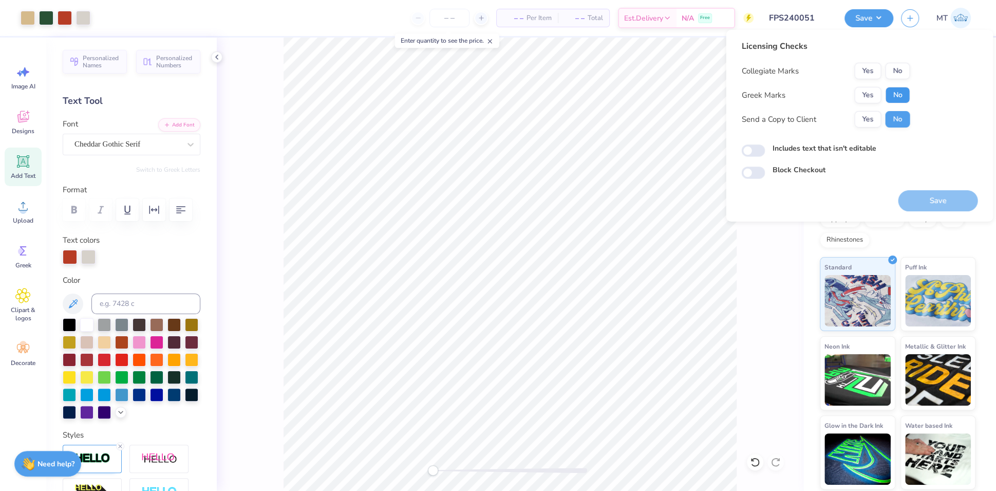
click at [889, 96] on button "No" at bounding box center [897, 95] width 25 height 16
click at [899, 72] on button "No" at bounding box center [897, 71] width 25 height 16
click at [952, 207] on button "Save" at bounding box center [938, 200] width 80 height 21
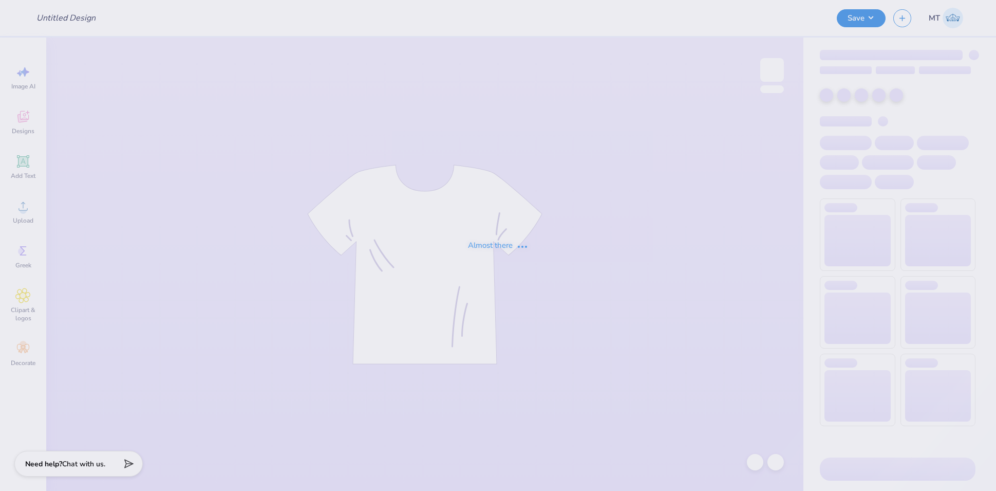
type input "FPS240052"
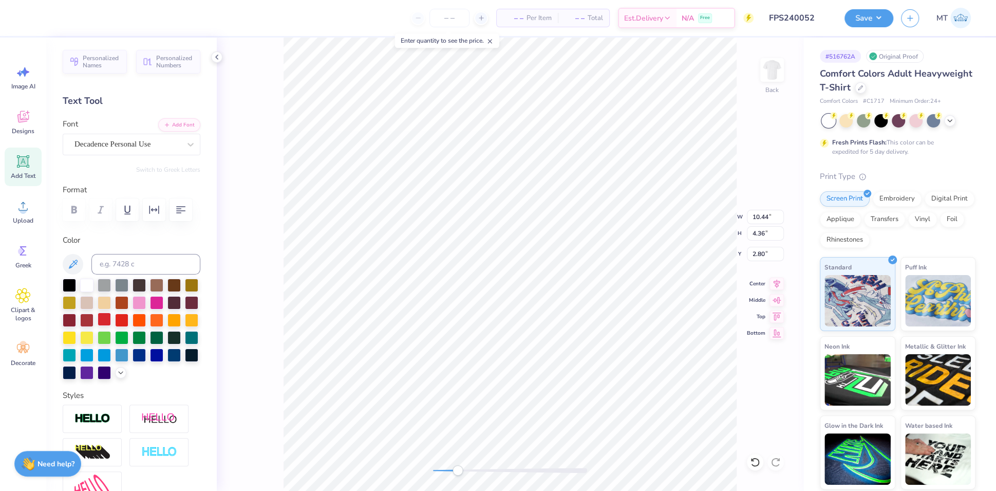
scroll to position [191, 0]
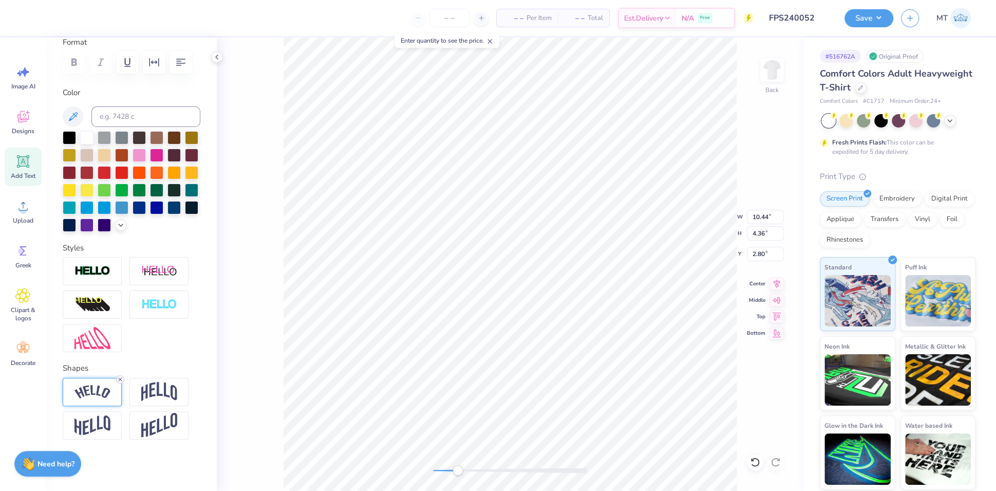
click at [121, 379] on icon at bounding box center [120, 379] width 6 height 6
click at [752, 464] on icon at bounding box center [755, 461] width 9 height 9
click at [758, 457] on icon at bounding box center [755, 462] width 10 height 10
click at [85, 18] on div at bounding box center [83, 17] width 14 height 14
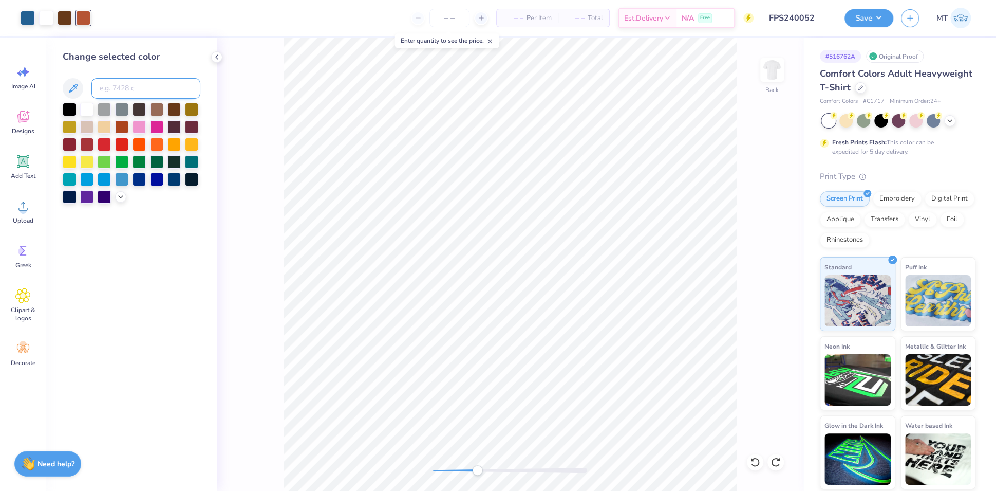
click at [124, 87] on input at bounding box center [145, 88] width 109 height 21
type input "1545"
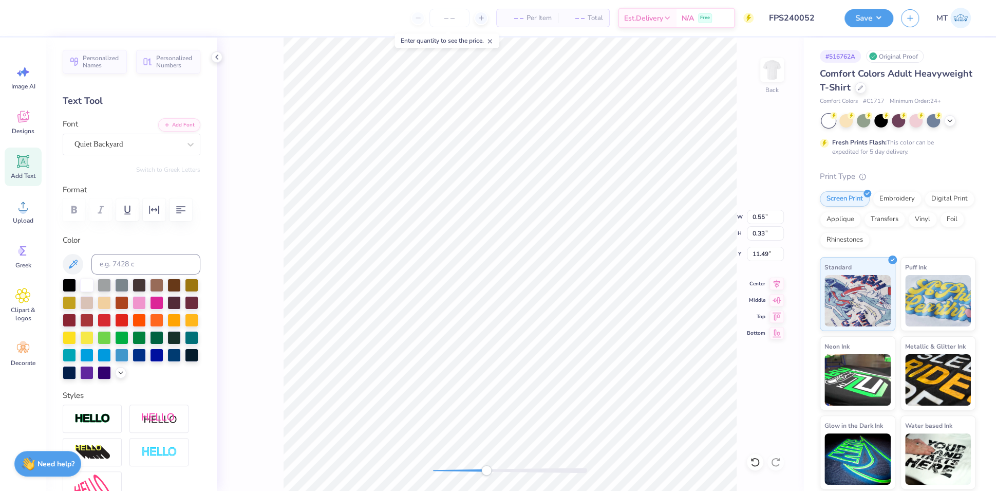
type input "10.44"
type input "6.62"
type input "5.48"
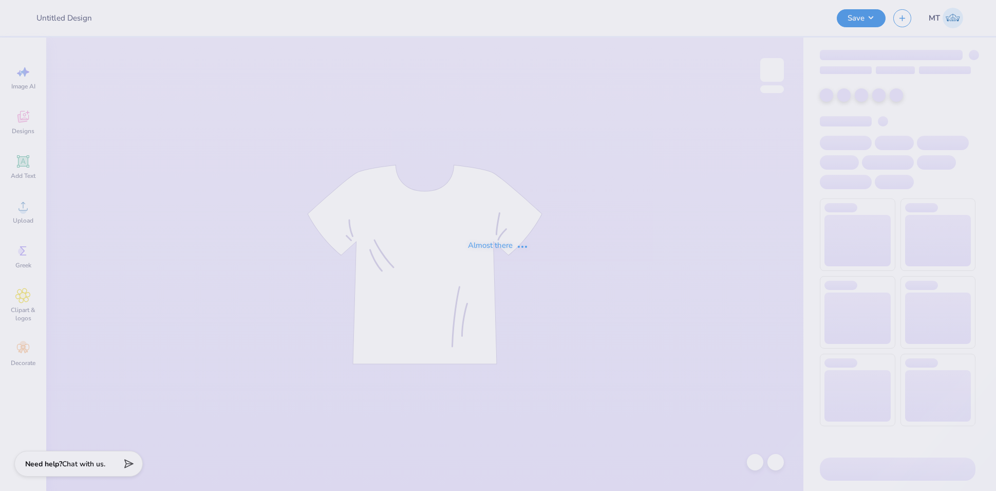
type input "FPS240053"
type input "FPS240054"
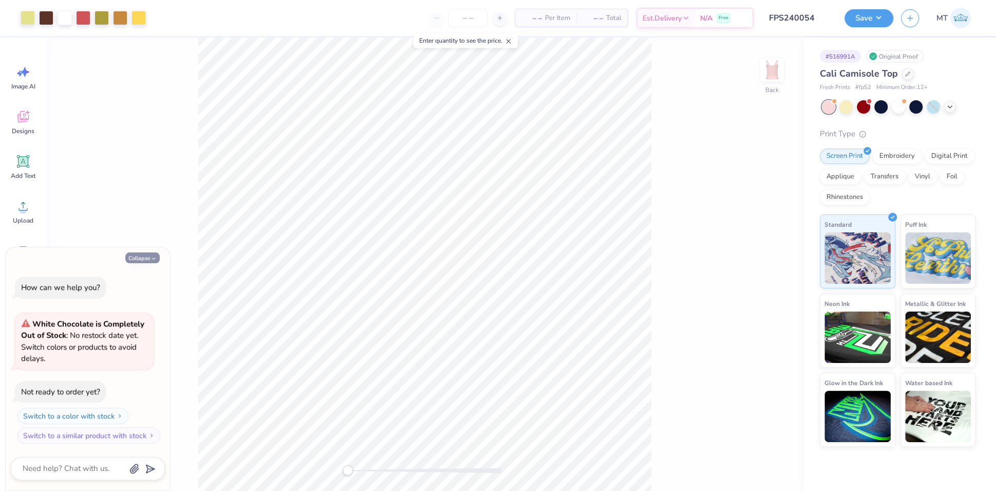
click at [143, 261] on button "Collapse" at bounding box center [142, 257] width 34 height 11
type textarea "x"
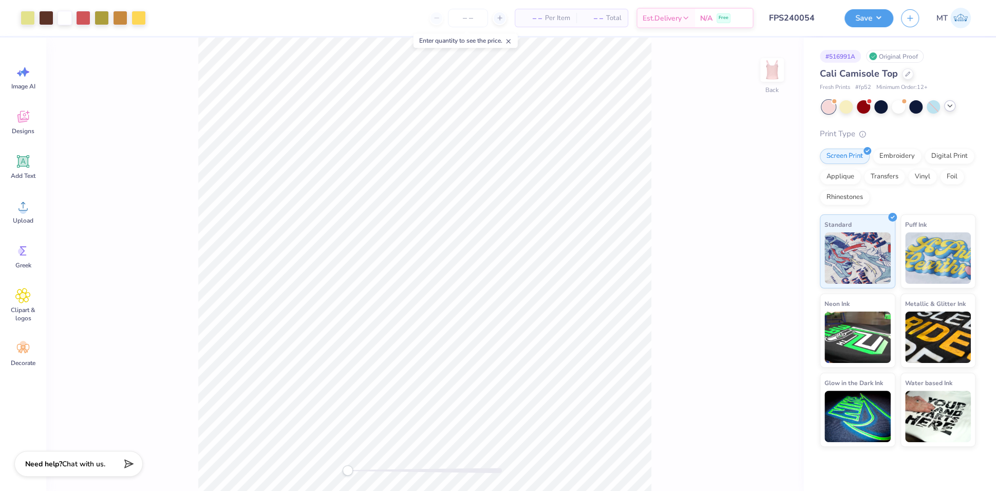
click at [952, 107] on icon at bounding box center [950, 106] width 8 height 8
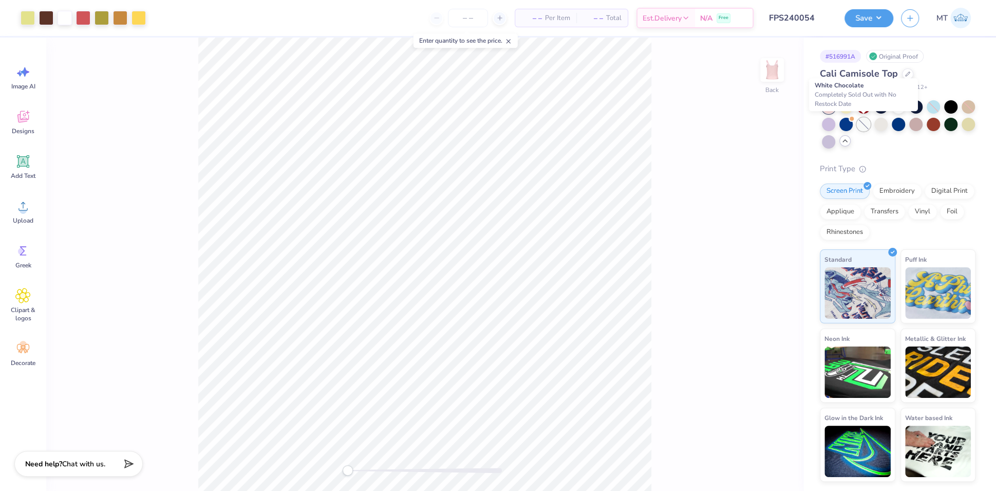
click at [868, 125] on div at bounding box center [863, 124] width 13 height 13
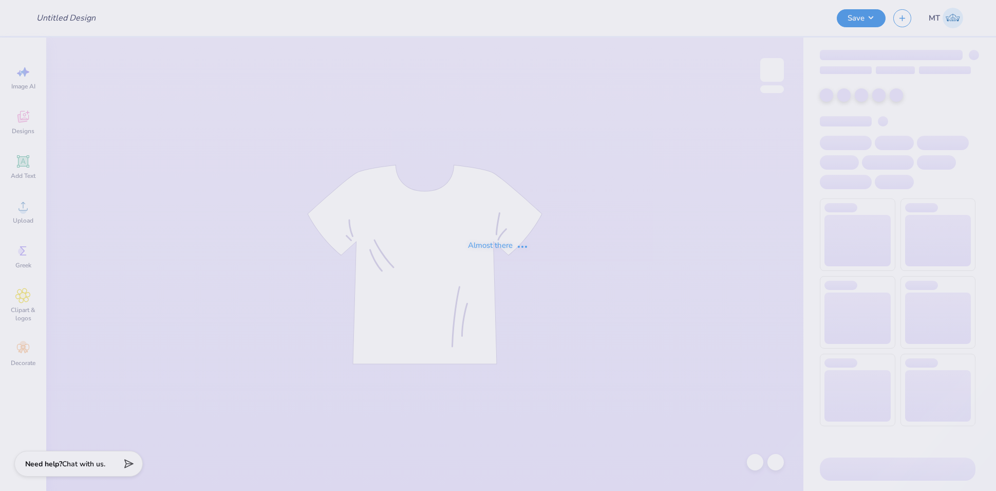
type input "FPS240055"
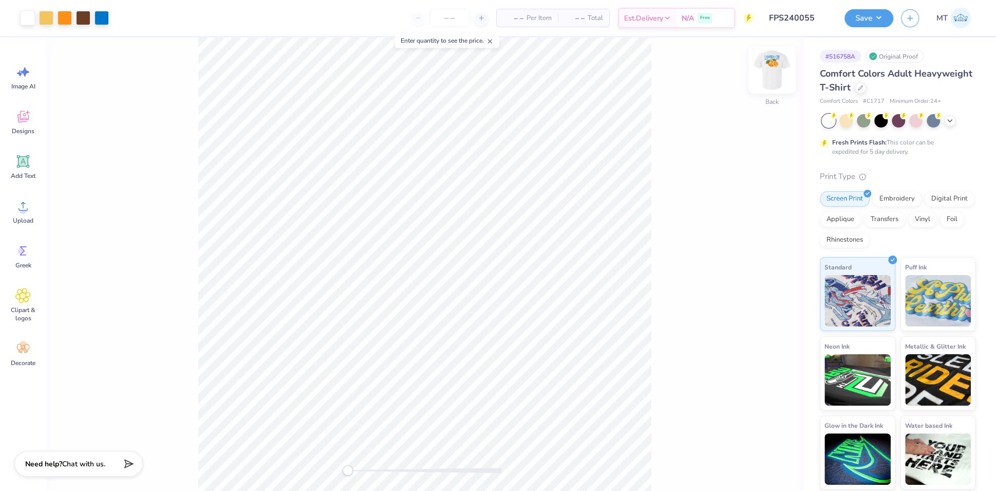
click at [766, 69] on img at bounding box center [772, 69] width 41 height 41
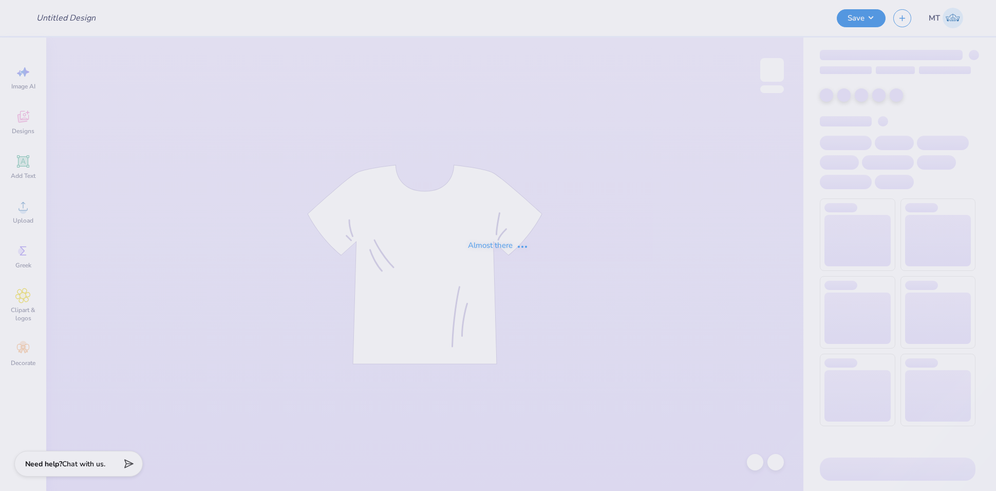
type input "FPS240056"
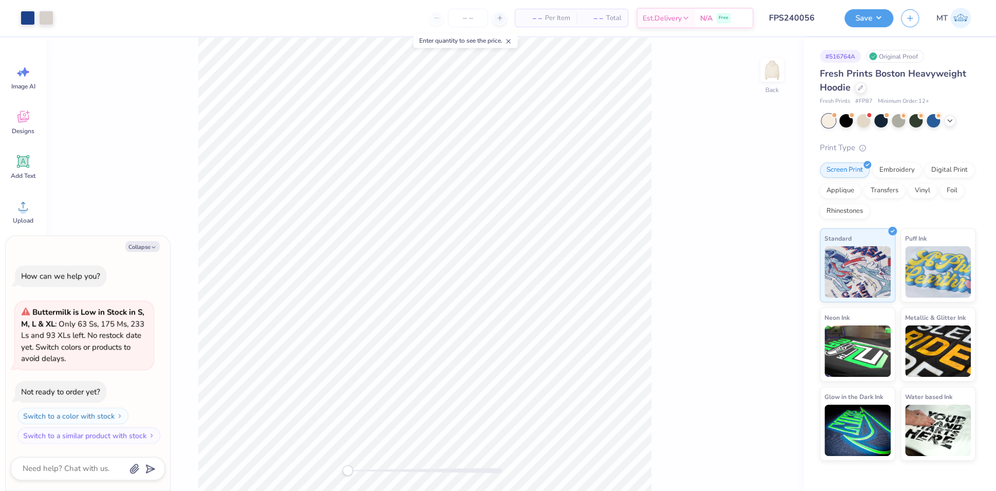
click at [154, 253] on div "Collapse How can we help you? Buttermilk is Low in Stock in S, M, L & XL : Only…" at bounding box center [88, 363] width 164 height 255
click at [154, 250] on icon "button" at bounding box center [154, 247] width 6 height 6
type textarea "x"
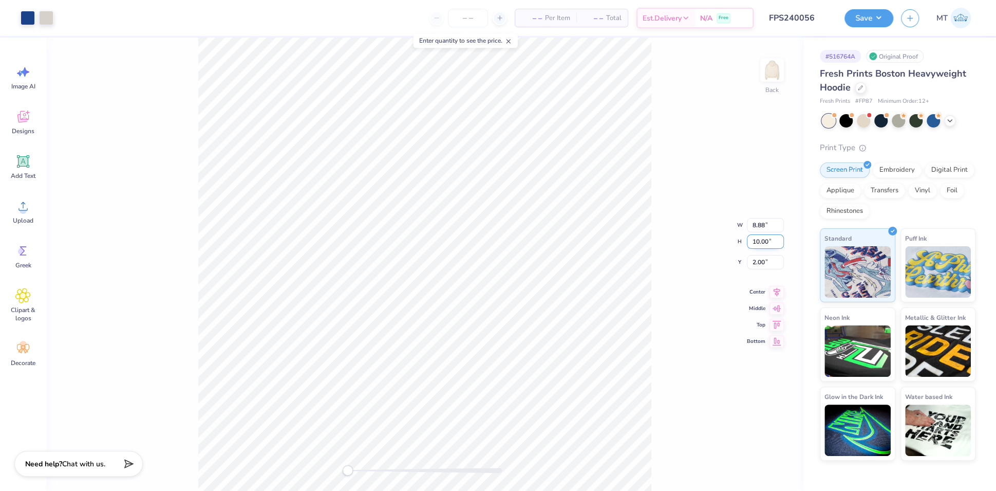
click at [756, 236] on input "10.00" at bounding box center [765, 241] width 37 height 14
type input "8"
type input "6.13"
type input "7.29"
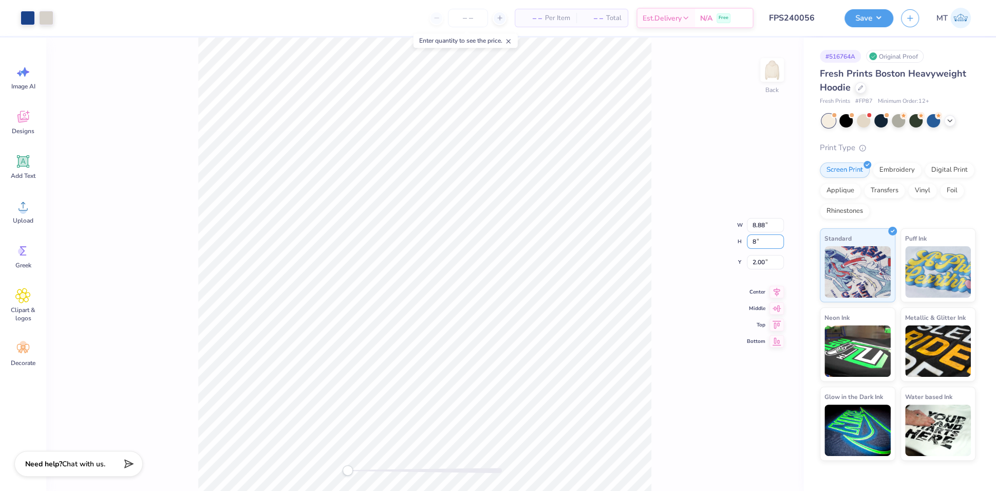
type input "3.17"
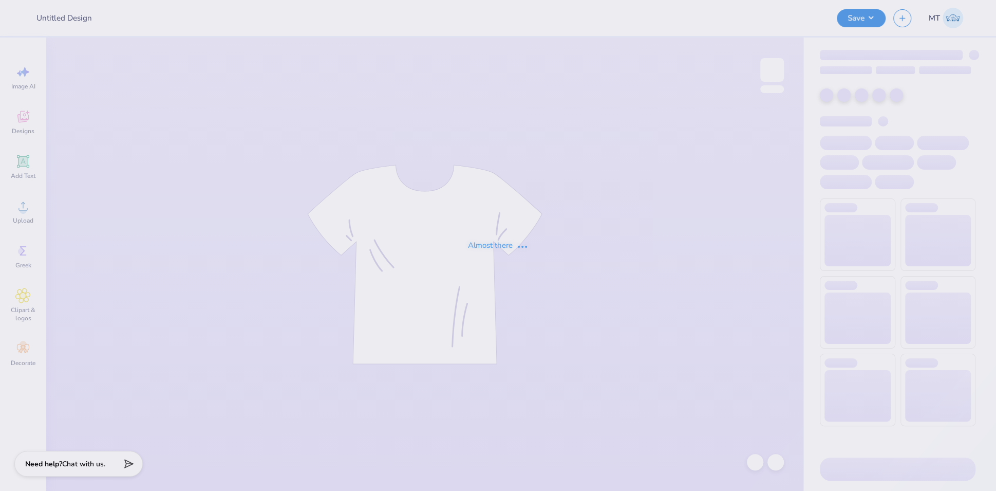
type input "FPS240058"
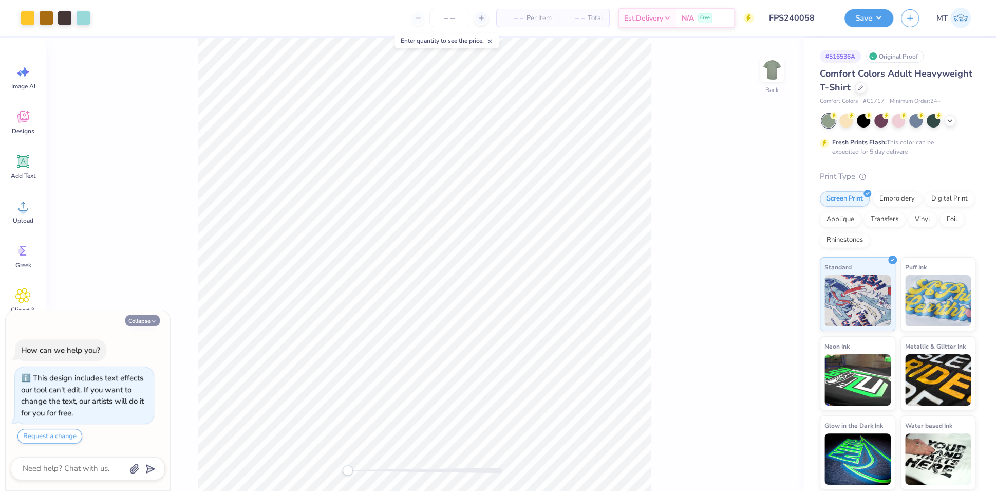
click at [140, 320] on button "Collapse" at bounding box center [142, 320] width 34 height 11
type textarea "x"
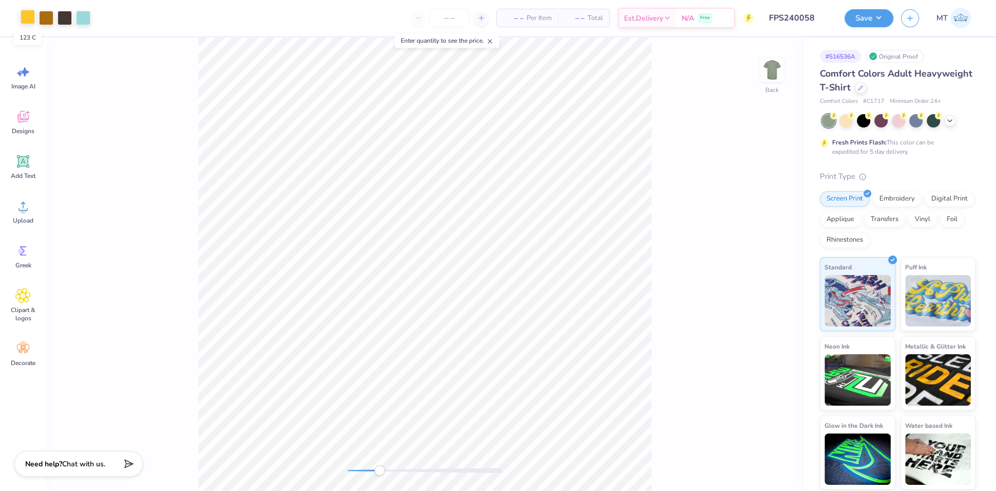
click at [25, 17] on div at bounding box center [28, 17] width 14 height 14
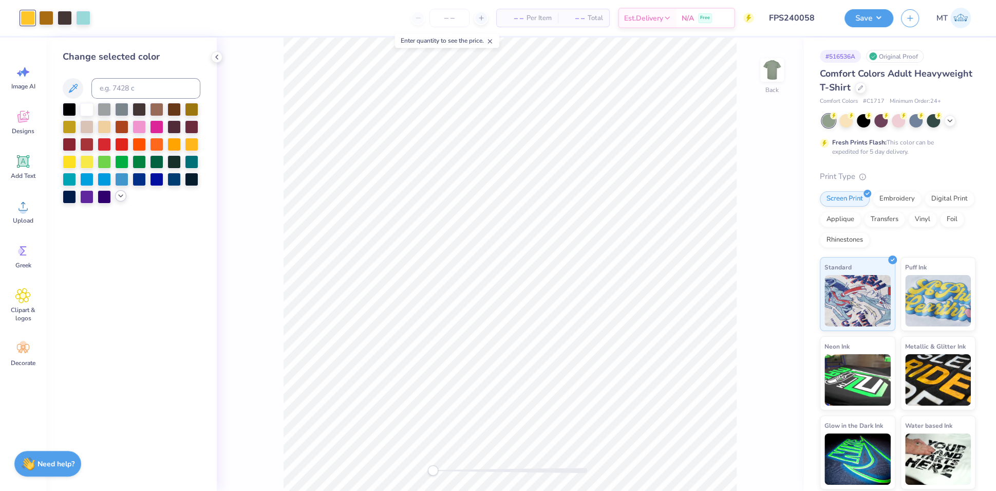
click at [121, 200] on div at bounding box center [120, 195] width 11 height 11
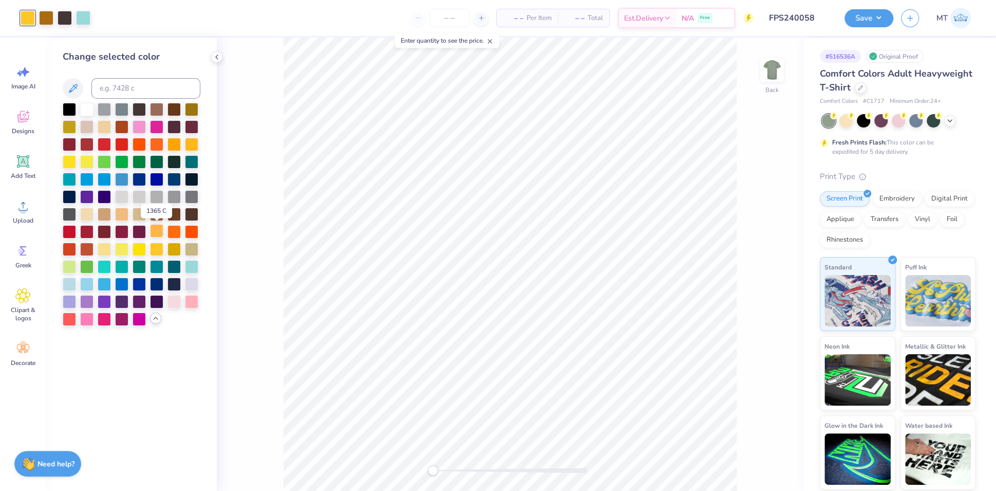
click at [158, 230] on div at bounding box center [156, 230] width 13 height 13
click at [49, 16] on div at bounding box center [46, 17] width 14 height 14
click at [157, 113] on div at bounding box center [156, 108] width 13 height 13
click at [81, 19] on div at bounding box center [83, 17] width 14 height 14
click at [129, 83] on input at bounding box center [145, 88] width 109 height 21
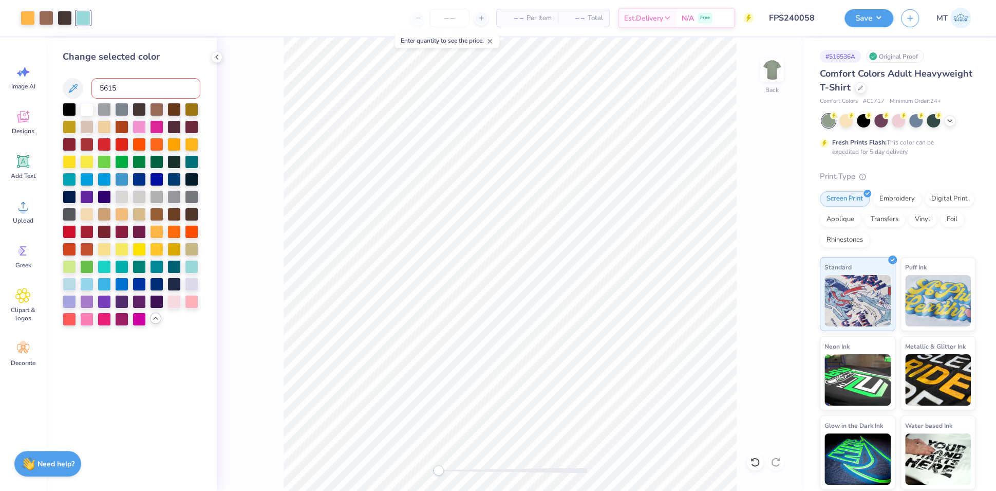
type input "5615"
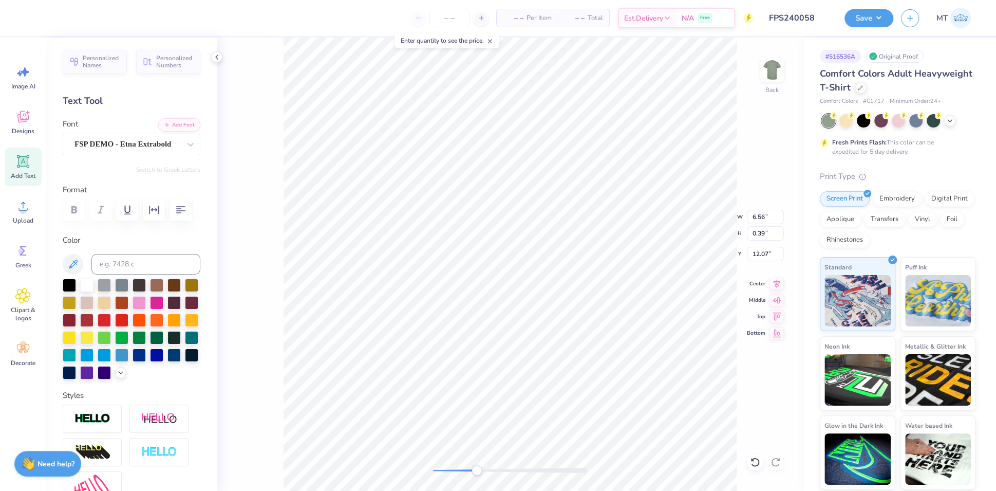
type input "0.93"
type input "12.26"
click at [30, 16] on div at bounding box center [28, 17] width 14 height 14
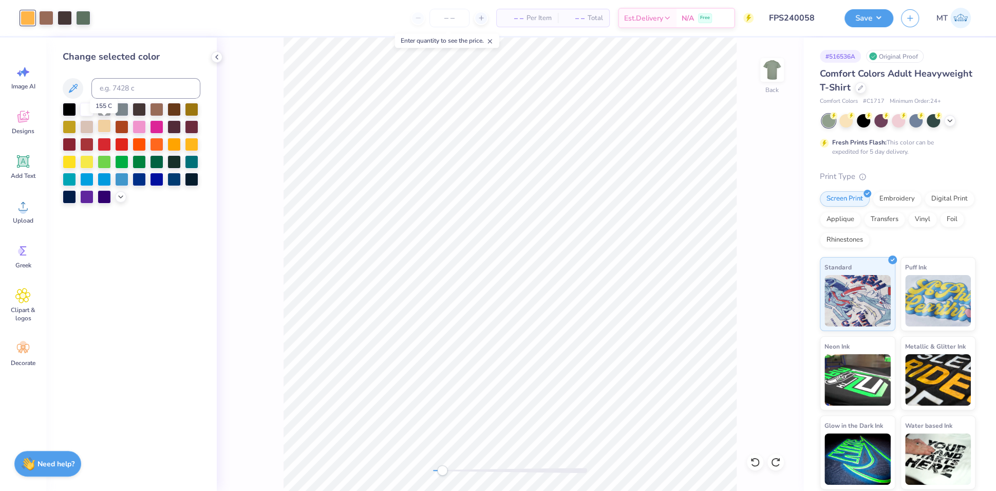
click at [104, 128] on div at bounding box center [104, 125] width 13 height 13
click at [118, 195] on icon at bounding box center [121, 196] width 8 height 8
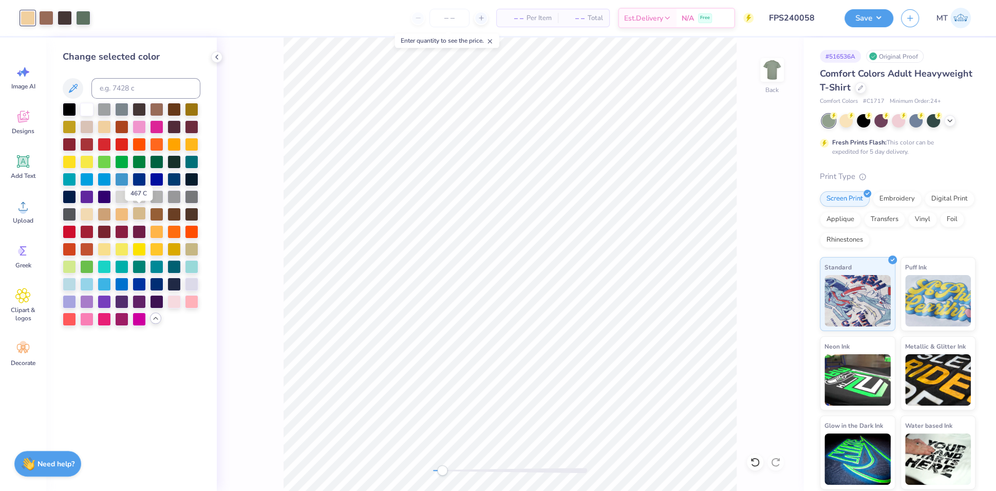
click at [139, 215] on div at bounding box center [139, 213] width 13 height 13
click at [45, 17] on div at bounding box center [46, 17] width 14 height 14
click at [105, 217] on div at bounding box center [104, 213] width 13 height 13
click at [192, 249] on div at bounding box center [191, 248] width 13 height 13
click at [154, 114] on div at bounding box center [156, 108] width 13 height 13
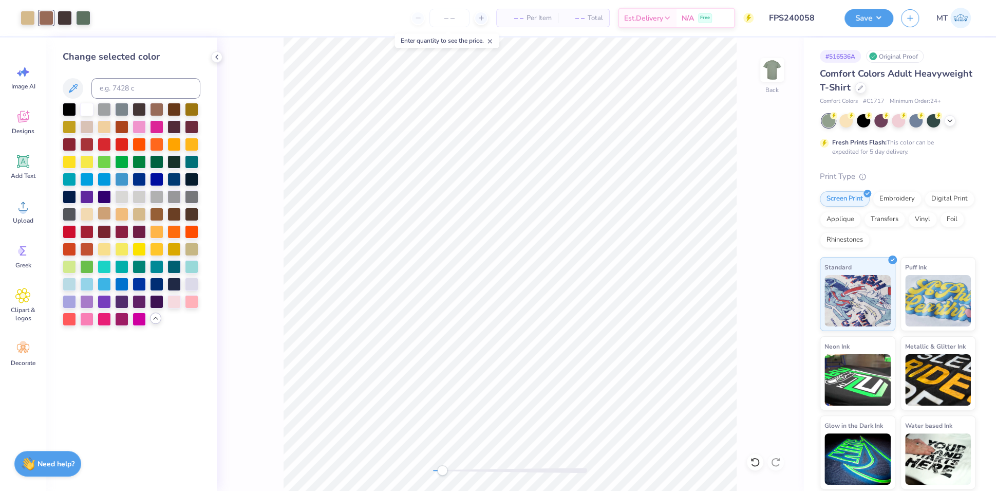
click at [108, 215] on div at bounding box center [104, 213] width 13 height 13
click at [156, 218] on div at bounding box center [156, 213] width 13 height 13
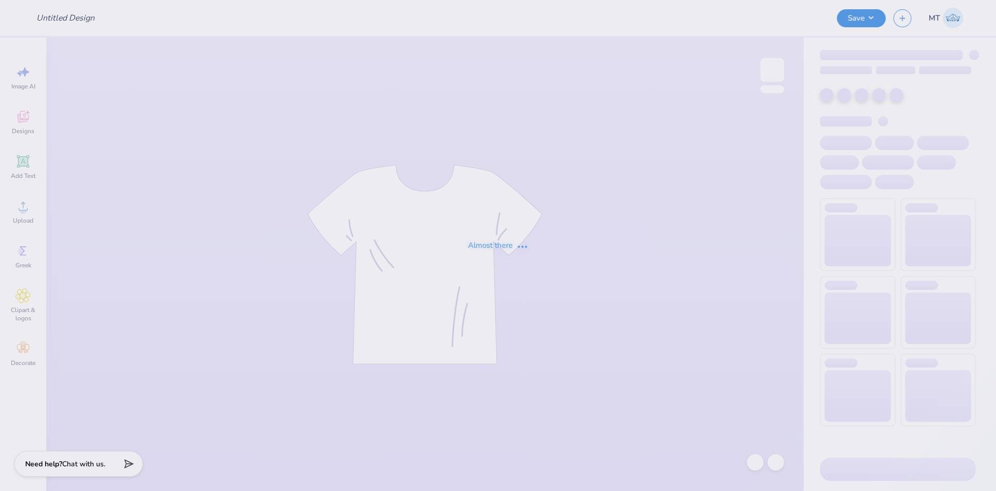
type input "FPS240058"
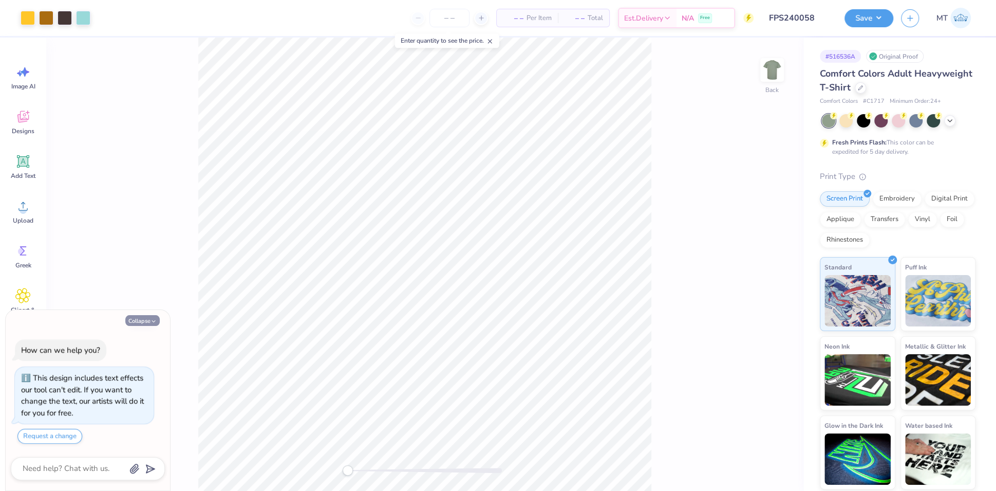
click at [149, 323] on button "Collapse" at bounding box center [142, 320] width 34 height 11
type textarea "x"
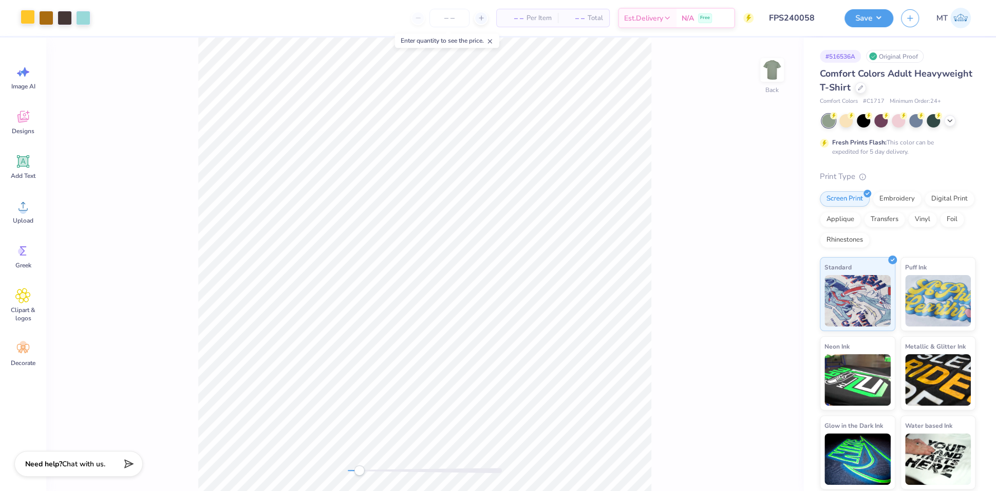
click at [27, 19] on div at bounding box center [28, 17] width 14 height 14
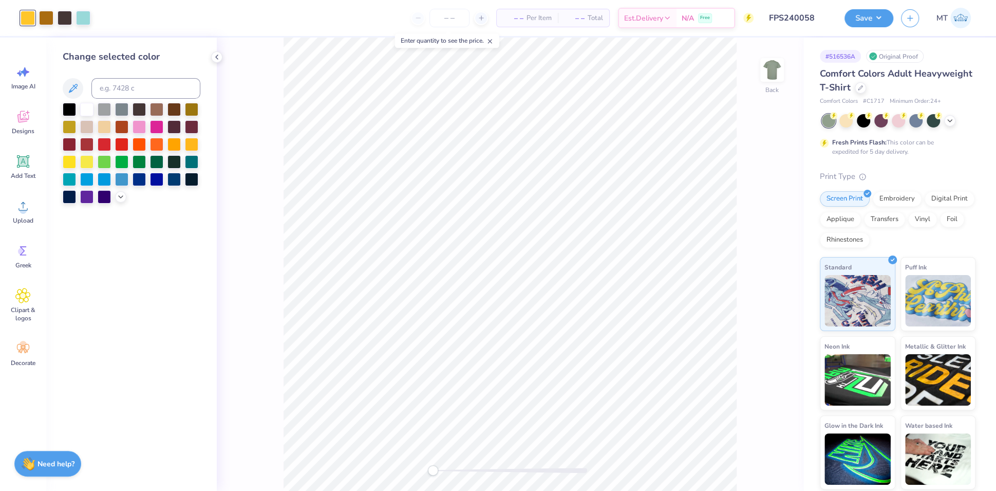
click at [120, 202] on div at bounding box center [132, 153] width 138 height 101
click at [120, 200] on div at bounding box center [120, 195] width 11 height 11
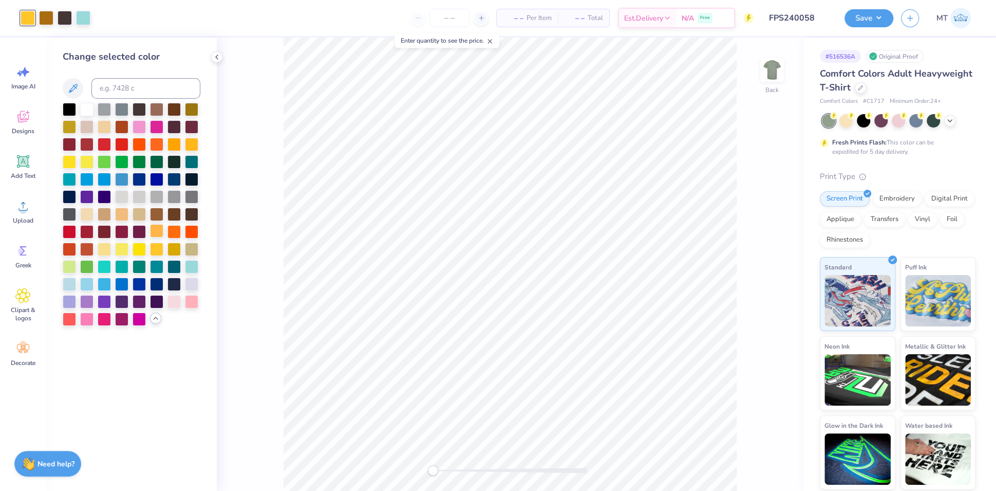
click at [156, 231] on div at bounding box center [156, 230] width 13 height 13
click at [47, 15] on div at bounding box center [46, 17] width 14 height 14
click at [158, 113] on div at bounding box center [156, 108] width 13 height 13
click at [80, 13] on div at bounding box center [83, 17] width 14 height 14
click at [177, 301] on div at bounding box center [174, 300] width 13 height 13
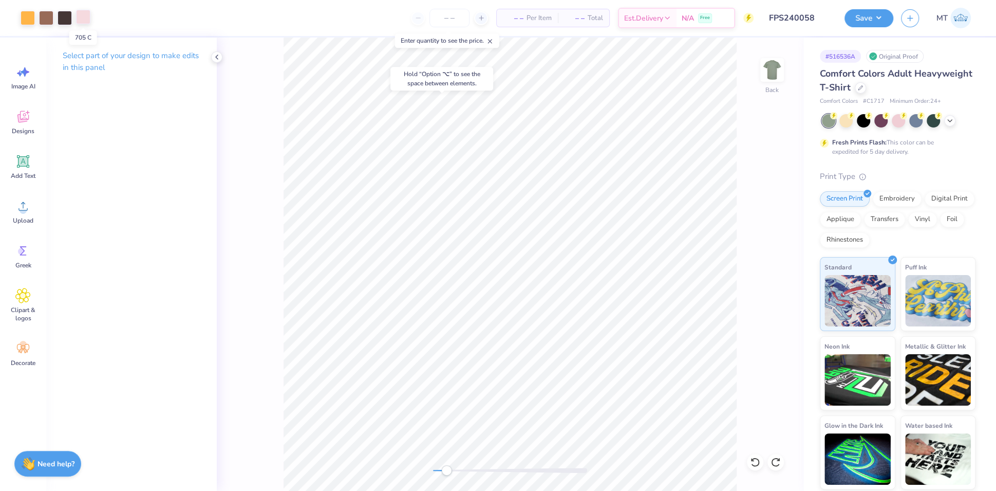
click at [83, 18] on div at bounding box center [83, 17] width 14 height 14
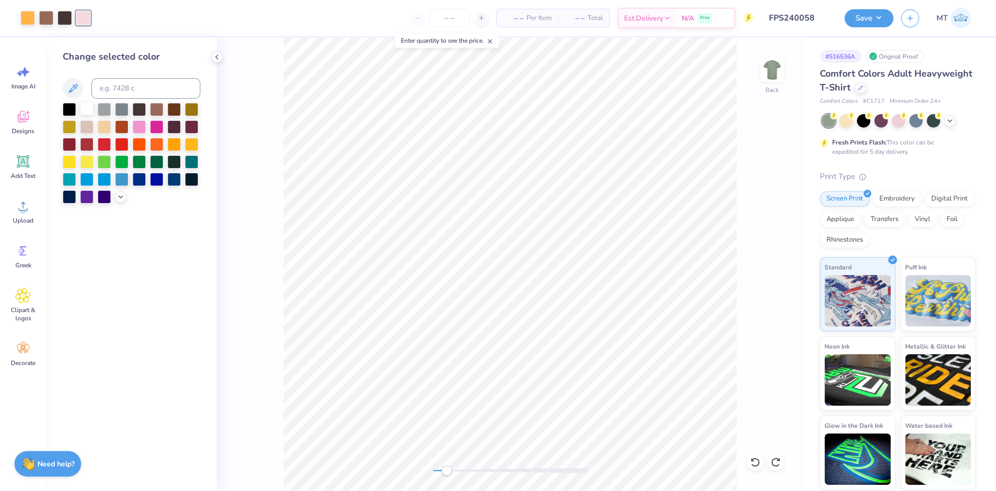
click at [83, 109] on div at bounding box center [86, 108] width 13 height 13
click at [29, 18] on div at bounding box center [28, 17] width 14 height 14
click at [120, 195] on icon at bounding box center [121, 196] width 8 height 8
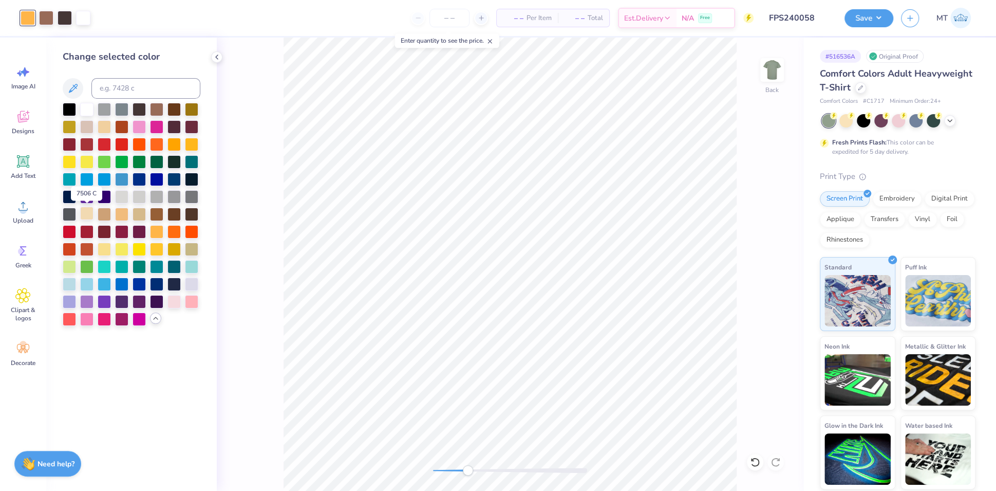
click at [89, 215] on div at bounding box center [86, 213] width 13 height 13
click at [102, 213] on div at bounding box center [104, 213] width 13 height 13
click at [47, 19] on div at bounding box center [46, 17] width 14 height 14
click at [158, 212] on div at bounding box center [156, 213] width 13 height 13
click at [156, 110] on div at bounding box center [156, 108] width 13 height 13
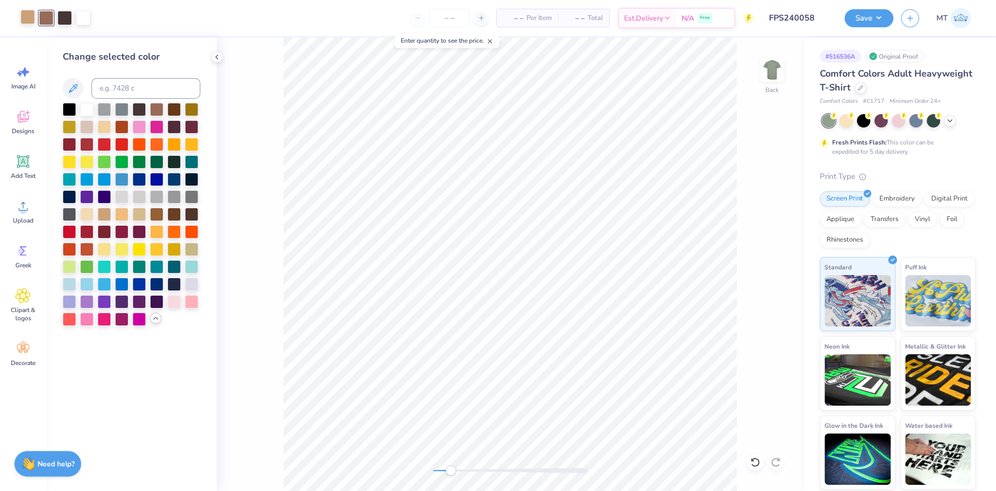
click at [28, 18] on div at bounding box center [28, 17] width 14 height 14
click at [120, 216] on div at bounding box center [121, 213] width 13 height 13
click at [105, 213] on div at bounding box center [104, 213] width 13 height 13
click at [177, 249] on div at bounding box center [174, 248] width 13 height 13
click at [193, 251] on div at bounding box center [191, 248] width 13 height 13
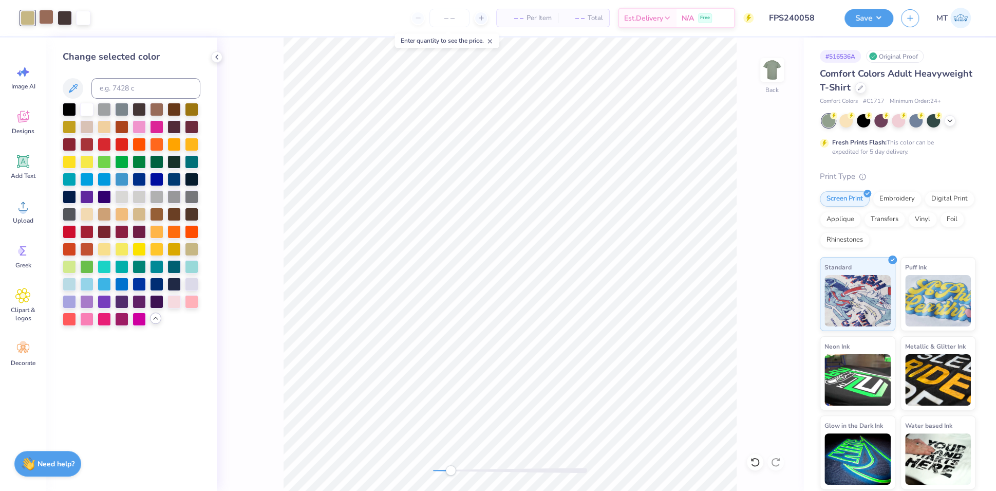
click at [46, 14] on div at bounding box center [46, 17] width 14 height 14
click at [106, 216] on div at bounding box center [104, 213] width 13 height 13
click at [157, 212] on div at bounding box center [156, 213] width 13 height 13
click at [159, 104] on div at bounding box center [156, 108] width 13 height 13
click at [21, 10] on div at bounding box center [28, 17] width 14 height 14
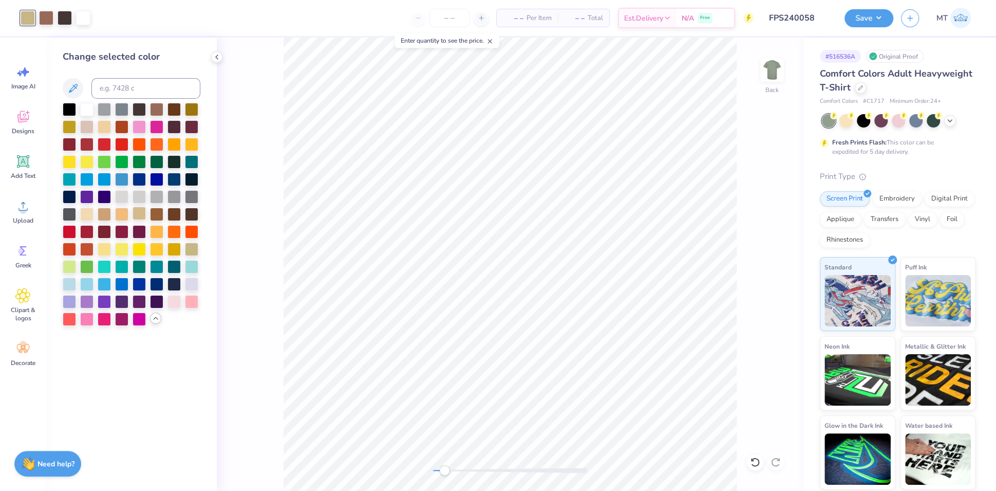
click at [138, 220] on div at bounding box center [139, 213] width 13 height 13
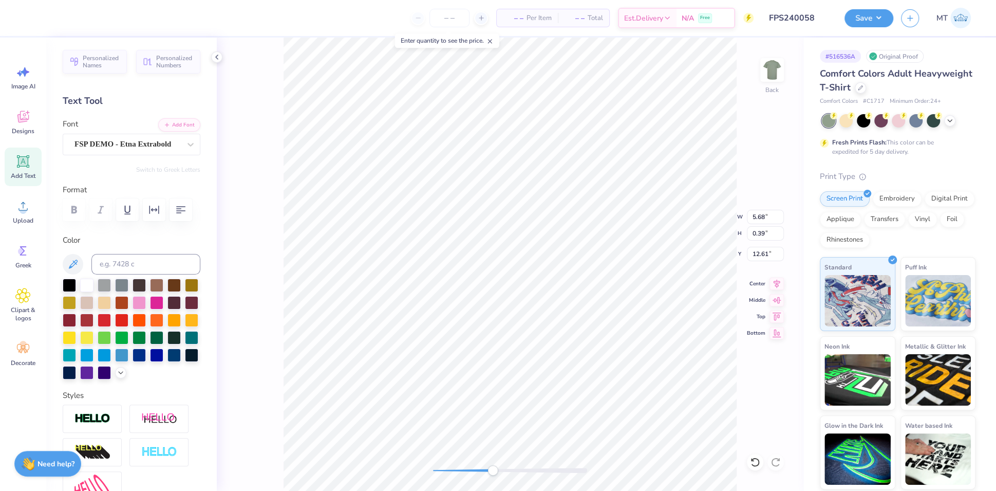
type input "10.07"
type input "2.87"
type input "10.13"
type input "0.93"
type input "12.43"
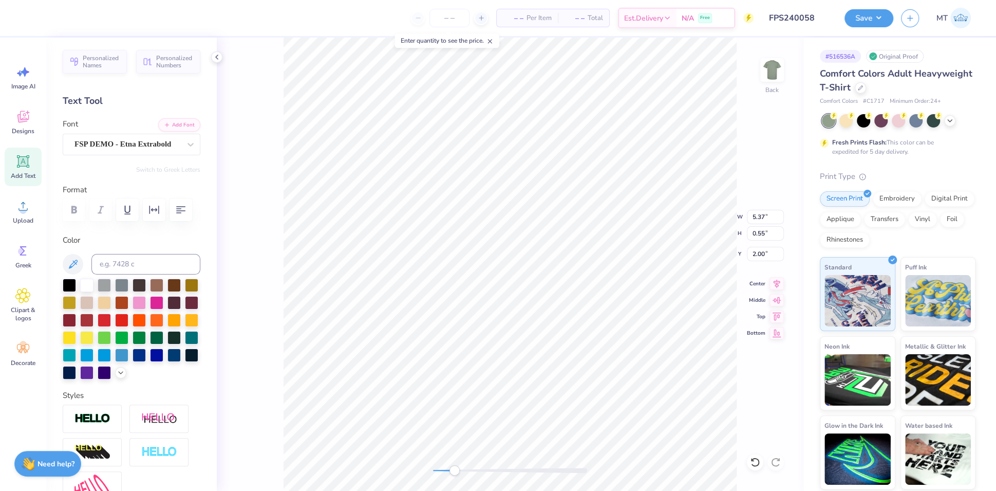
scroll to position [11, 4]
type textarea "PHILANTHROPY 2025"
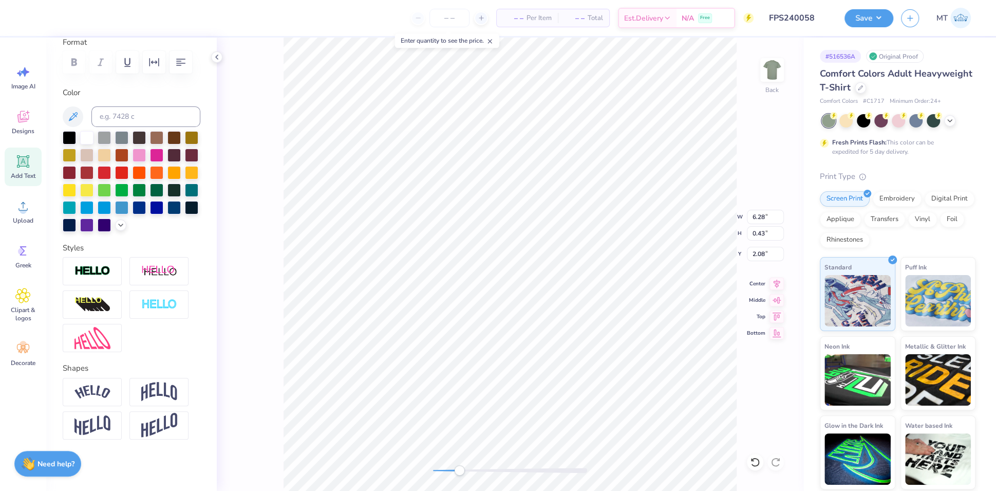
scroll to position [68, 0]
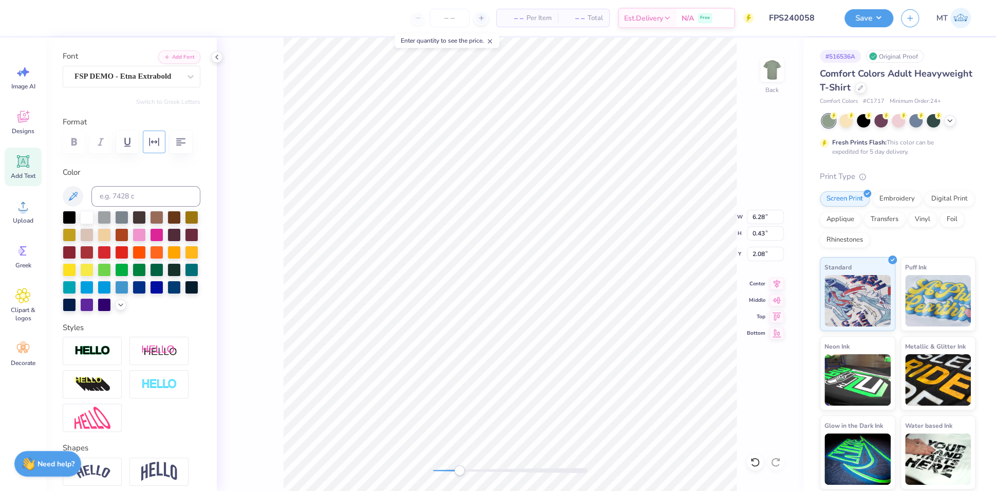
click at [159, 142] on icon "button" at bounding box center [154, 142] width 12 height 12
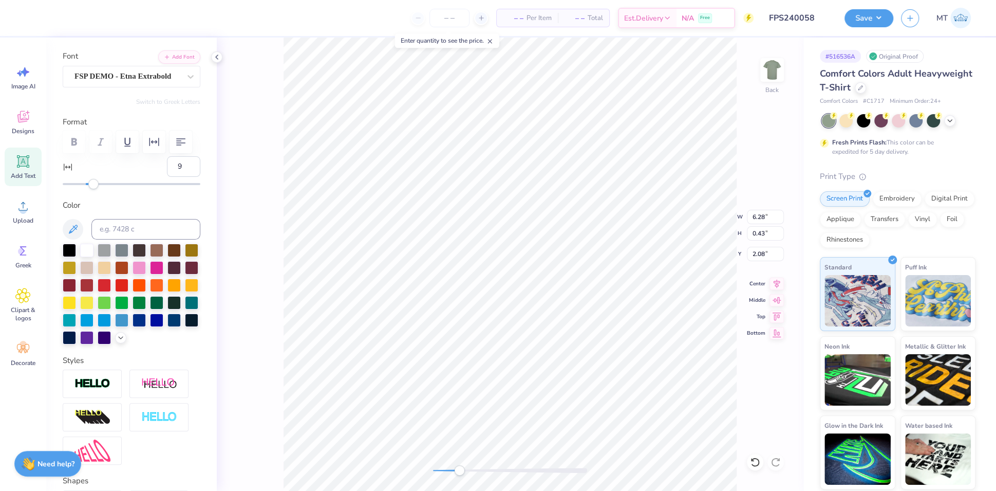
type input "10"
drag, startPoint x: 86, startPoint y: 208, endPoint x: 95, endPoint y: 209, distance: 8.8
click at [95, 189] on div "Accessibility label" at bounding box center [94, 184] width 10 height 10
type input "20"
drag, startPoint x: 89, startPoint y: 212, endPoint x: 105, endPoint y: 215, distance: 16.1
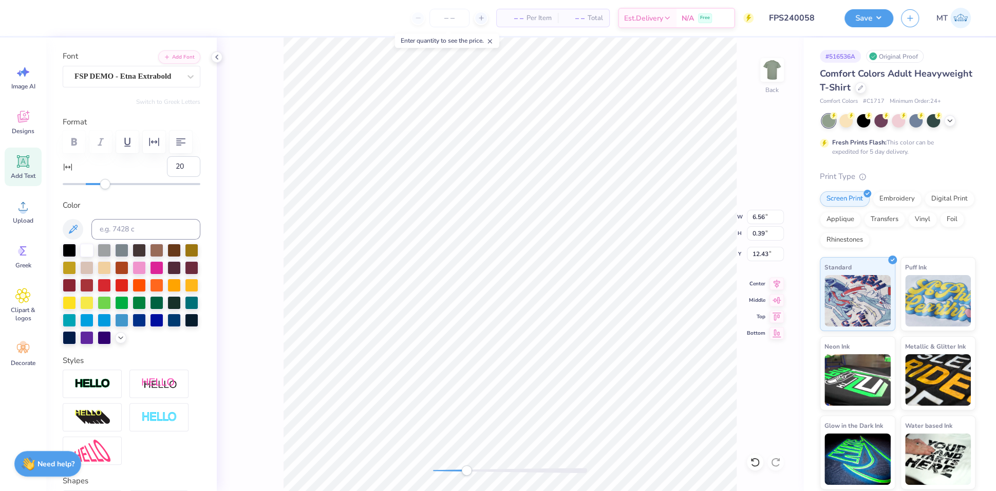
click at [105, 215] on div "Personalized Names Personalized Numbers Text Tool Add Font Font FSP DEMO - Etna…" at bounding box center [131, 264] width 171 height 453
type input "10"
drag, startPoint x: 82, startPoint y: 213, endPoint x: 95, endPoint y: 214, distance: 13.4
click at [95, 189] on div "Accessibility label" at bounding box center [94, 184] width 10 height 10
type input "20"
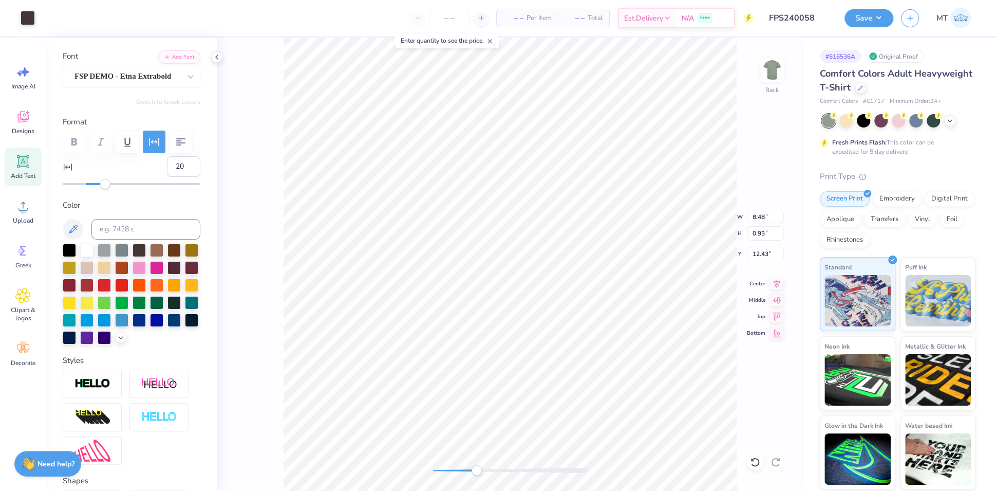
type input "0.93"
type input "12.36"
type input "20"
type input "0.93"
type input "12.19"
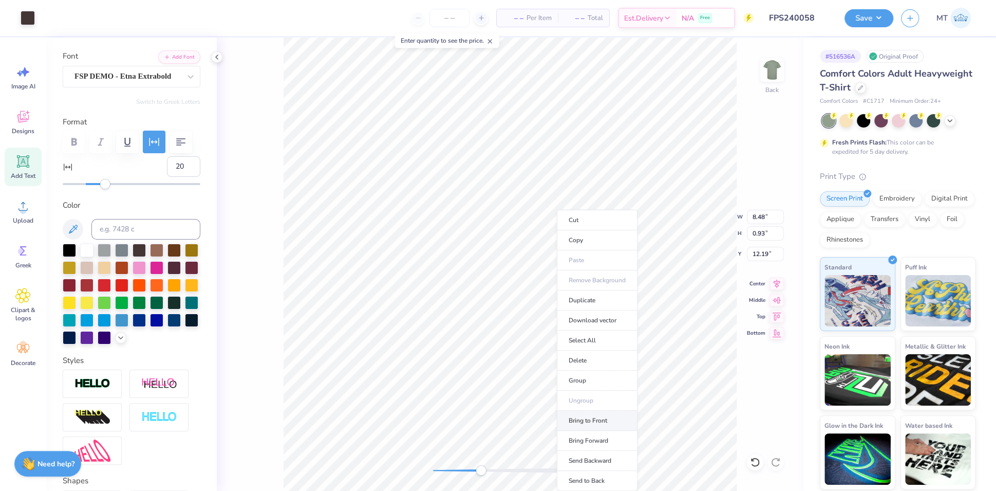
click at [611, 417] on li "Bring to Front" at bounding box center [597, 421] width 81 height 20
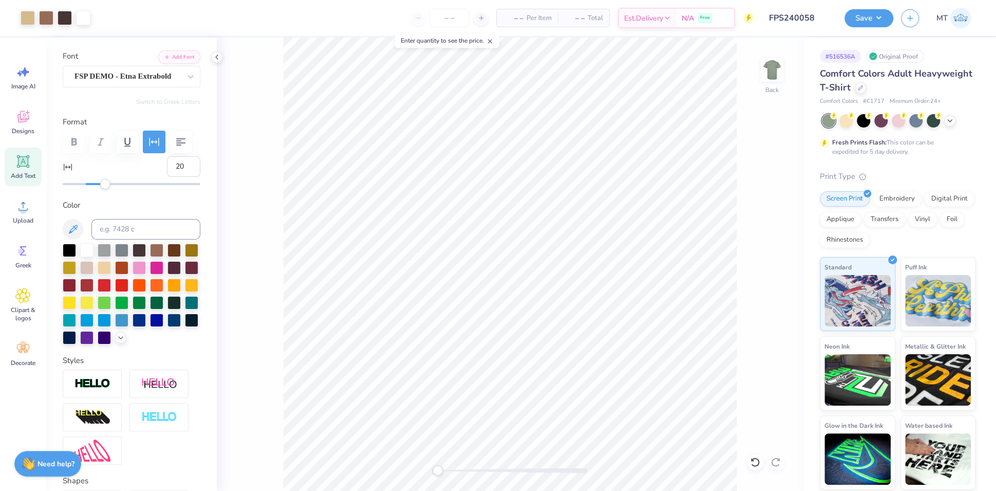
click at [749, 453] on div "Back" at bounding box center [510, 264] width 587 height 453
click at [760, 466] on icon at bounding box center [755, 462] width 10 height 10
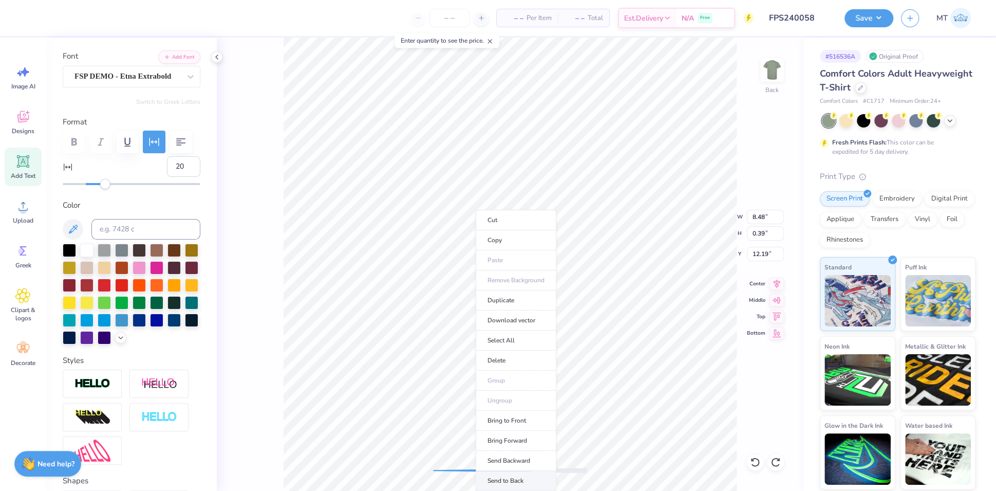
click at [539, 477] on li "Send to Back" at bounding box center [516, 481] width 81 height 20
type input "10"
type input "10.07"
type input "3.00"
type input "10.13"
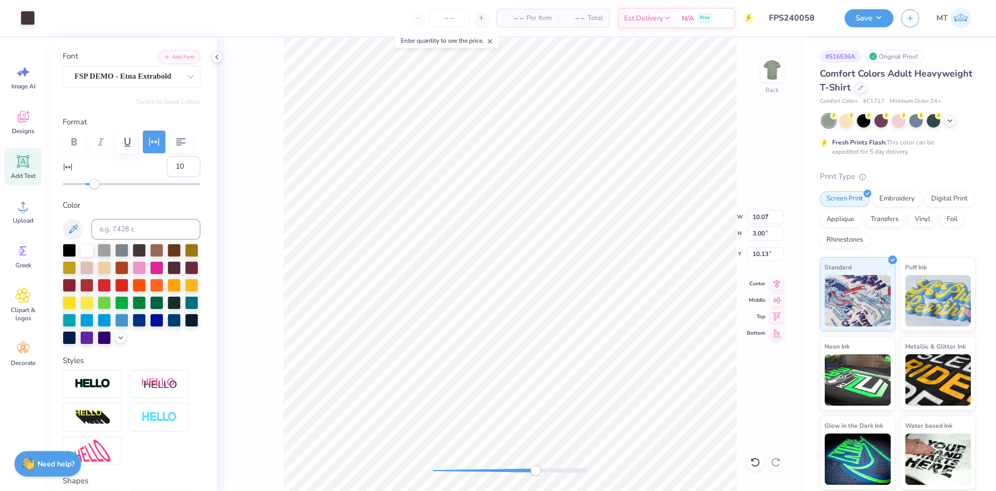
type input "6.53"
type input "0.39"
type input "14.04"
type input "8.48"
type input "0.93"
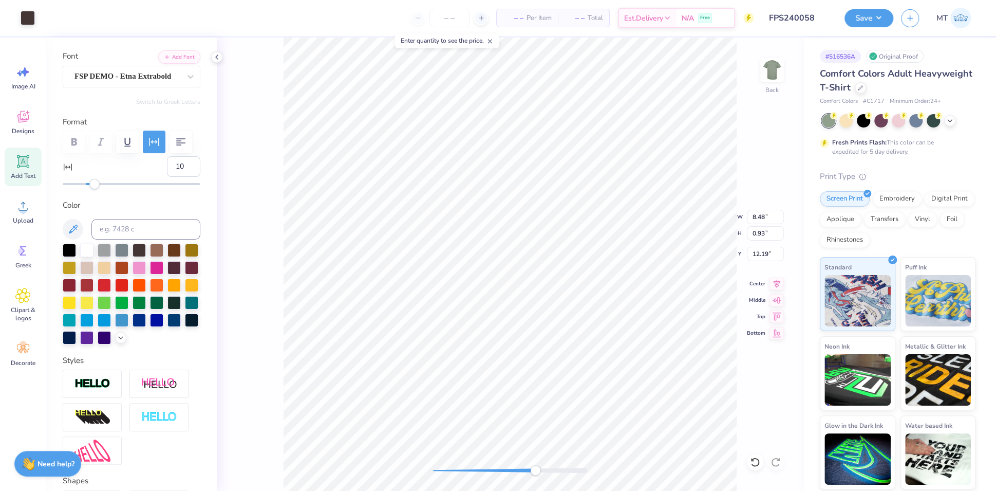
type input "12.25"
type input "20"
type input "0.93"
type input "11.90"
click at [754, 457] on icon at bounding box center [755, 462] width 10 height 10
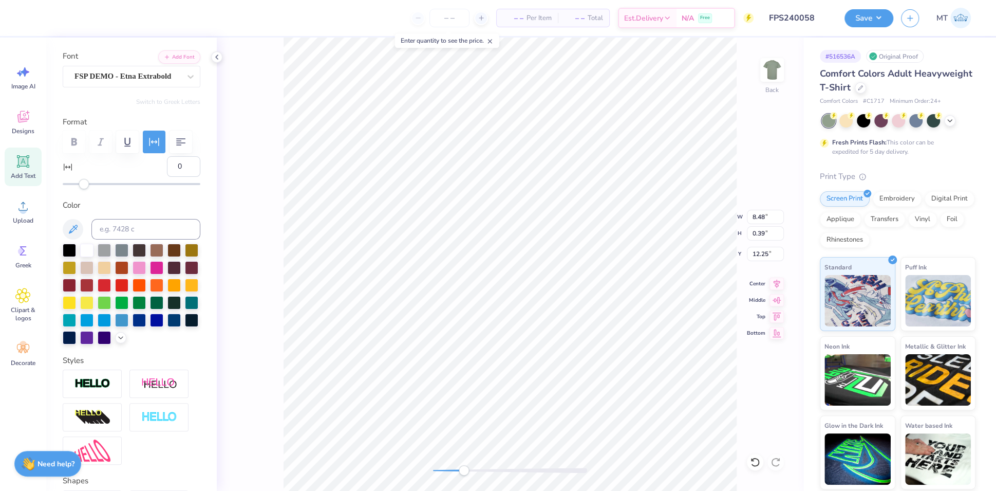
type input "-1"
drag, startPoint x: 105, startPoint y: 210, endPoint x: 151, endPoint y: 210, distance: 45.7
click at [83, 189] on div "Accessibility label" at bounding box center [84, 184] width 10 height 10
type textarea "d"
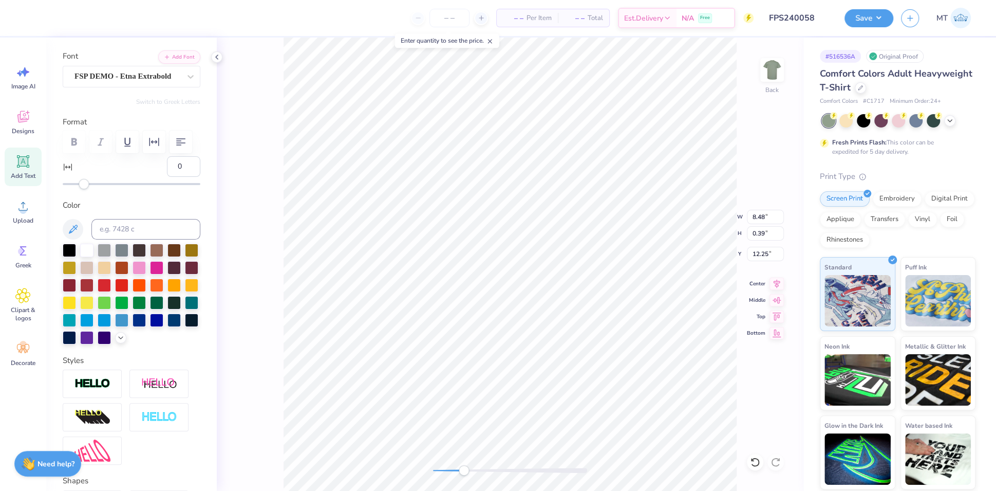
type textarea "DERBY DAYS"
click at [753, 465] on icon at bounding box center [755, 461] width 9 height 9
click at [753, 462] on icon at bounding box center [755, 462] width 10 height 10
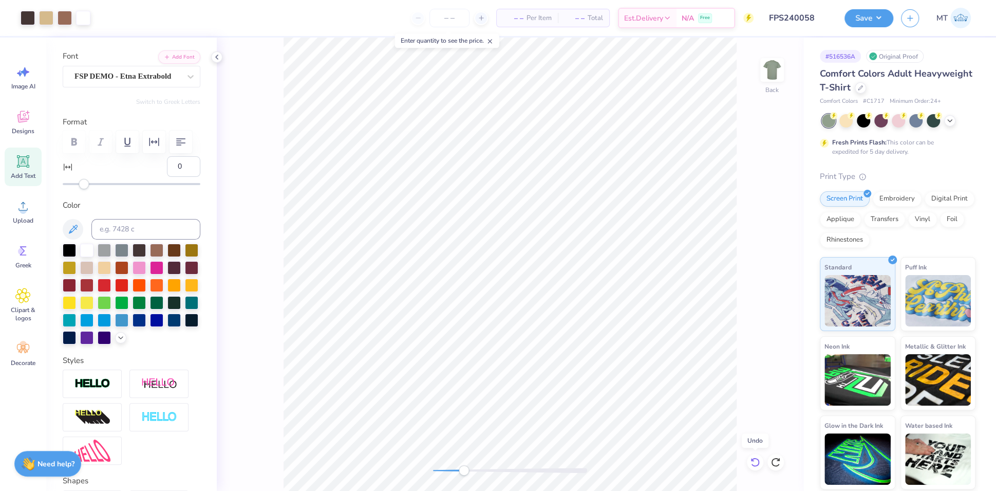
click at [753, 462] on icon at bounding box center [755, 462] width 10 height 10
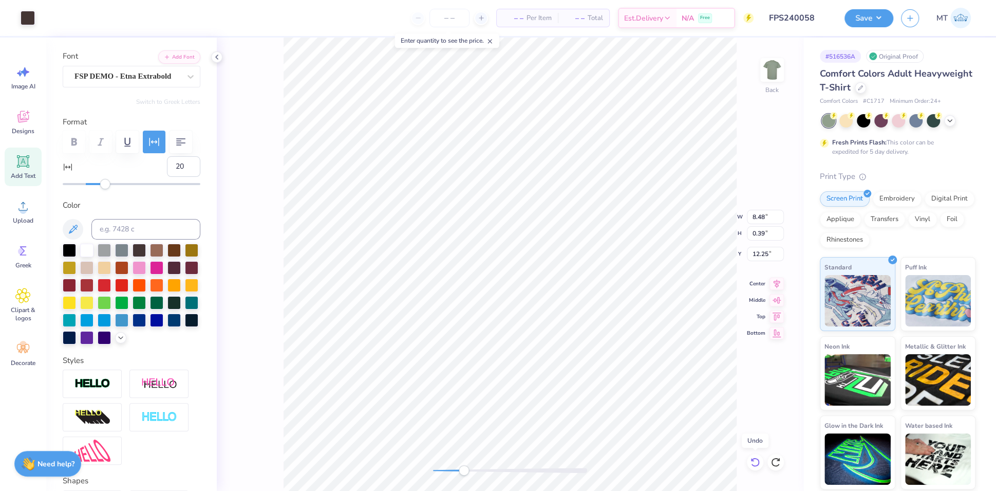
click at [753, 462] on icon at bounding box center [755, 462] width 10 height 10
type input "20"
type input "0.93"
type input "6.28"
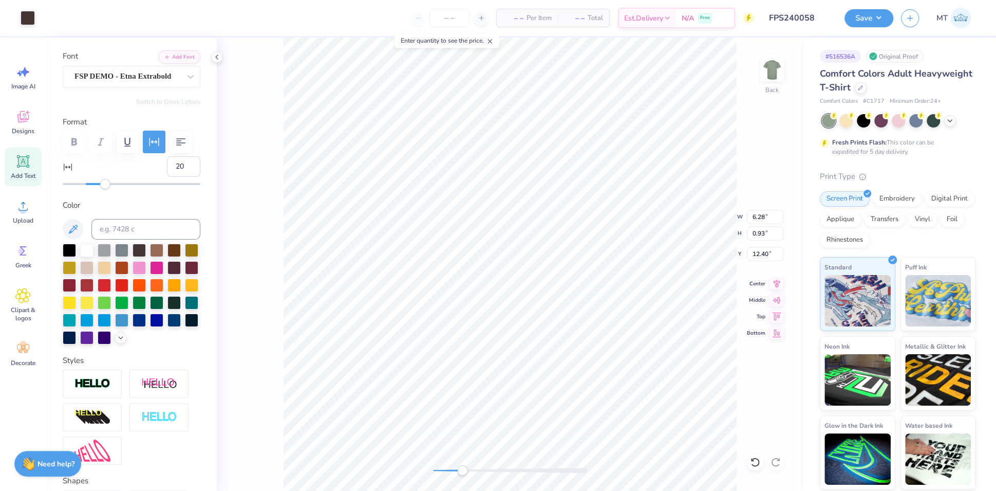
type input "0.75"
type input "12.21"
click at [87, 256] on div at bounding box center [86, 249] width 13 height 13
click at [756, 463] on icon at bounding box center [755, 462] width 10 height 10
type input "9"
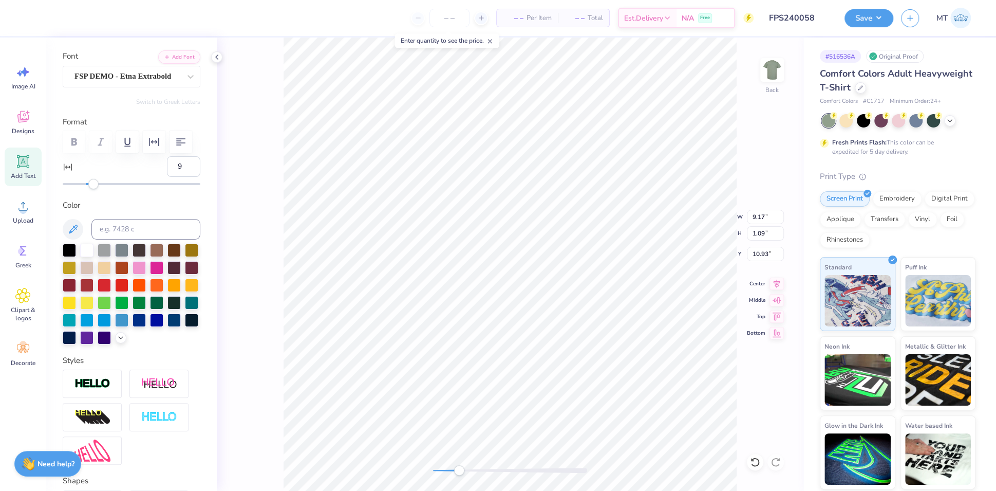
drag, startPoint x: 80, startPoint y: 207, endPoint x: 94, endPoint y: 208, distance: 13.9
click at [94, 189] on div "Accessibility label" at bounding box center [93, 184] width 10 height 10
type input "11.85"
type input "20"
type input "0.80"
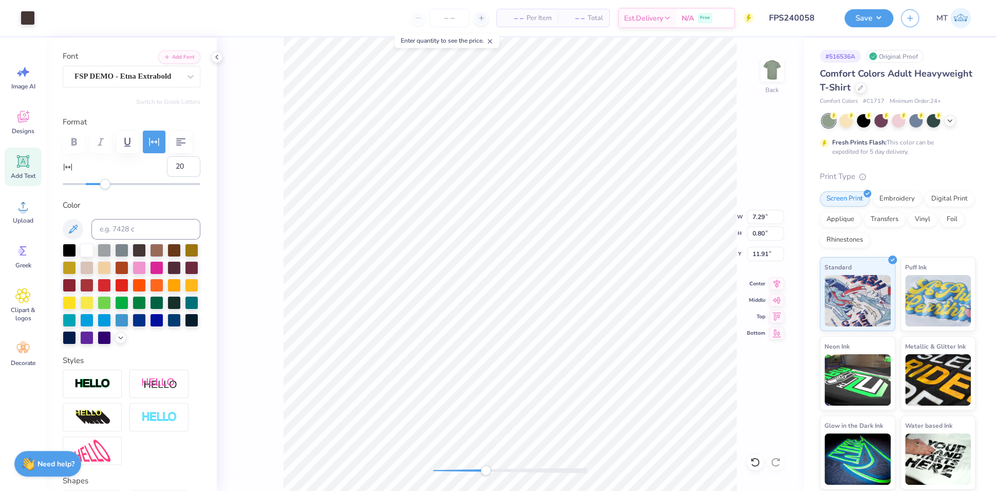
type input "11.91"
click at [759, 250] on input "2.08" at bounding box center [765, 254] width 37 height 14
type input "3.00"
click at [750, 249] on input "3.00" at bounding box center [765, 254] width 37 height 14
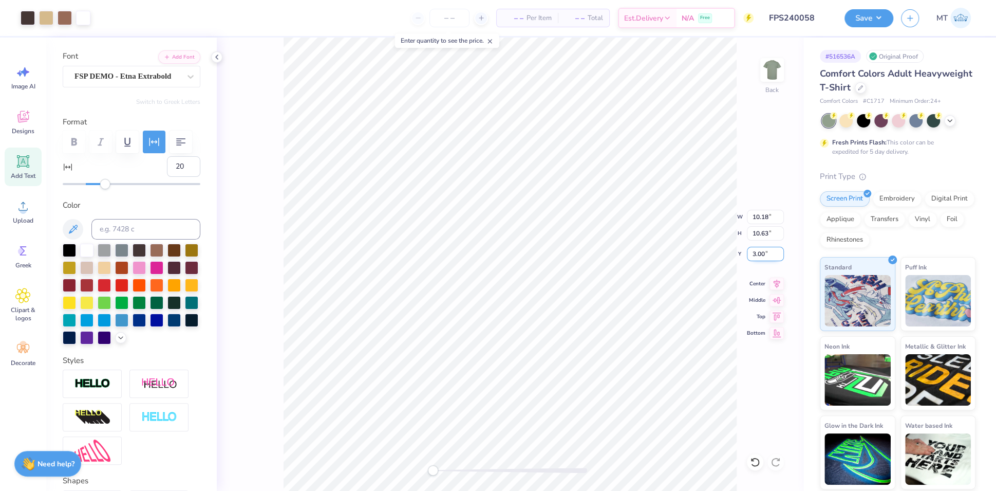
click at [757, 250] on input "3.00" at bounding box center [765, 254] width 37 height 14
type input "2.80"
click at [546, 349] on li "Ungroup" at bounding box center [551, 353] width 81 height 20
click at [692, 346] on li "Group" at bounding box center [700, 347] width 81 height 20
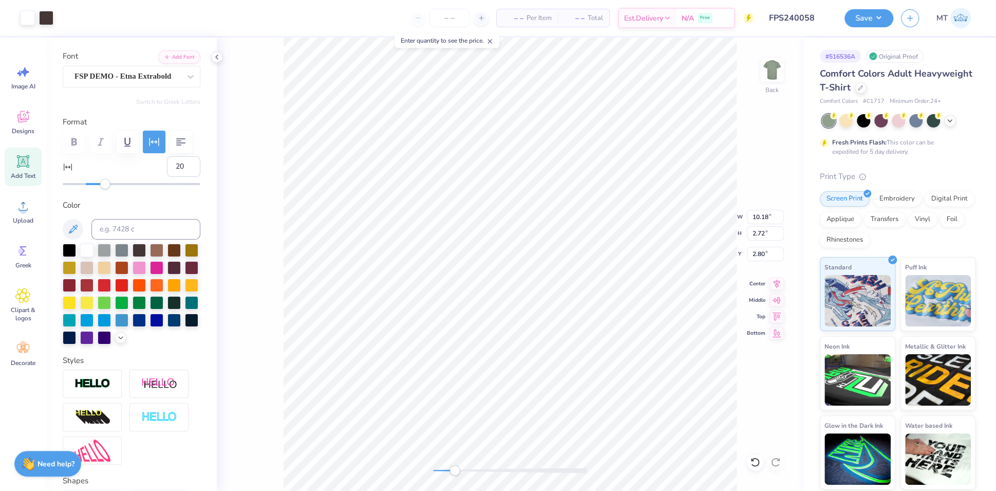
type input "9.98"
type input "6.27"
type input "5.32"
click at [612, 372] on li "Group" at bounding box center [611, 380] width 81 height 20
type input "10.18"
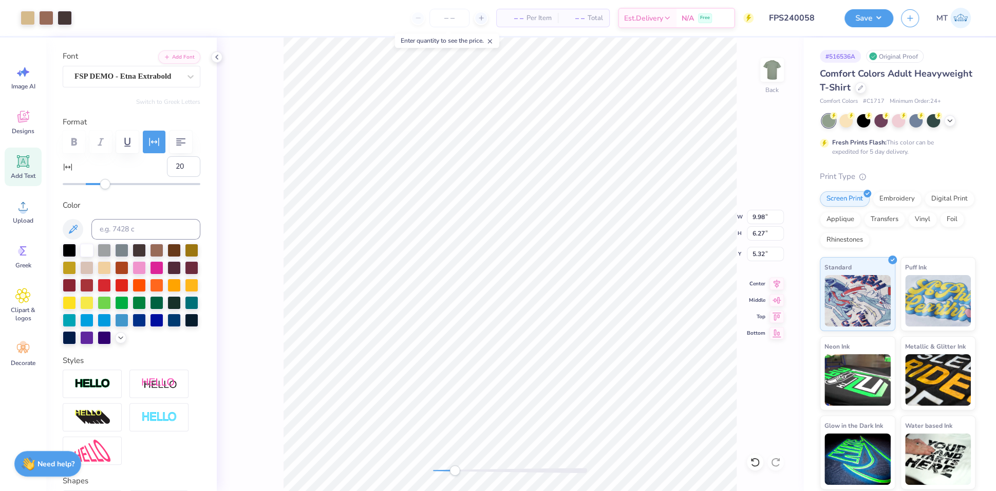
type input "2.72"
type input "3.11"
click at [759, 252] on input "3.11" at bounding box center [765, 254] width 37 height 14
type input "2.80"
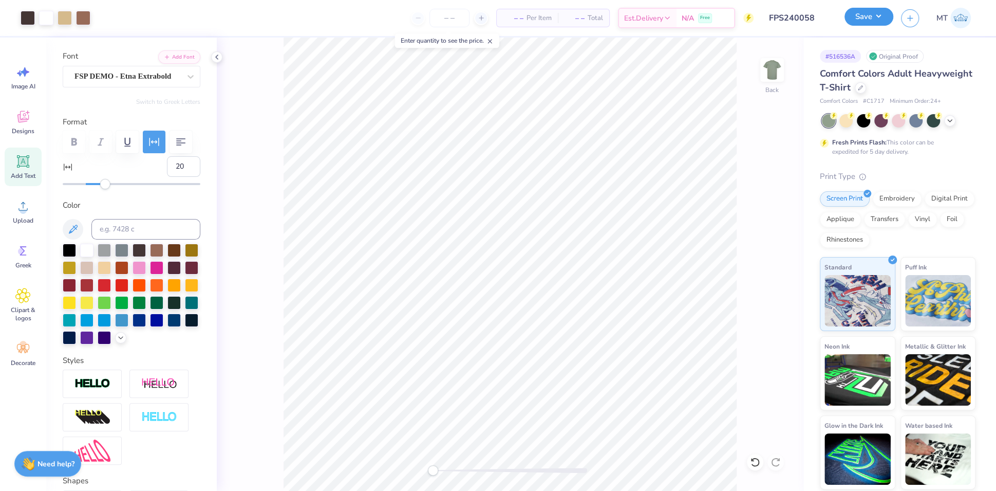
click at [870, 15] on button "Save" at bounding box center [869, 17] width 49 height 18
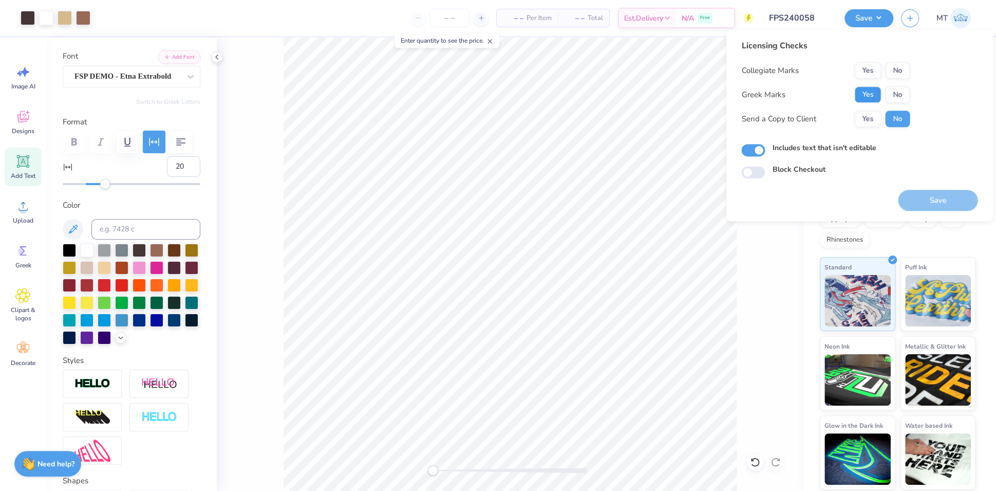
click at [862, 89] on button "Yes" at bounding box center [868, 94] width 27 height 16
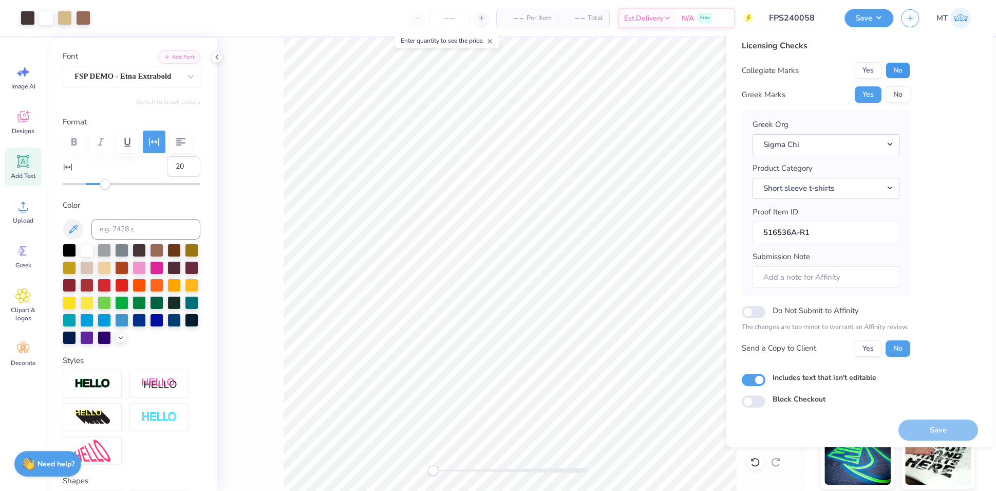
click at [901, 71] on button "No" at bounding box center [897, 70] width 25 height 16
click at [925, 424] on button "Save" at bounding box center [938, 429] width 80 height 21
